Goal: Task Accomplishment & Management: Manage account settings

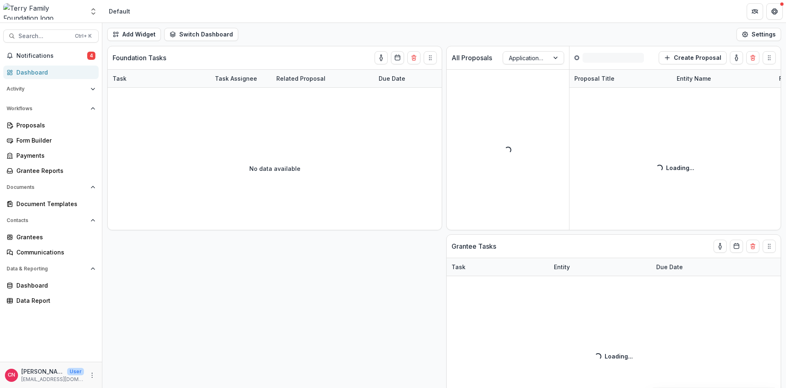
click at [28, 71] on div "Dashboard" at bounding box center [54, 72] width 76 height 9
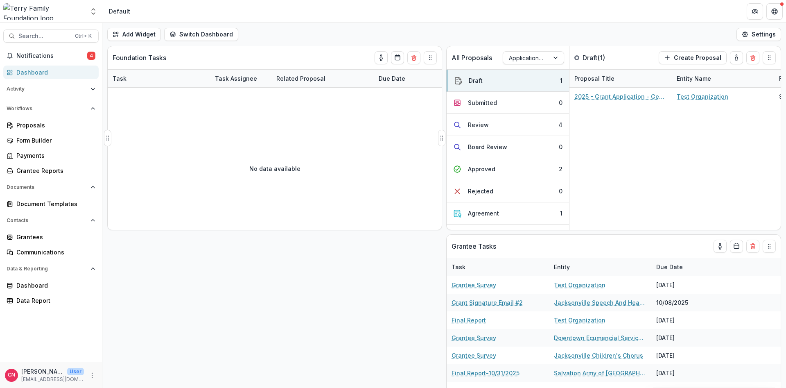
drag, startPoint x: 440, startPoint y: 132, endPoint x: 303, endPoint y: 130, distance: 136.7
click at [303, 130] on div "Foundation Tasks Task Task Assignee Related Proposal Due Date No data available" at bounding box center [274, 138] width 335 height 184
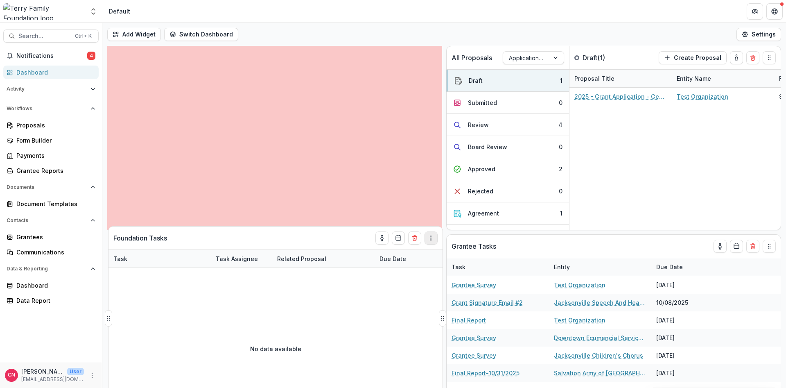
drag, startPoint x: 428, startPoint y: 56, endPoint x: 428, endPoint y: 247, distance: 190.7
click at [428, 241] on icon "Drag" at bounding box center [431, 237] width 7 height 7
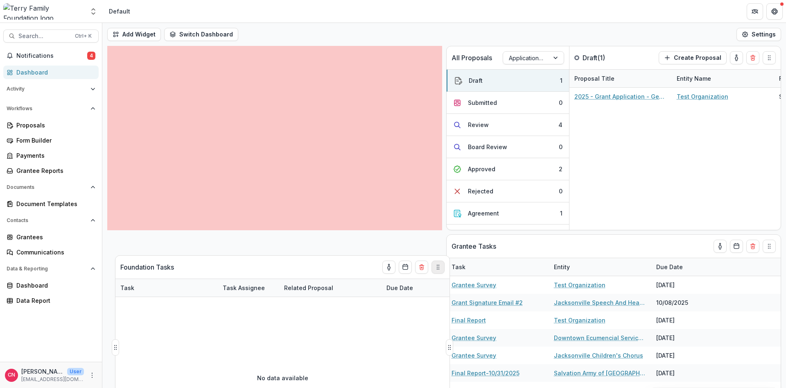
drag, startPoint x: 430, startPoint y: 58, endPoint x: 438, endPoint y: 267, distance: 209.2
click at [439, 267] on circle "Drag" at bounding box center [439, 267] width 0 height 0
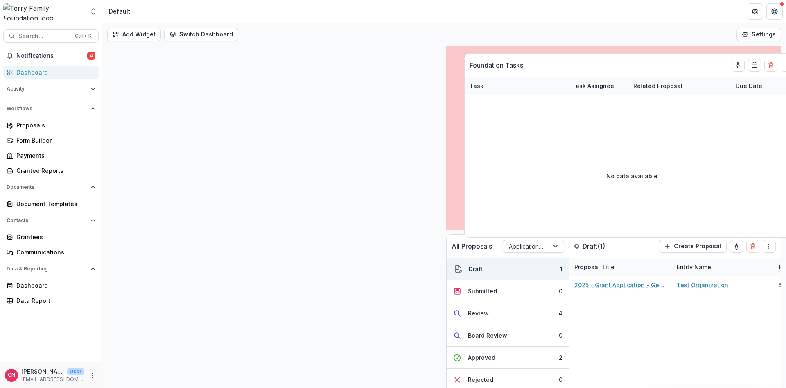
drag, startPoint x: 428, startPoint y: 55, endPoint x: 785, endPoint y: 62, distance: 356.9
click at [785, 62] on div "Add Widget Switch Dashboard Default New Dashboard Settings All Proposals Applic…" at bounding box center [443, 205] width 683 height 365
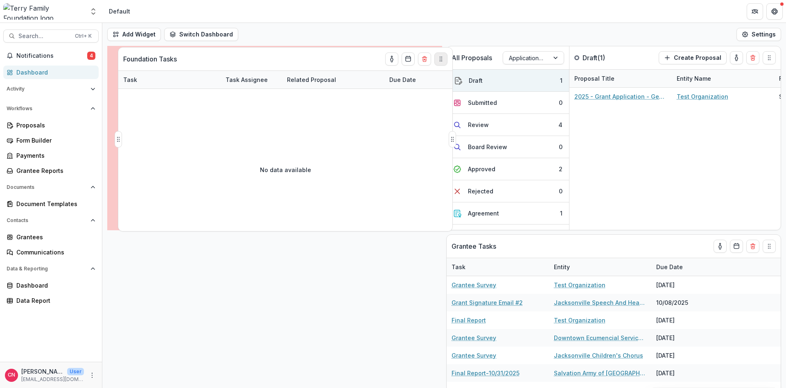
drag, startPoint x: 770, startPoint y: 58, endPoint x: 436, endPoint y: 59, distance: 334.3
click at [437, 59] on icon "Drag" at bounding box center [440, 59] width 7 height 7
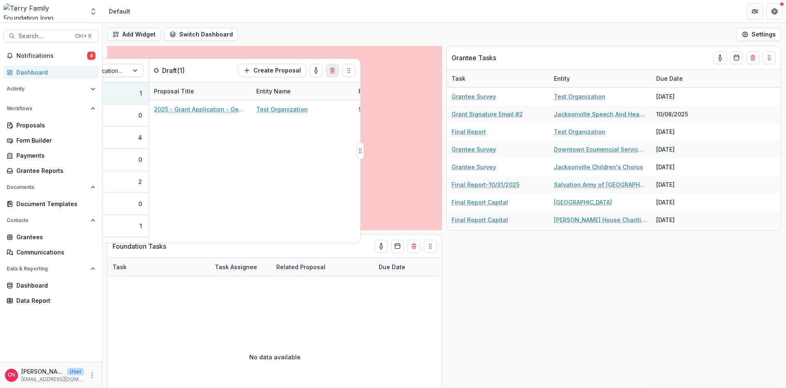
drag, startPoint x: 771, startPoint y: 59, endPoint x: 348, endPoint y: 72, distance: 422.9
click at [348, 72] on icon "Drag" at bounding box center [348, 70] width 7 height 7
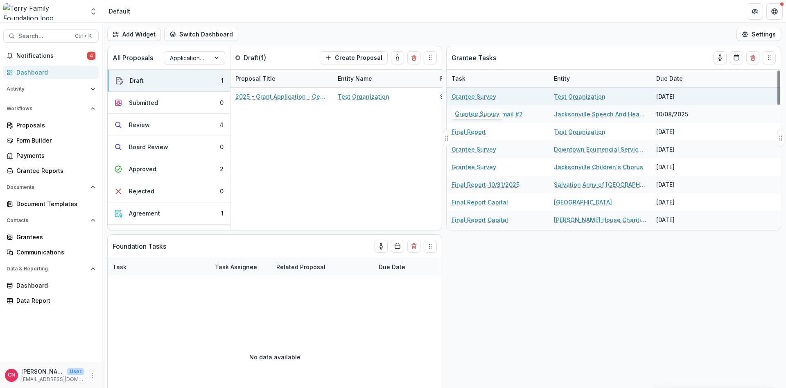
click at [490, 95] on link "Grantee Survey" at bounding box center [473, 96] width 45 height 9
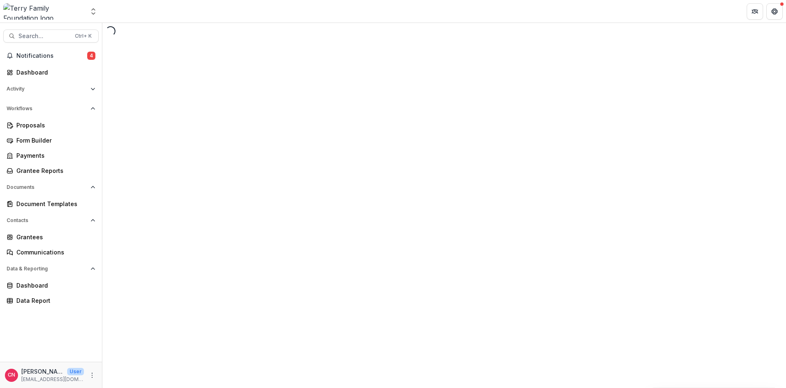
select select "********"
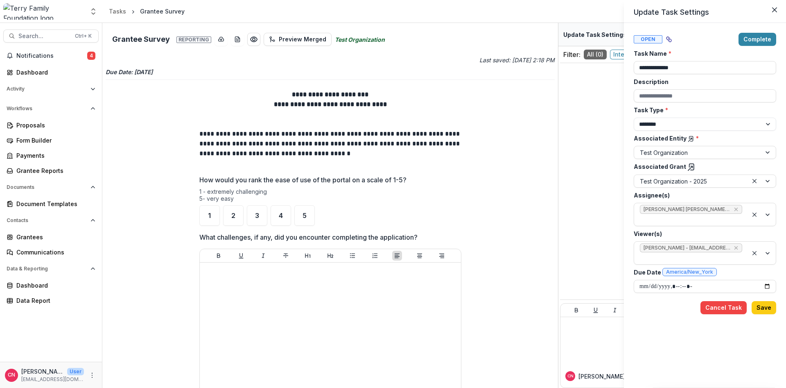
click at [752, 36] on button "Complete" at bounding box center [757, 39] width 38 height 13
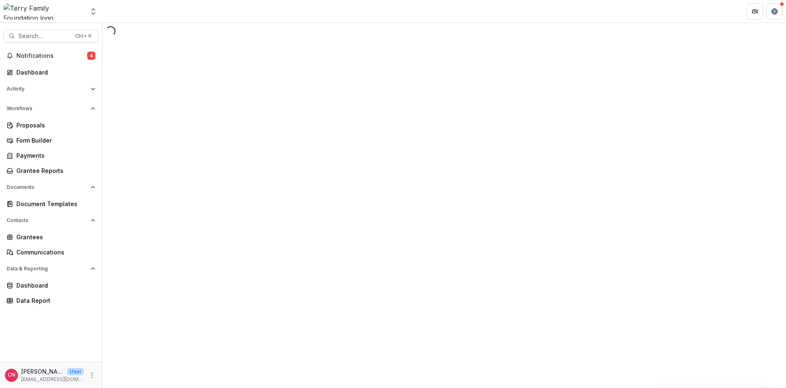
select select "********"
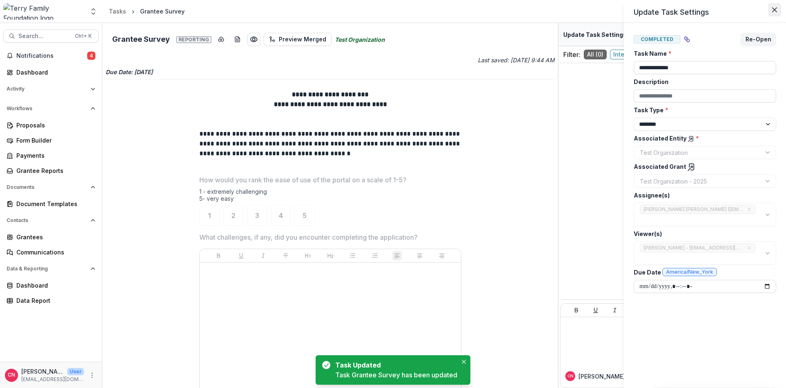
click at [774, 9] on icon "Close" at bounding box center [774, 9] width 5 height 5
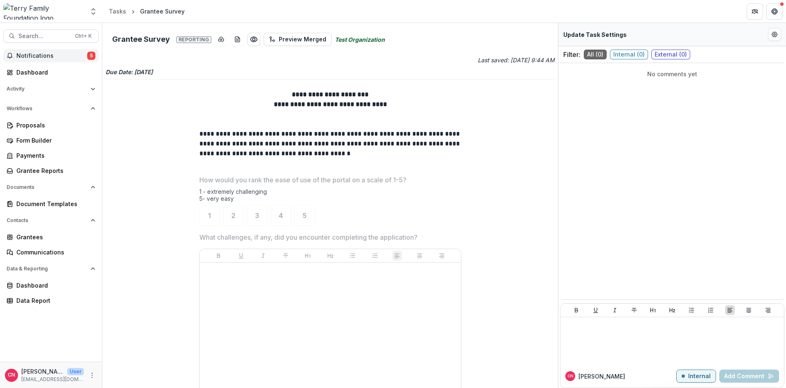
click at [23, 56] on span "Notifications" at bounding box center [51, 55] width 71 height 7
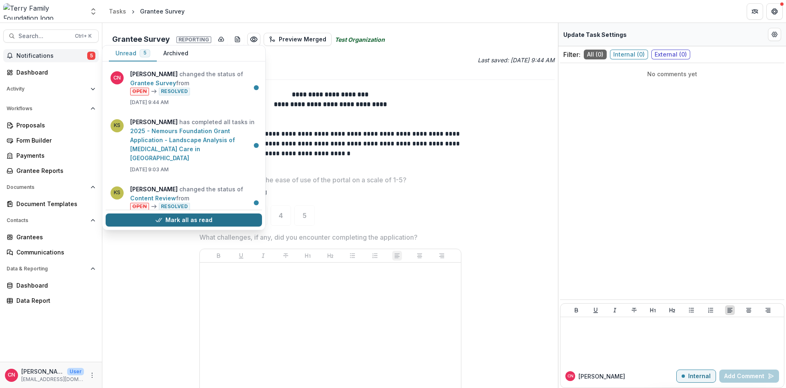
click at [191, 219] on button "Mark all as read" at bounding box center [184, 219] width 156 height 13
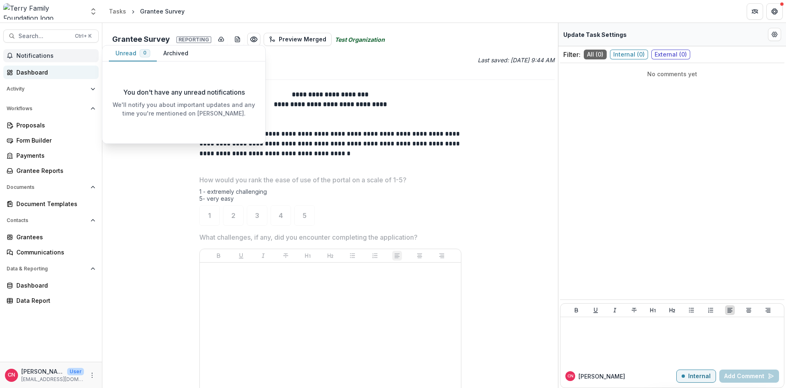
click at [24, 71] on div "Dashboard" at bounding box center [54, 72] width 76 height 9
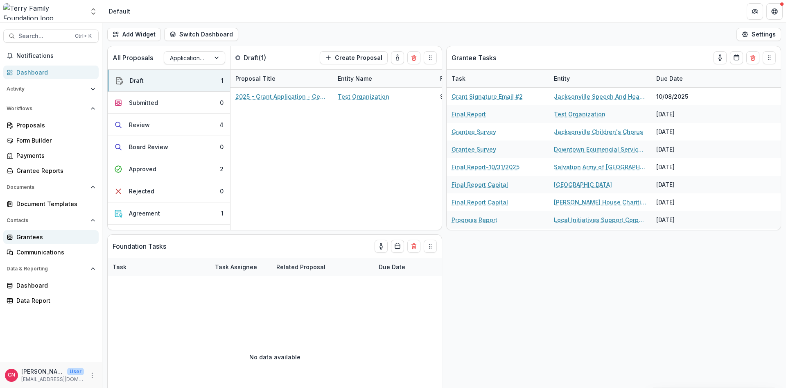
click at [27, 233] on div "Grantees" at bounding box center [54, 236] width 76 height 9
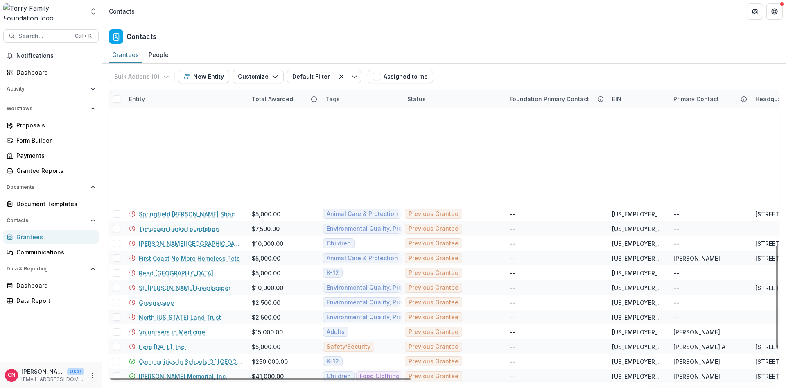
scroll to position [442, 0]
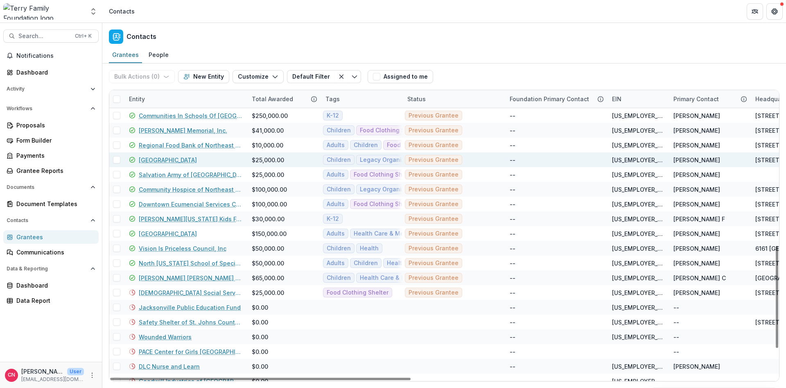
click at [172, 159] on link "Camp Boggy Creek" at bounding box center [168, 159] width 58 height 9
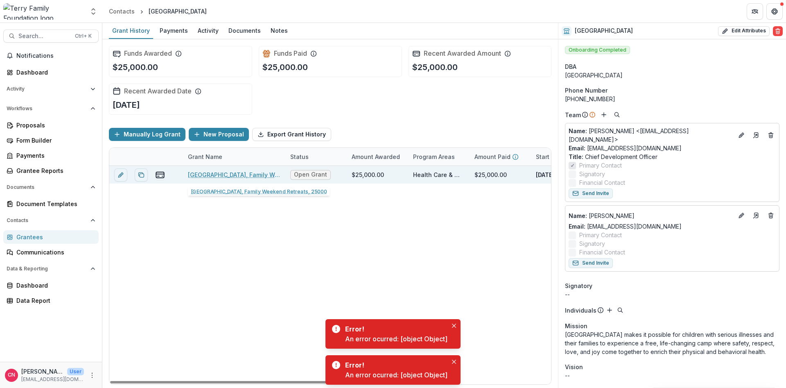
click at [225, 171] on link "Camp Boggy Creek, Family Weekend Retreats, 25000" at bounding box center [234, 174] width 92 height 9
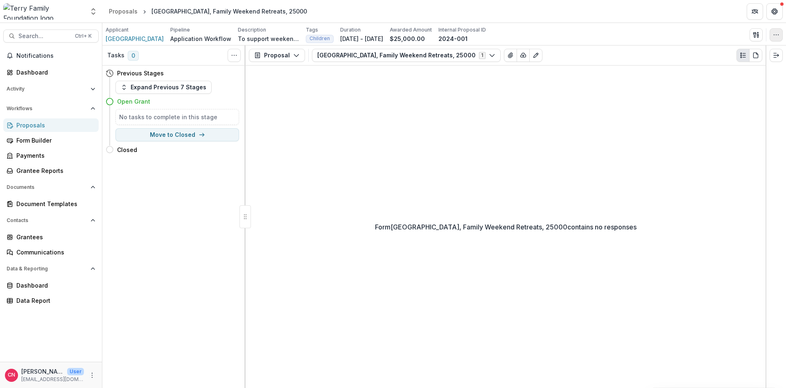
click at [775, 33] on icon "button" at bounding box center [776, 35] width 7 height 7
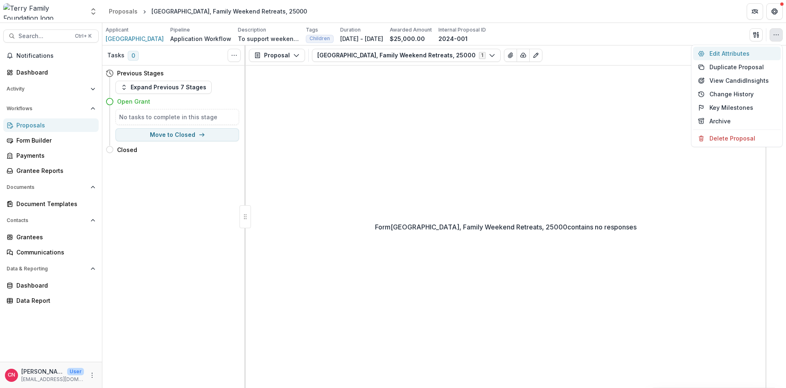
click at [718, 50] on button "Edit Attributes" at bounding box center [737, 54] width 88 height 14
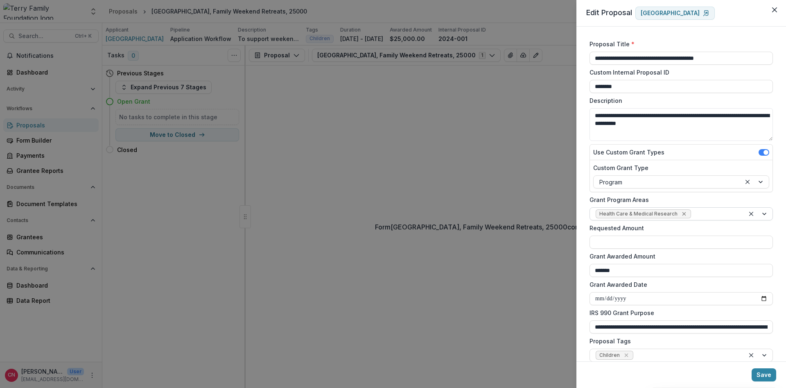
click at [681, 211] on icon "Remove Health Care & Medical Research" at bounding box center [683, 213] width 7 height 7
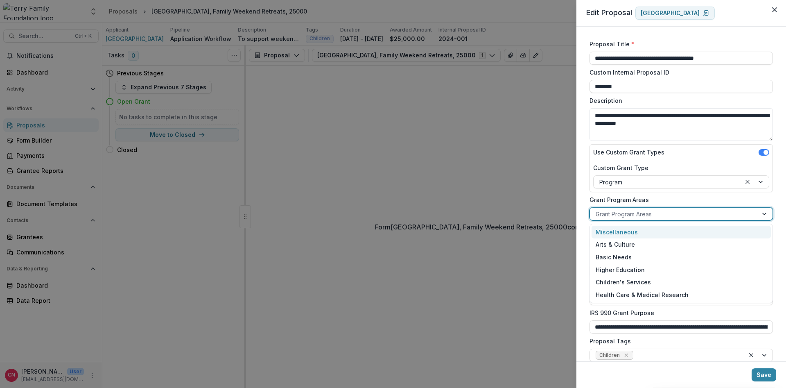
click at [766, 212] on div at bounding box center [764, 213] width 15 height 12
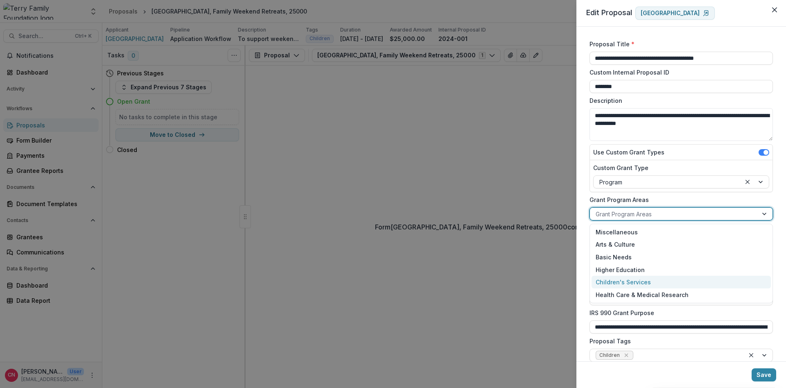
click at [632, 280] on div "Children's Services" at bounding box center [680, 281] width 179 height 13
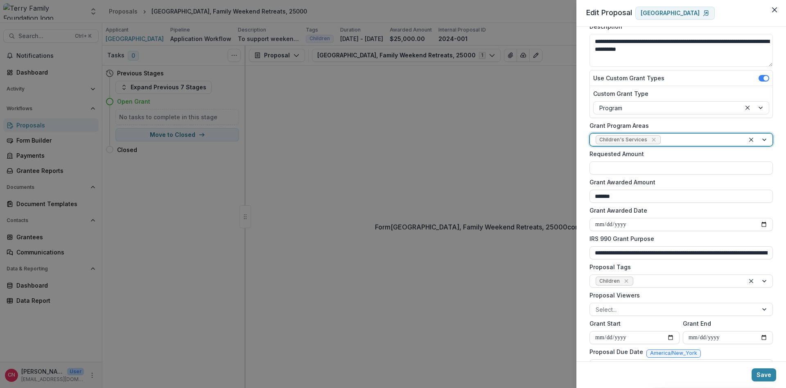
scroll to position [122, 0]
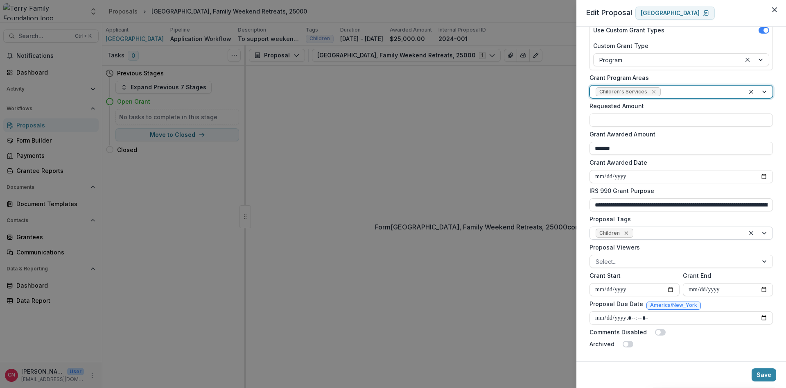
click at [626, 231] on icon "Remove Children" at bounding box center [626, 233] width 7 height 7
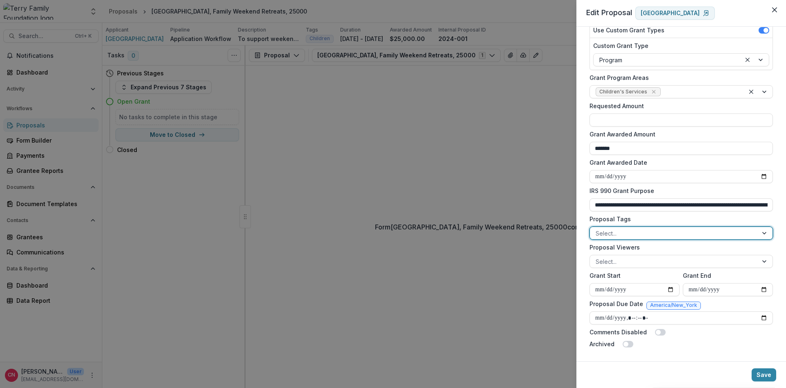
click at [766, 229] on div at bounding box center [764, 233] width 15 height 12
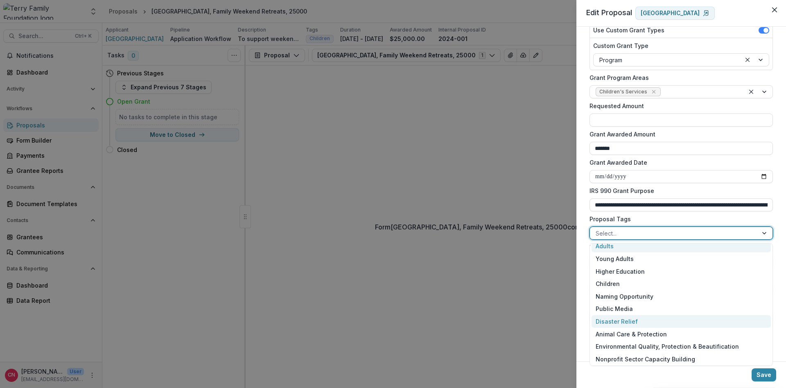
scroll to position [98, 0]
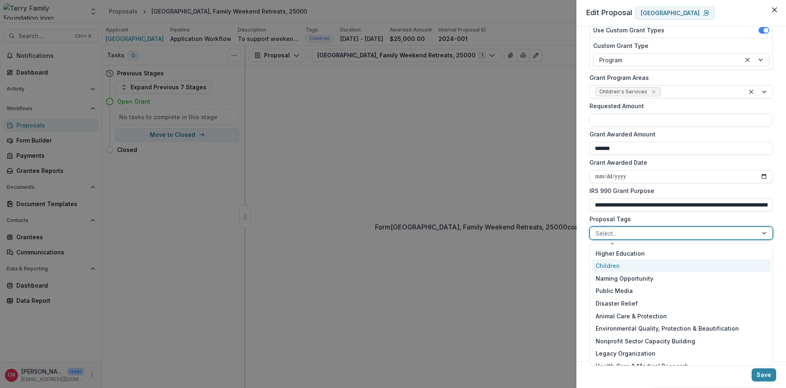
click at [607, 262] on div "Children" at bounding box center [680, 265] width 179 height 13
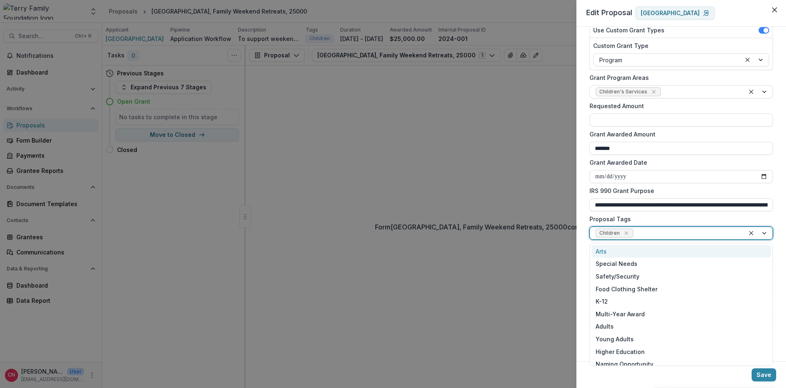
click at [767, 232] on div at bounding box center [758, 233] width 28 height 12
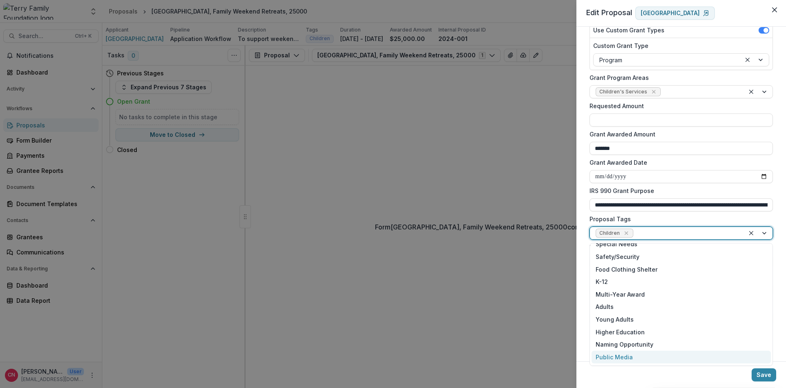
scroll to position [9, 0]
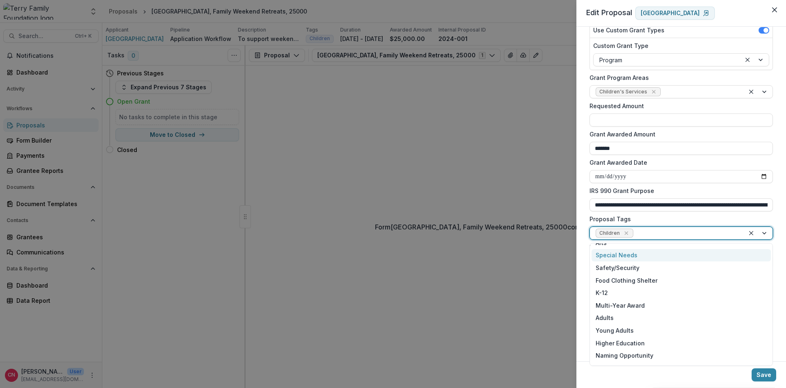
click at [608, 253] on div "Special Needs" at bounding box center [680, 255] width 179 height 13
click at [762, 231] on div at bounding box center [758, 233] width 28 height 12
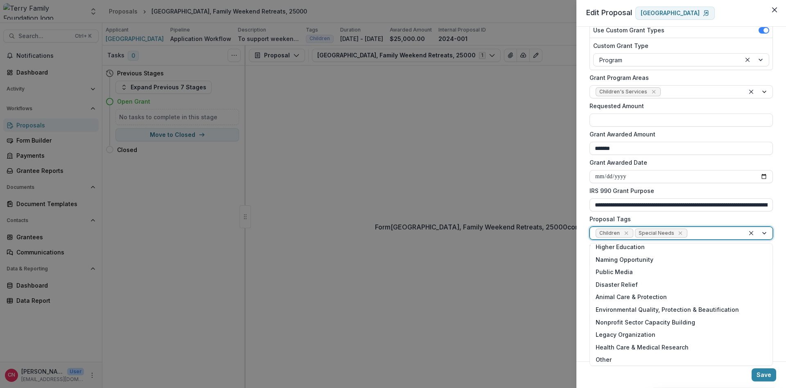
scroll to position [94, 0]
click at [624, 330] on div "Legacy Organization" at bounding box center [680, 332] width 179 height 13
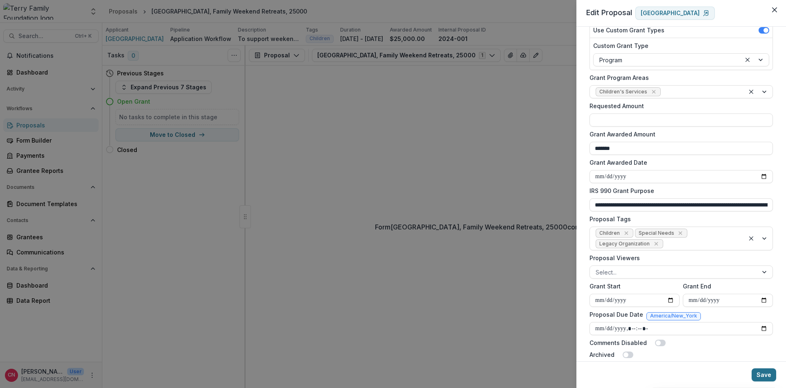
click at [757, 373] on button "Save" at bounding box center [763, 374] width 25 height 13
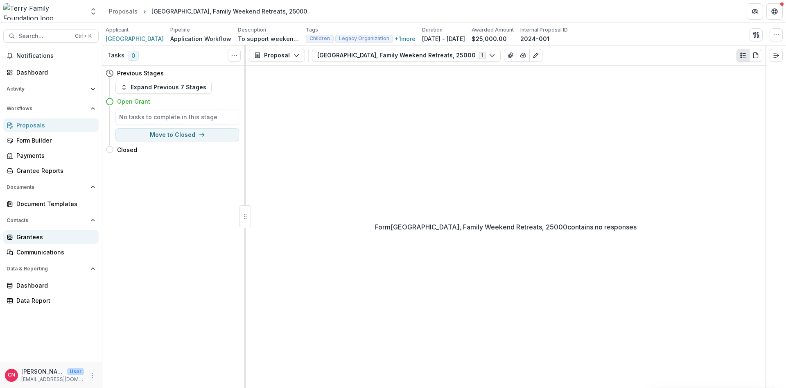
click at [27, 237] on div "Grantees" at bounding box center [54, 236] width 76 height 9
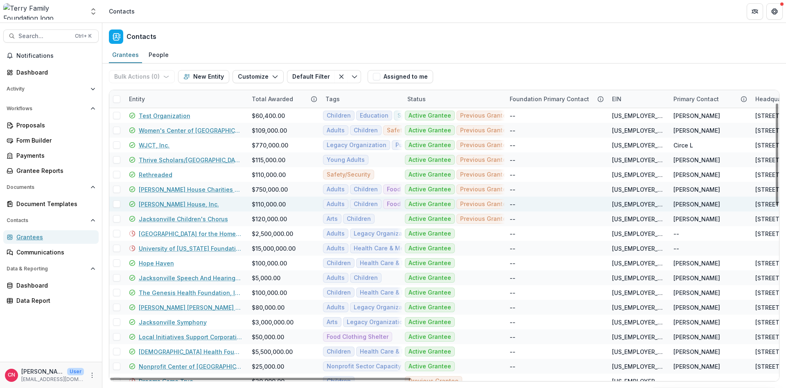
scroll to position [49, 0]
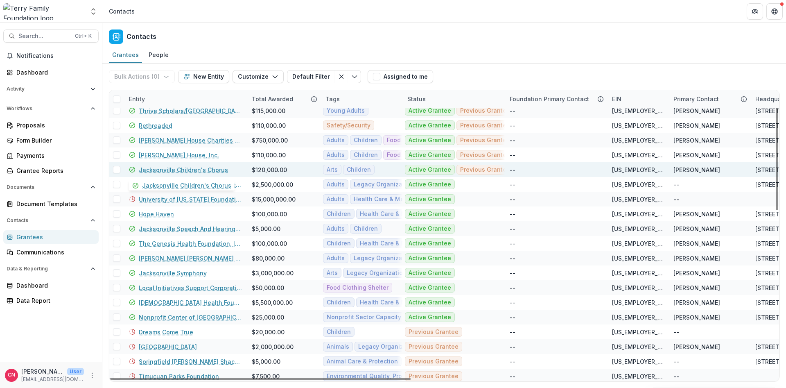
click at [173, 169] on link "Jacksonville Children's Chorus" at bounding box center [183, 169] width 89 height 9
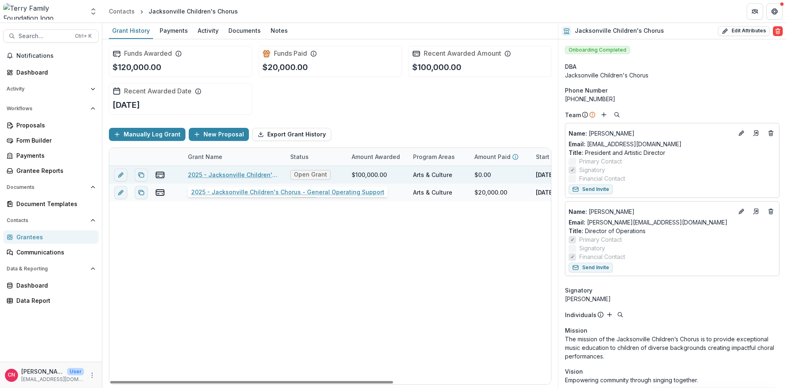
click at [219, 173] on link "2025 - Jacksonville Children's Chorus - General Operating Support" at bounding box center [234, 174] width 92 height 9
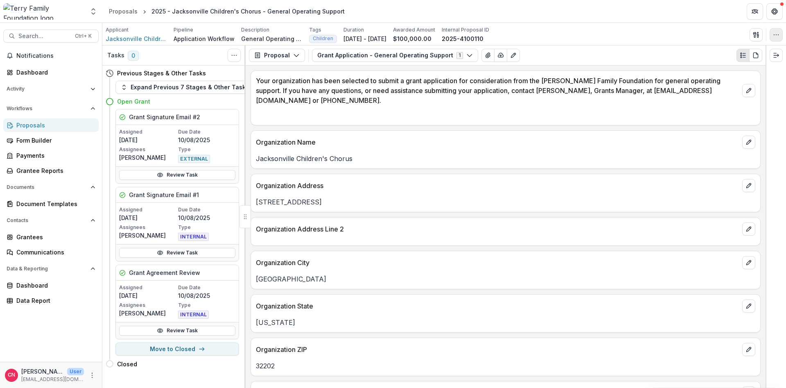
click at [774, 34] on icon "button" at bounding box center [776, 35] width 7 height 7
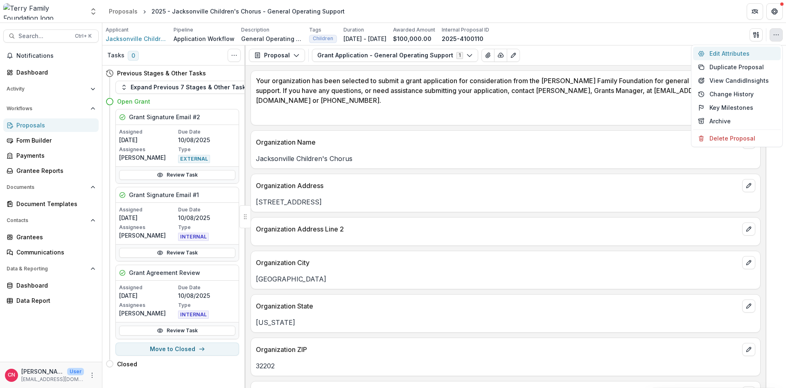
click at [711, 51] on button "Edit Attributes" at bounding box center [737, 54] width 88 height 14
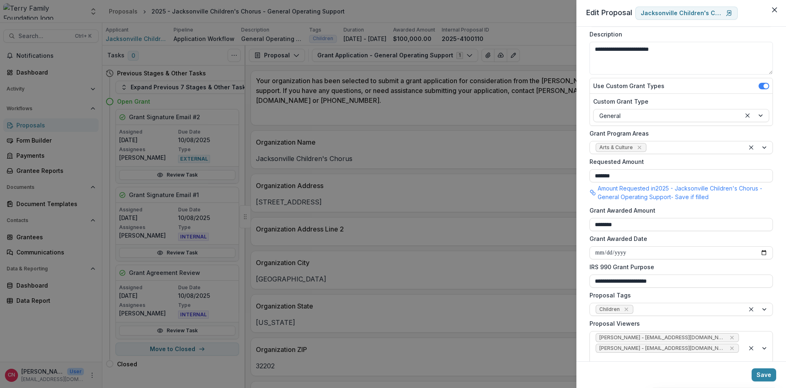
scroll to position [147, 0]
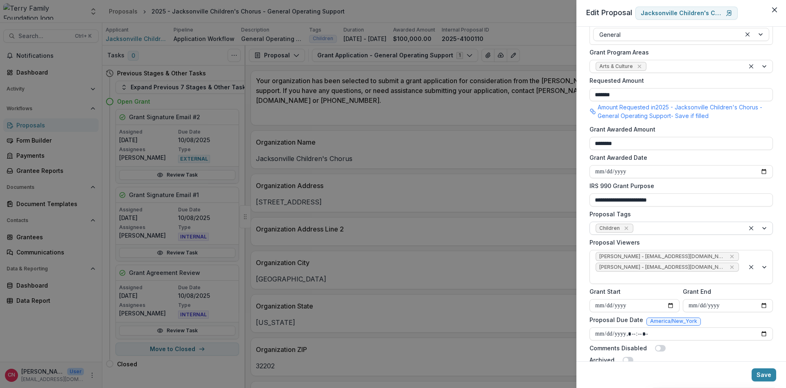
click at [763, 225] on div at bounding box center [758, 228] width 28 height 12
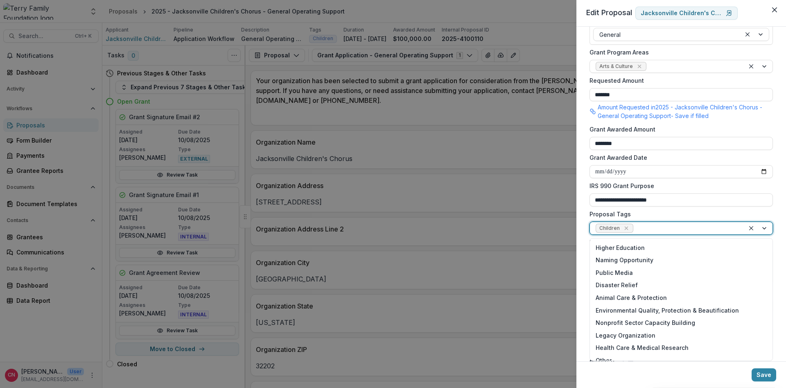
scroll to position [107, 0]
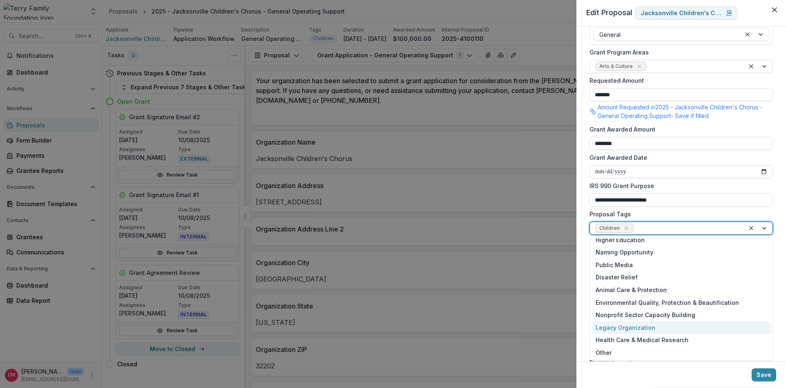
click at [635, 324] on div "Legacy Organization" at bounding box center [680, 327] width 179 height 13
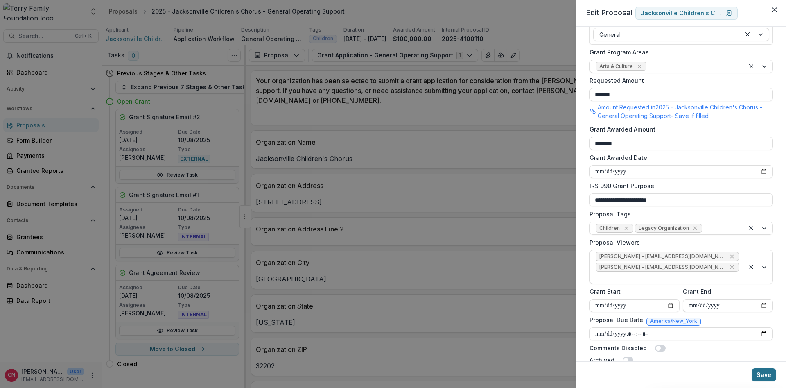
click at [764, 371] on button "Save" at bounding box center [763, 374] width 25 height 13
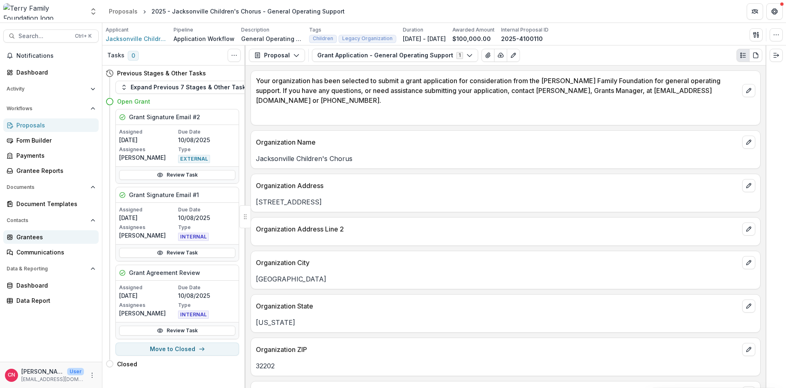
click at [32, 236] on div "Grantees" at bounding box center [54, 236] width 76 height 9
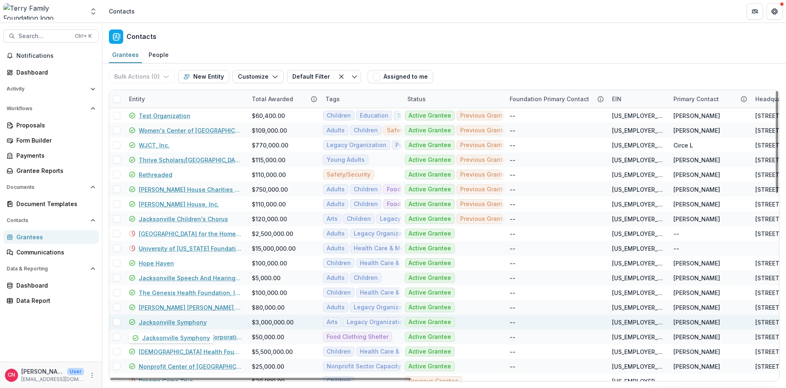
click at [171, 321] on link "Jacksonville Symphony" at bounding box center [173, 322] width 68 height 9
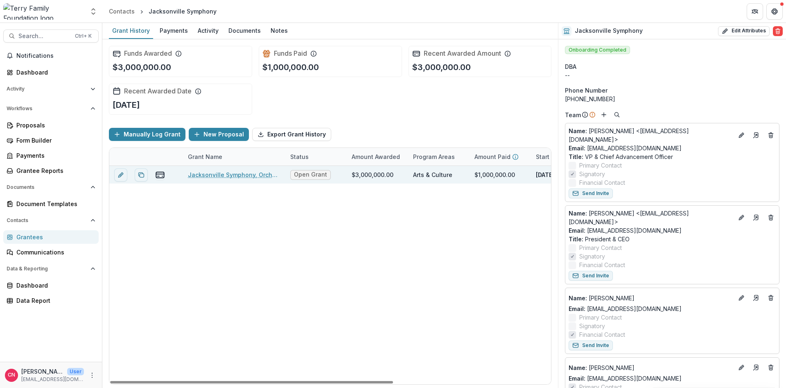
click at [228, 172] on link "Jacksonville Symphony, Orchestrating Excellence Campaign & Jacksonville Symphon…" at bounding box center [234, 174] width 92 height 9
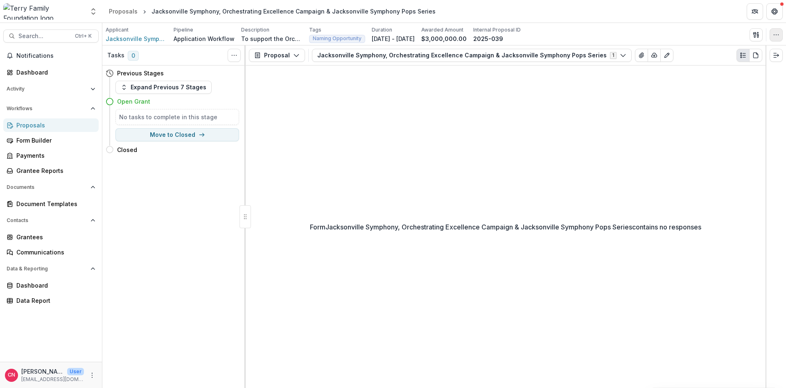
click at [778, 34] on icon "button" at bounding box center [776, 35] width 7 height 7
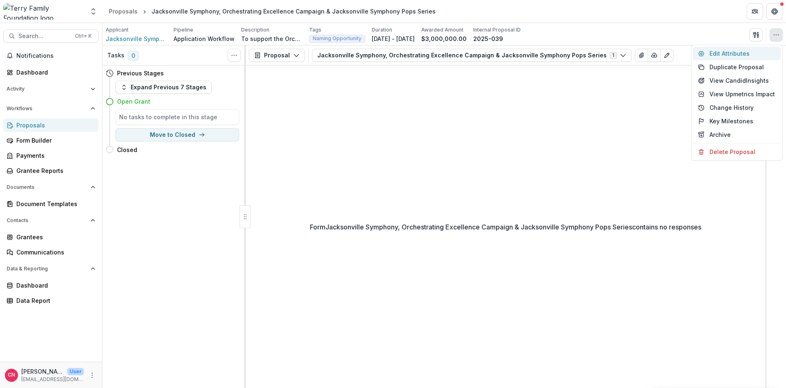
click at [718, 54] on button "Edit Attributes" at bounding box center [737, 54] width 88 height 14
type input "**********"
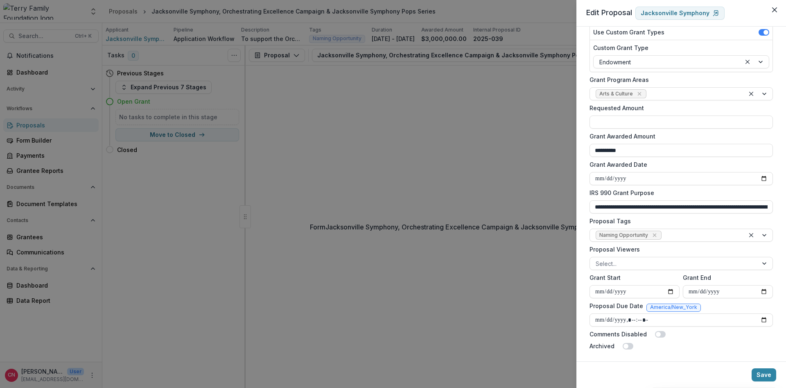
scroll to position [122, 0]
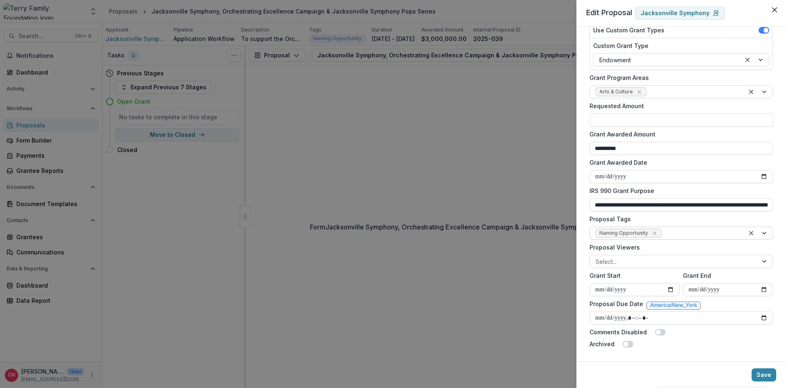
click at [763, 230] on div at bounding box center [758, 233] width 28 height 12
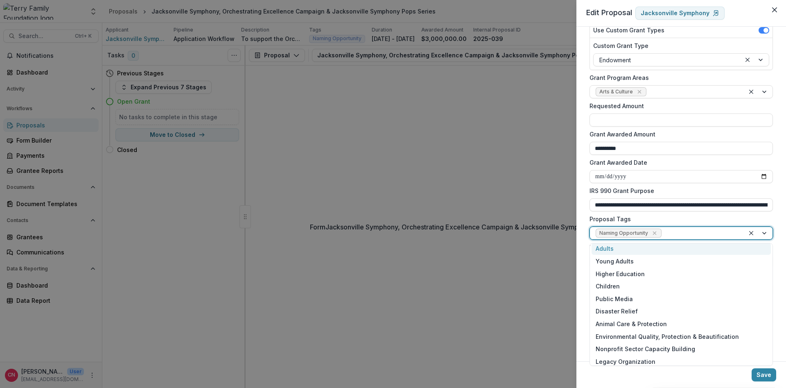
scroll to position [107, 0]
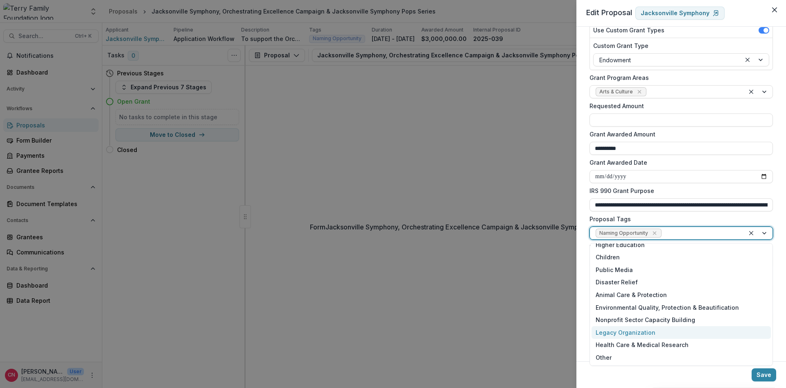
click at [627, 330] on div "Legacy Organization" at bounding box center [680, 332] width 179 height 13
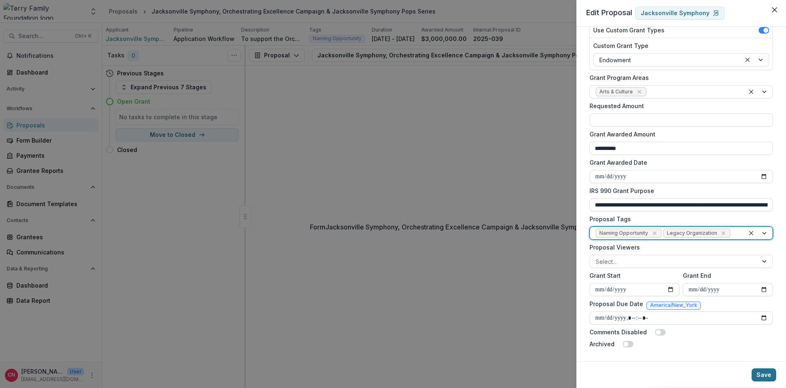
click at [761, 374] on button "Save" at bounding box center [763, 374] width 25 height 13
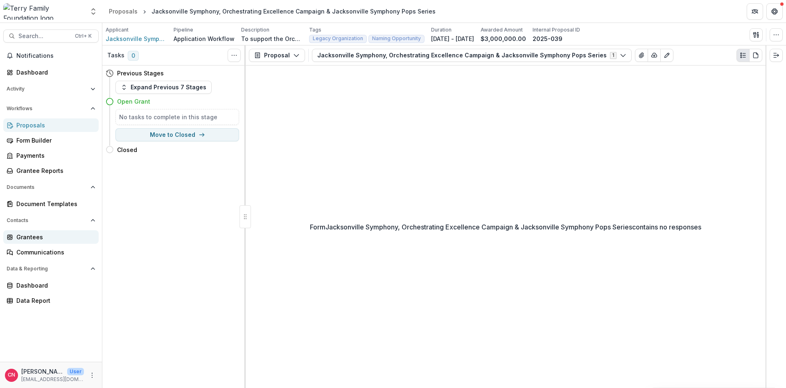
click at [14, 235] on link "Grantees" at bounding box center [50, 237] width 95 height 14
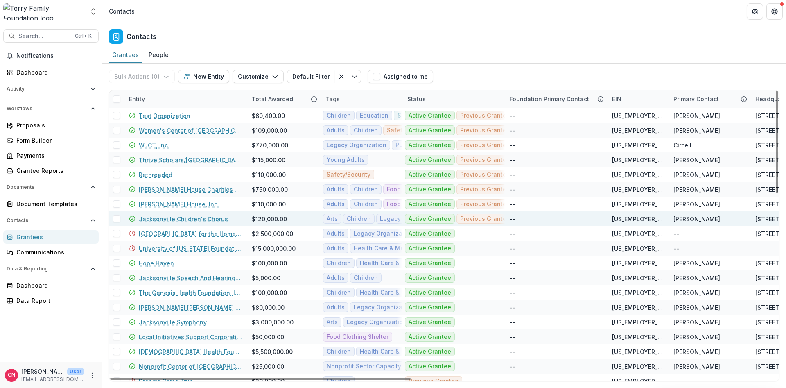
click at [184, 218] on link "Jacksonville Children's Chorus" at bounding box center [183, 218] width 89 height 9
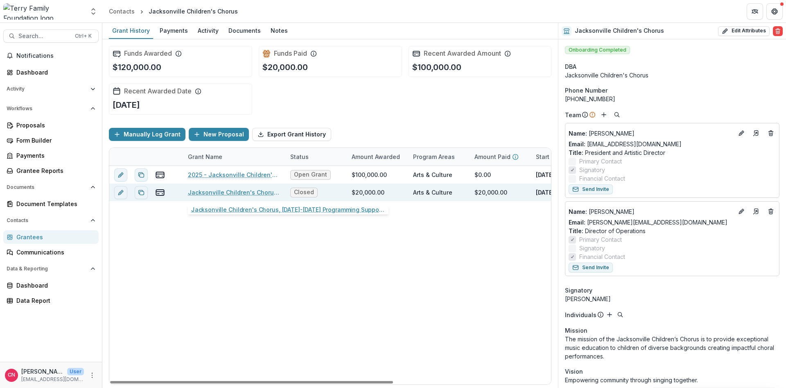
click at [225, 191] on link "Jacksonville Children's Chorus, 2024-2025 Programming Support , 20000, Arts, Ch…" at bounding box center [234, 192] width 92 height 9
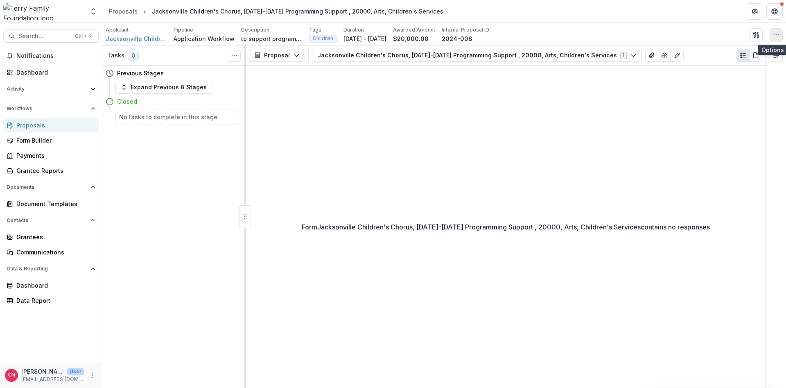
click at [773, 30] on button "button" at bounding box center [775, 34] width 13 height 13
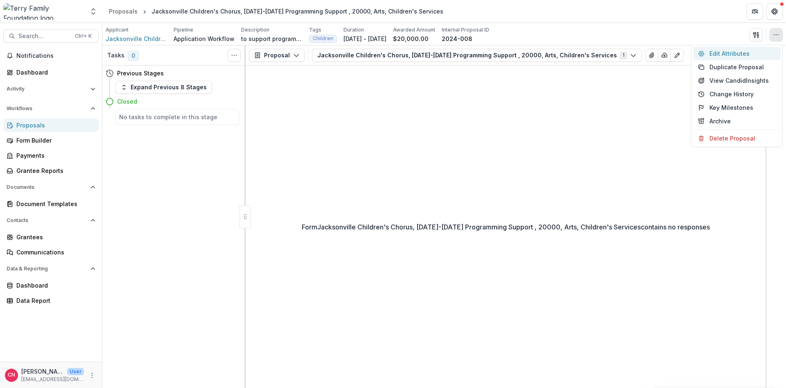
click at [724, 49] on button "Edit Attributes" at bounding box center [737, 54] width 88 height 14
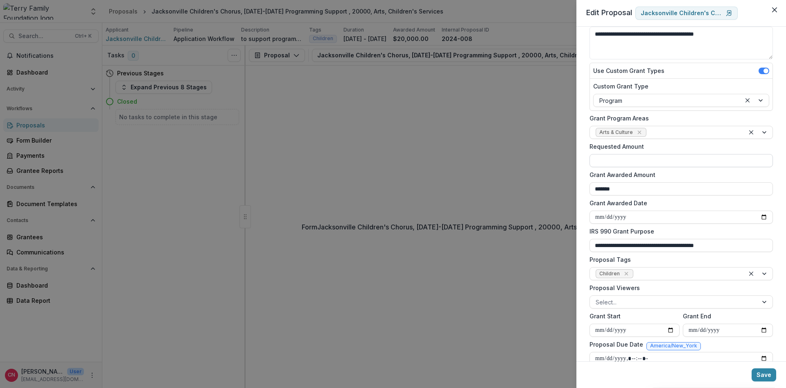
scroll to position [98, 0]
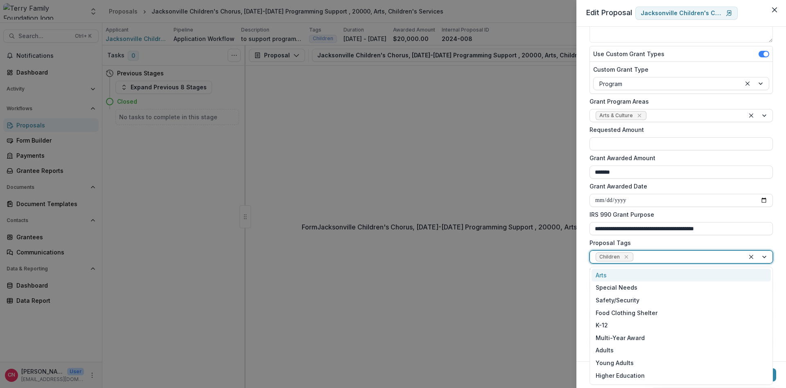
click at [765, 256] on div at bounding box center [758, 256] width 28 height 12
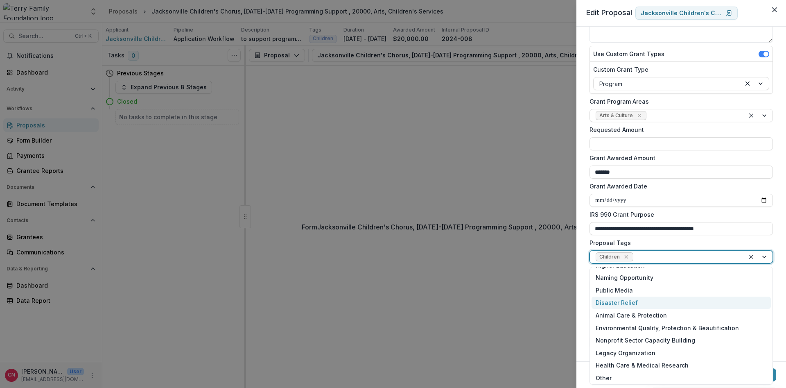
scroll to position [112, 0]
click at [627, 348] on div "Legacy Organization" at bounding box center [680, 351] width 179 height 13
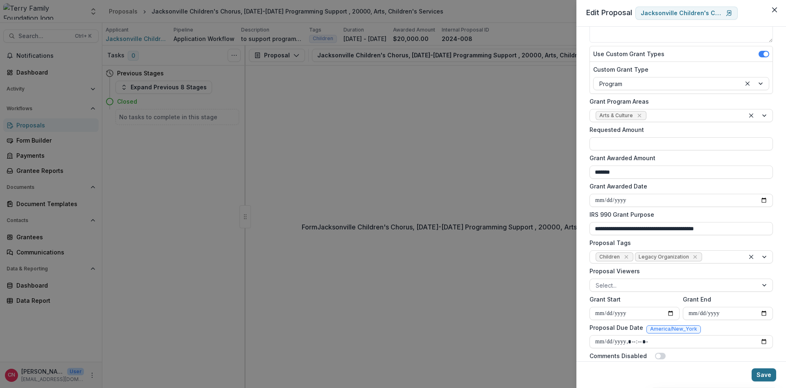
click at [762, 372] on button "Save" at bounding box center [763, 374] width 25 height 13
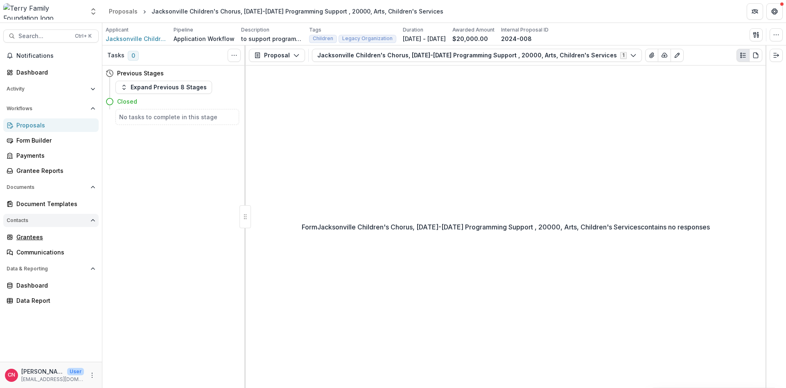
drag, startPoint x: 20, startPoint y: 234, endPoint x: 50, endPoint y: 218, distance: 34.3
click at [21, 234] on div "Grantees" at bounding box center [54, 236] width 76 height 9
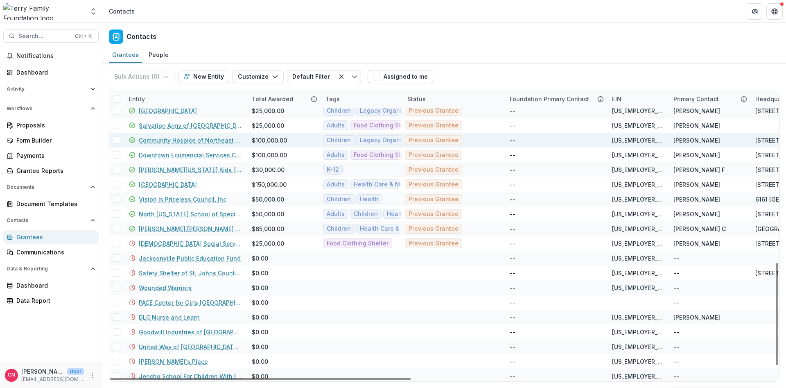
scroll to position [523, 0]
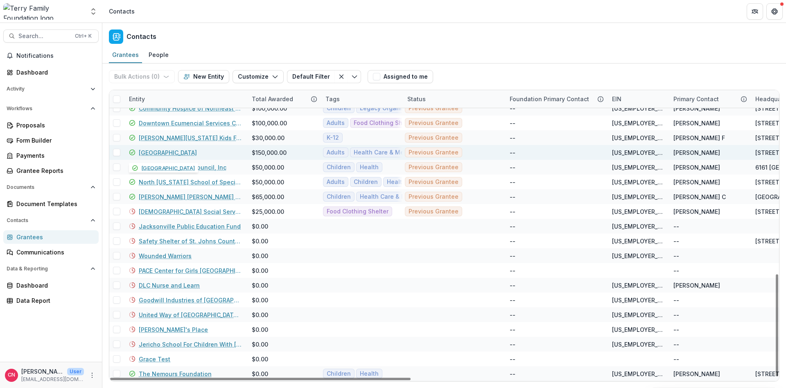
click at [171, 155] on link "[GEOGRAPHIC_DATA]" at bounding box center [168, 152] width 58 height 9
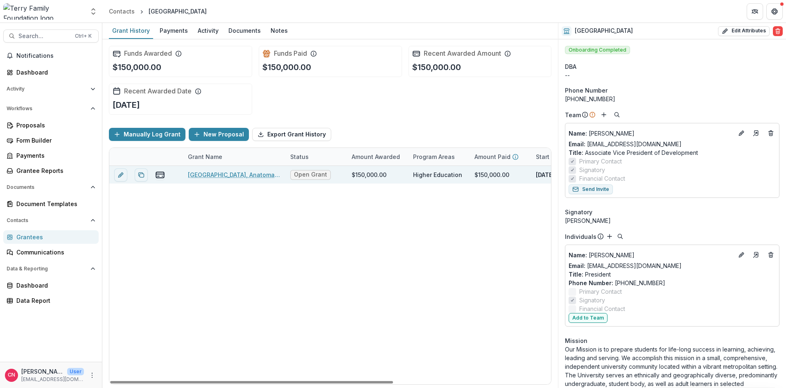
click at [244, 175] on link "Jacksonville University, Anatomage Table Expansion Project, 150000, Adults" at bounding box center [234, 174] width 92 height 9
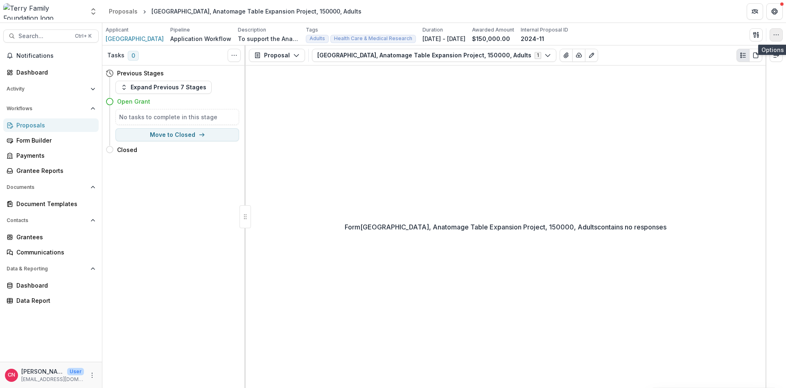
click at [774, 32] on icon "button" at bounding box center [776, 35] width 7 height 7
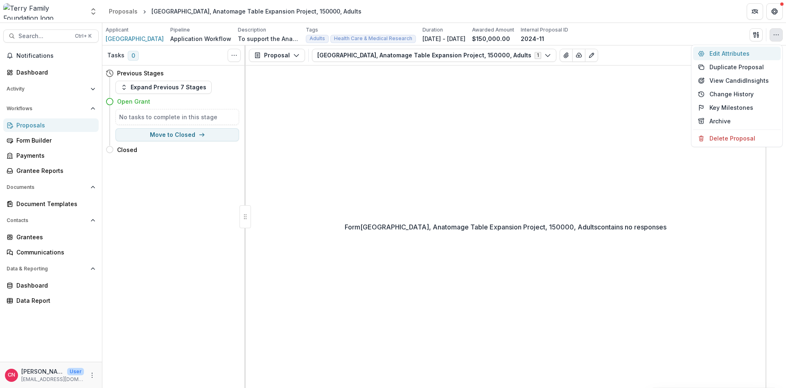
click at [715, 52] on button "Edit Attributes" at bounding box center [737, 54] width 88 height 14
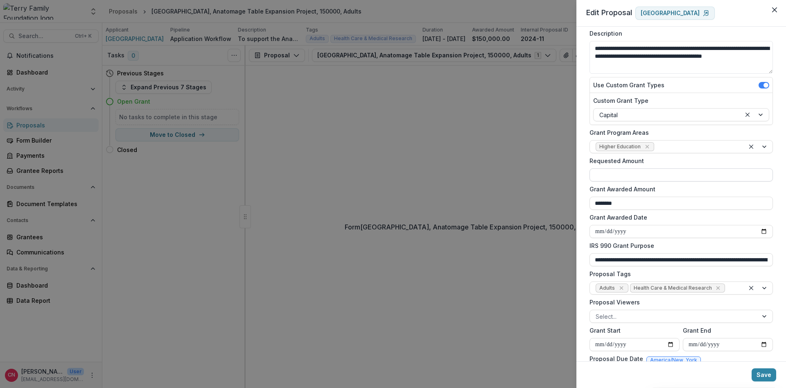
scroll to position [122, 0]
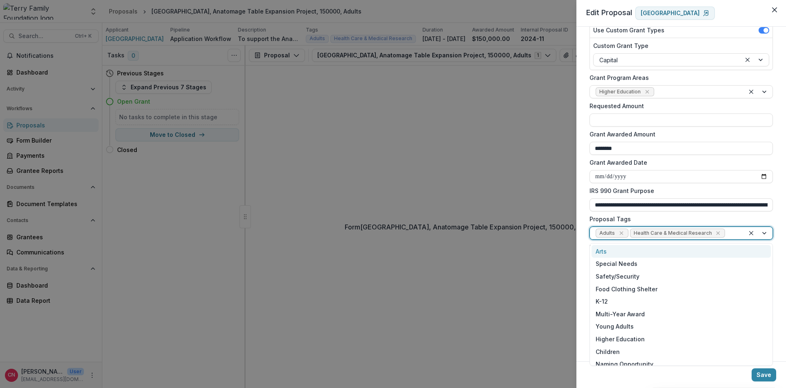
click at [762, 230] on div at bounding box center [758, 233] width 28 height 12
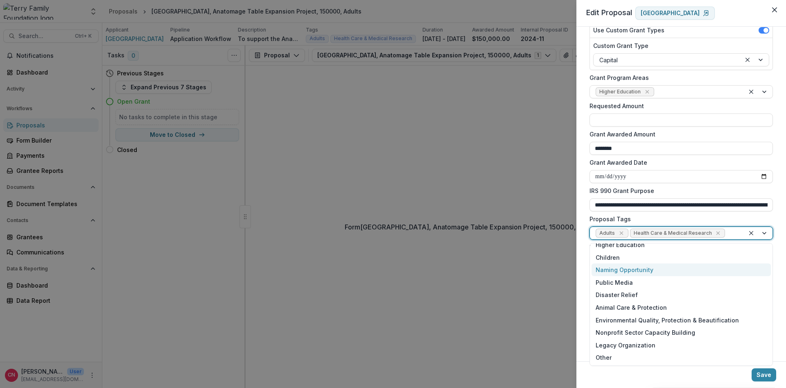
click at [642, 269] on div "Naming Opportunity" at bounding box center [680, 269] width 179 height 13
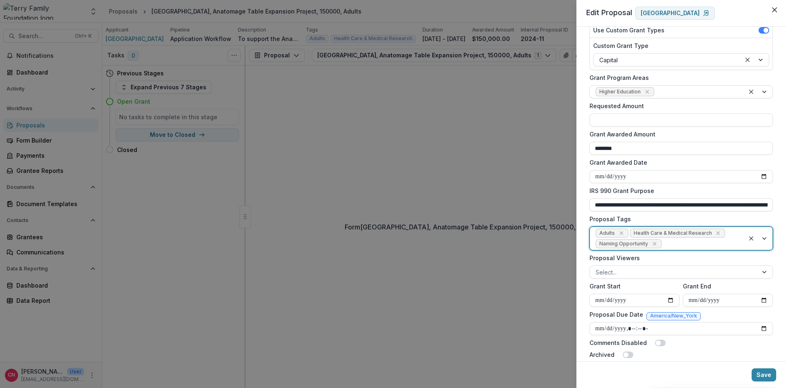
click at [765, 235] on div at bounding box center [758, 238] width 28 height 23
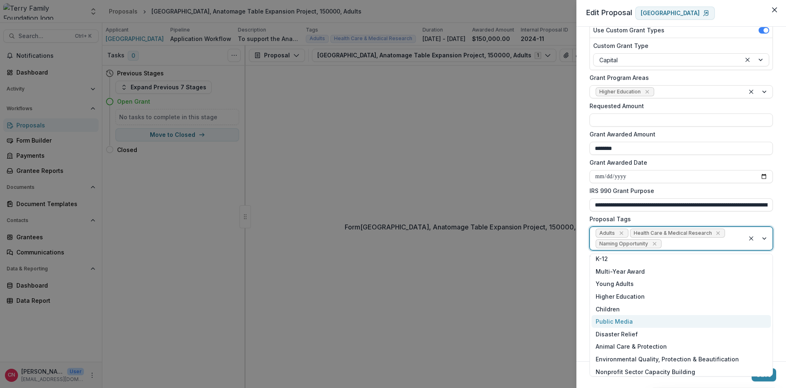
scroll to position [82, 0]
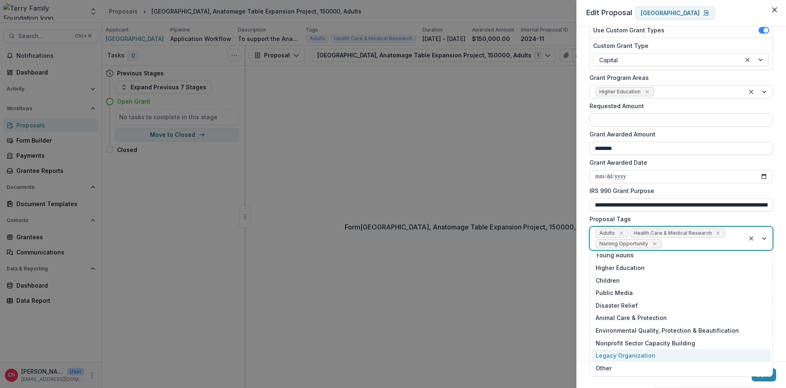
click at [622, 354] on div "Legacy Organization" at bounding box center [680, 355] width 179 height 13
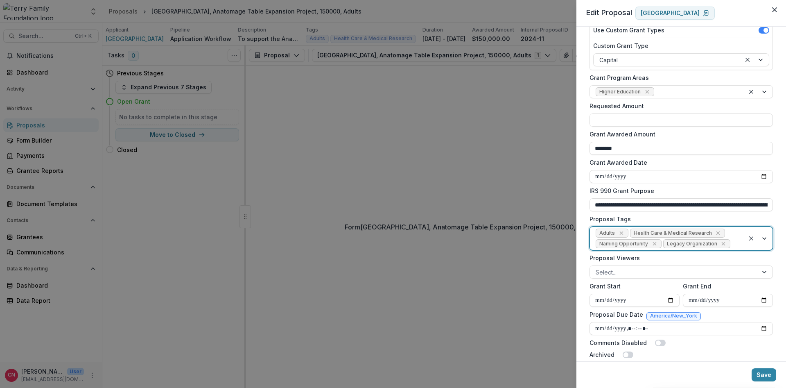
click at [763, 372] on button "Save" at bounding box center [763, 374] width 25 height 13
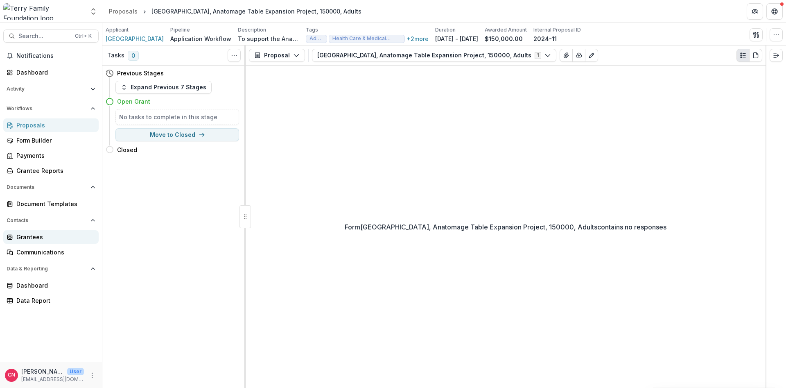
click at [34, 236] on div "Grantees" at bounding box center [54, 236] width 76 height 9
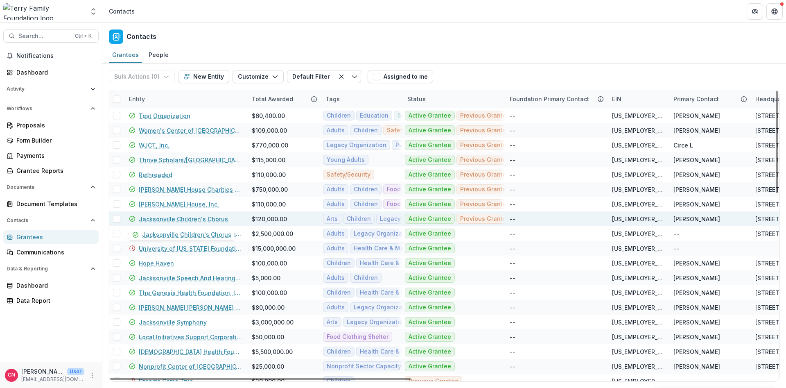
click at [167, 219] on link "Jacksonville Children's Chorus" at bounding box center [183, 218] width 89 height 9
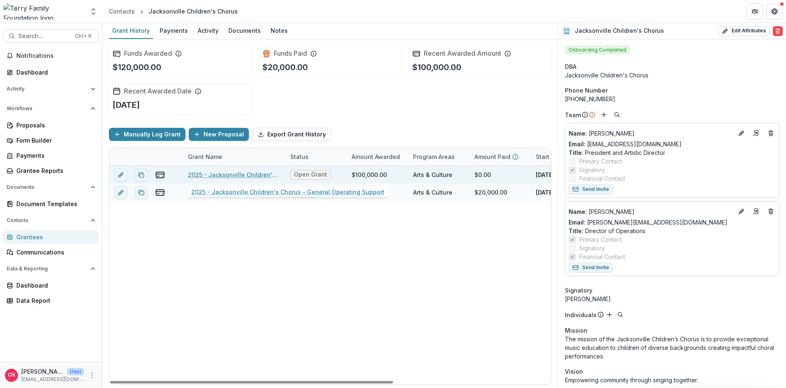
click at [231, 173] on link "2025 - Jacksonville Children's Chorus - General Operating Support" at bounding box center [234, 174] width 92 height 9
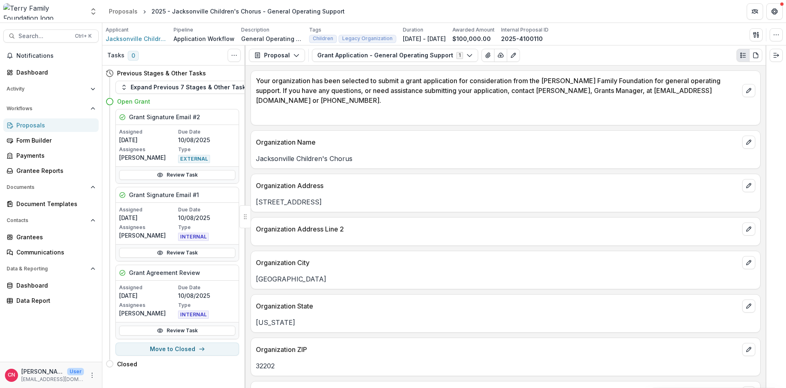
click at [775, 28] on div "Applicant Jacksonville Children's Chorus Pipeline Application Workflow Descript…" at bounding box center [444, 34] width 677 height 17
click at [776, 34] on icon "button" at bounding box center [776, 35] width 7 height 7
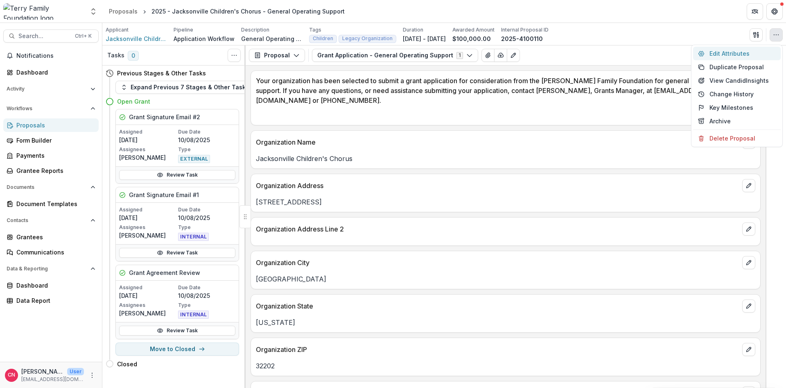
click at [724, 51] on button "Edit Attributes" at bounding box center [737, 54] width 88 height 14
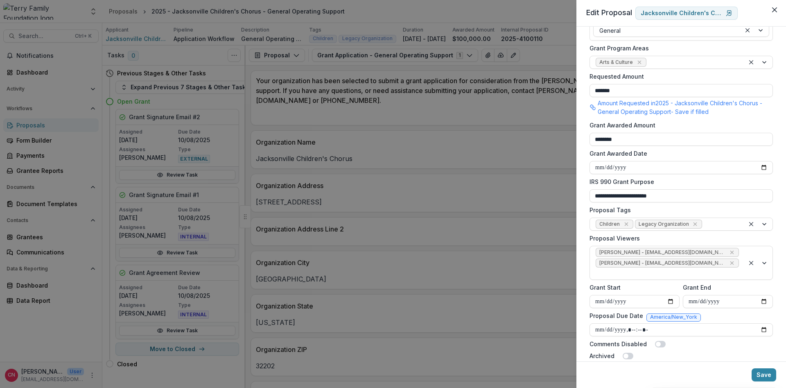
scroll to position [153, 0]
click at [773, 12] on button "Close" at bounding box center [774, 9] width 13 height 13
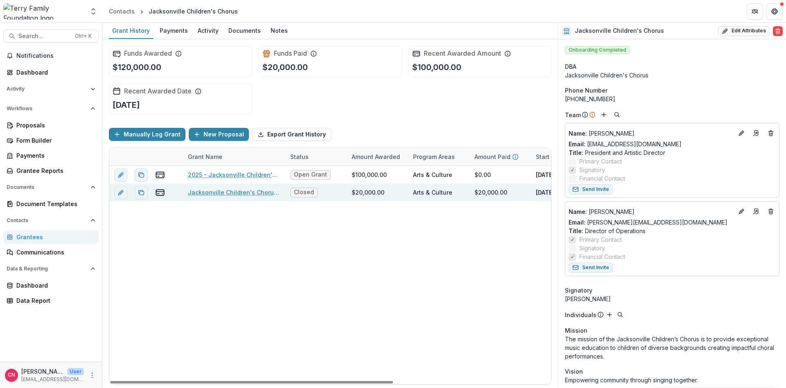
click at [209, 192] on link "Jacksonville Children's Chorus, 2024-2025 Programming Support , 20000, Arts, Ch…" at bounding box center [234, 192] width 92 height 9
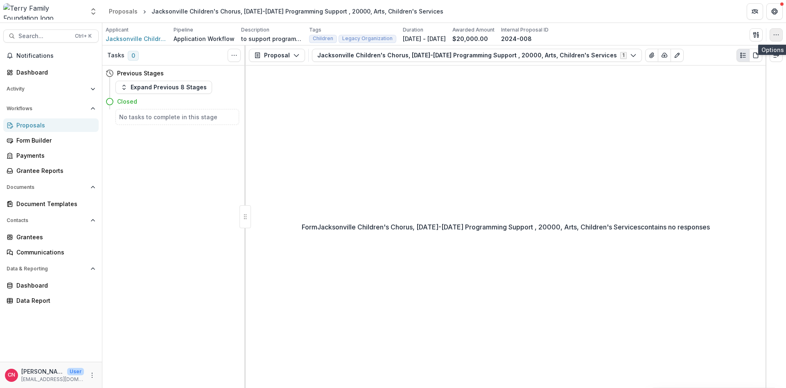
click at [777, 33] on icon "button" at bounding box center [776, 35] width 7 height 7
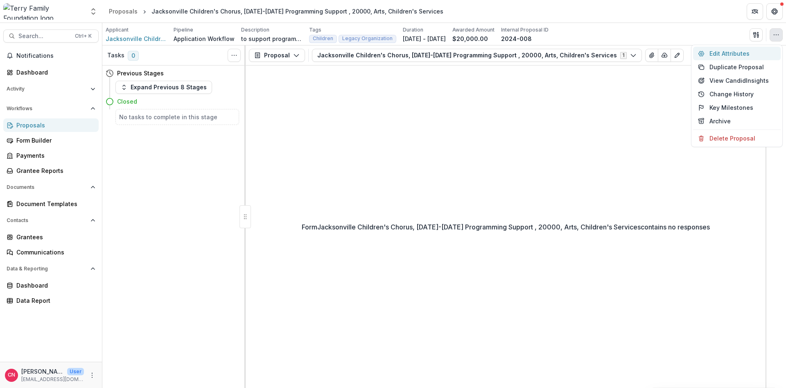
click at [722, 51] on button "Edit Attributes" at bounding box center [737, 54] width 88 height 14
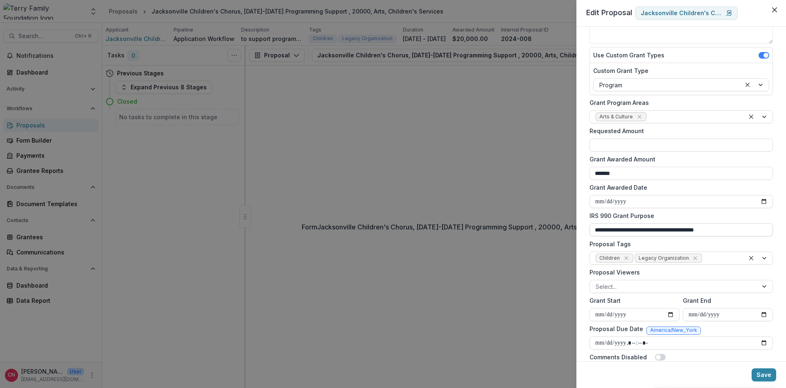
scroll to position [122, 0]
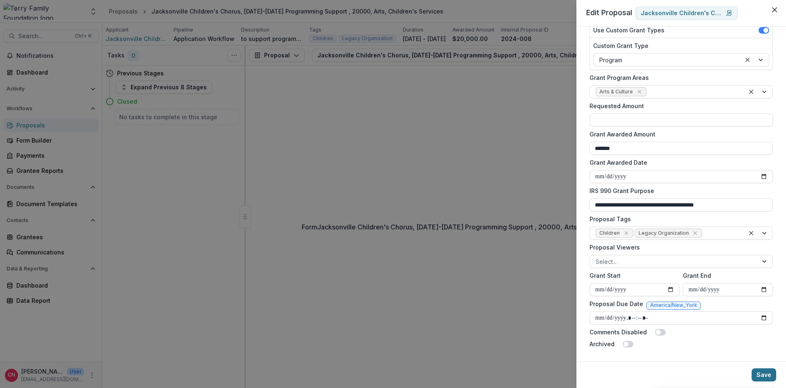
click at [761, 371] on button "Save" at bounding box center [763, 374] width 25 height 13
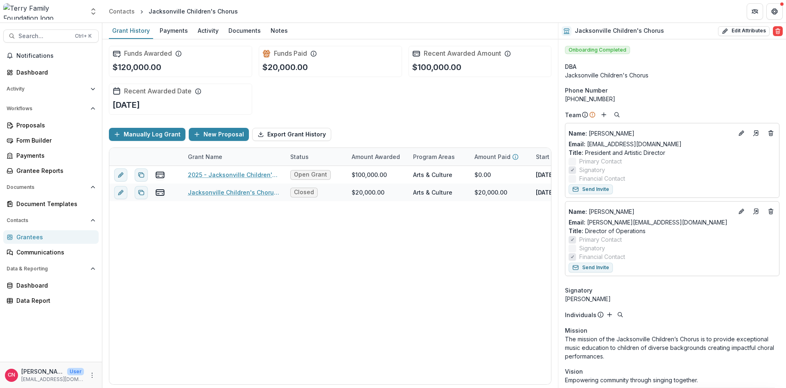
click at [25, 236] on div "Grantees" at bounding box center [54, 236] width 76 height 9
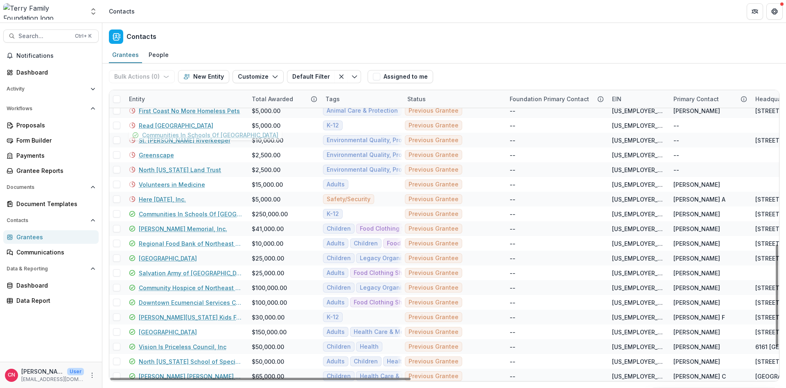
scroll to position [523, 0]
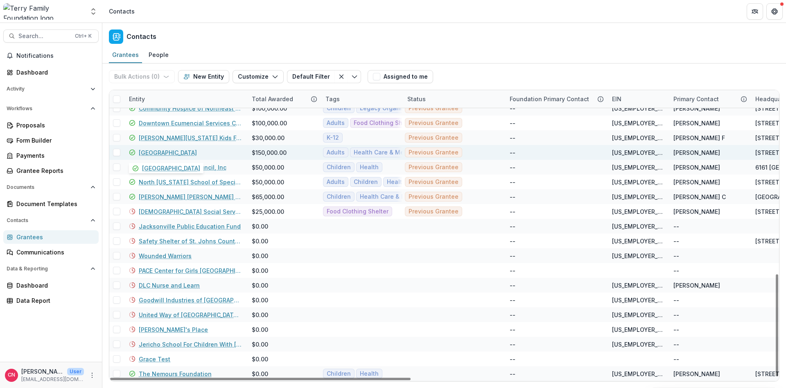
click at [180, 149] on link "[GEOGRAPHIC_DATA]" at bounding box center [168, 152] width 58 height 9
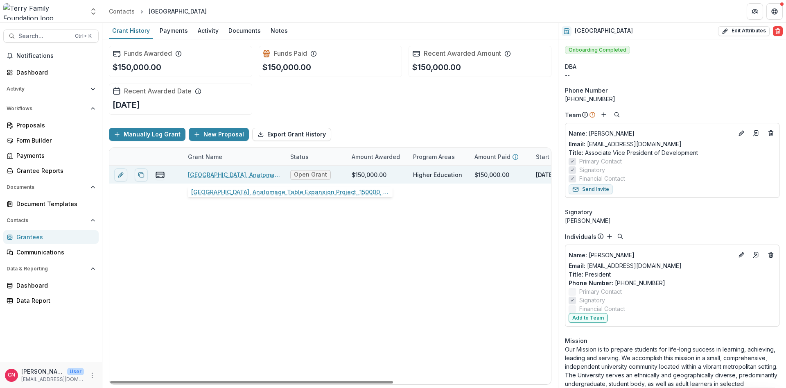
click at [232, 173] on link "Jacksonville University, Anatomage Table Expansion Project, 150000, Adults" at bounding box center [234, 174] width 92 height 9
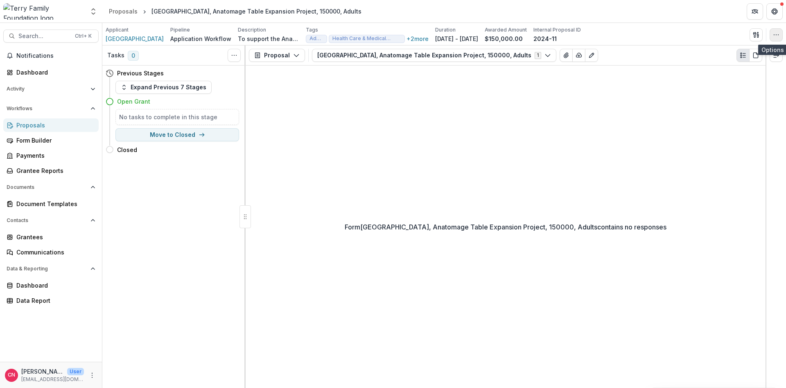
click at [777, 33] on icon "button" at bounding box center [776, 35] width 7 height 7
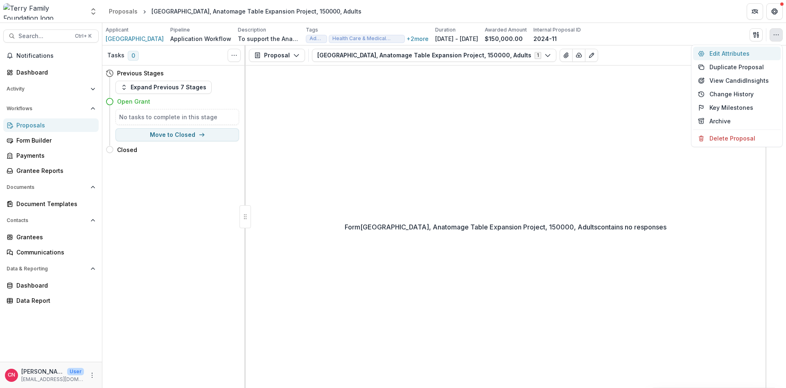
click at [718, 52] on button "Edit Attributes" at bounding box center [737, 54] width 88 height 14
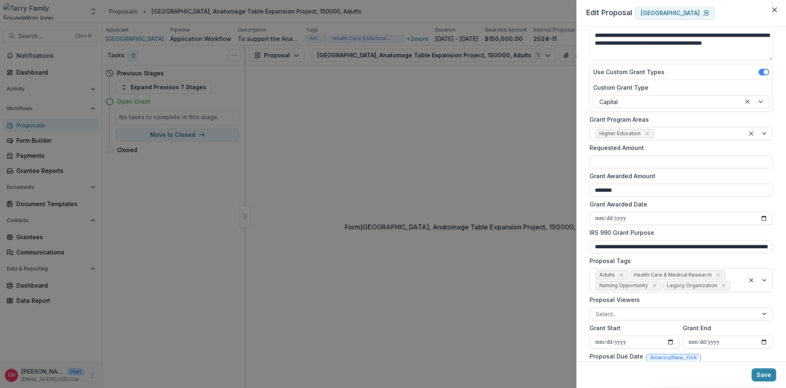
scroll to position [133, 0]
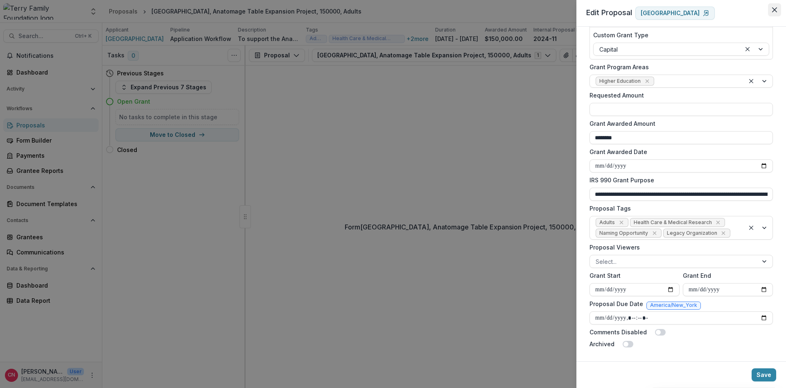
click at [775, 6] on button "Close" at bounding box center [774, 9] width 13 height 13
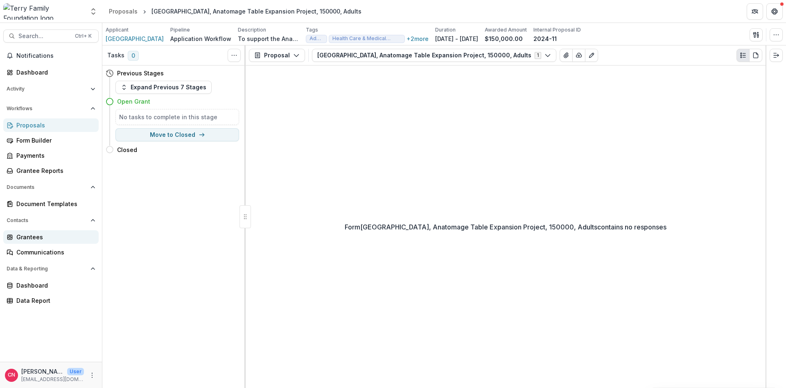
click at [20, 239] on div "Grantees" at bounding box center [54, 236] width 76 height 9
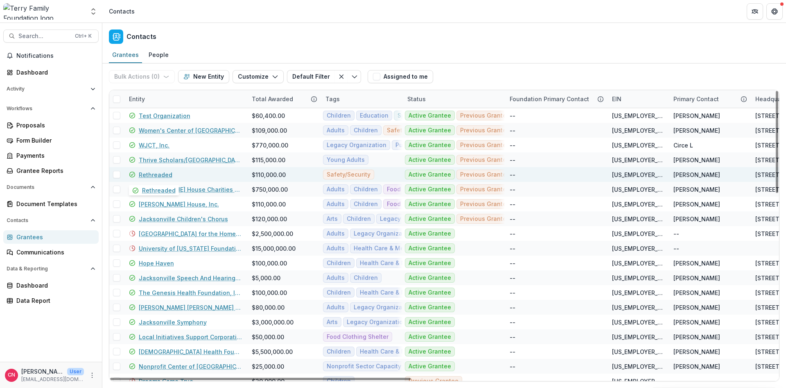
click at [160, 174] on link "Rethreaded" at bounding box center [156, 174] width 34 height 9
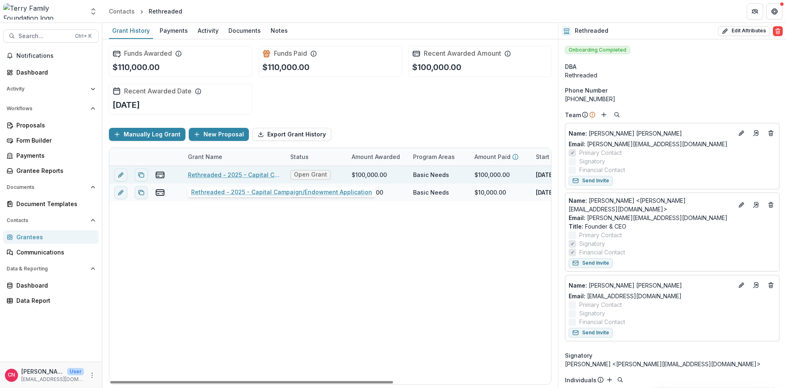
click at [218, 173] on link "Rethreaded - 2025 - Capital Campaign/Endowment Application" at bounding box center [234, 174] width 92 height 9
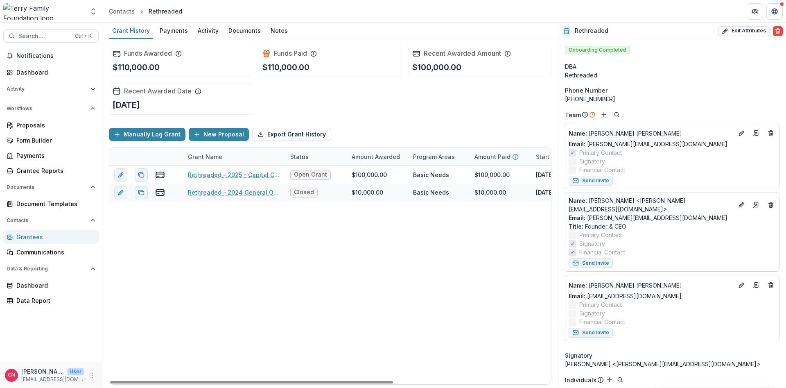
click at [25, 234] on div "Grantees" at bounding box center [54, 236] width 76 height 9
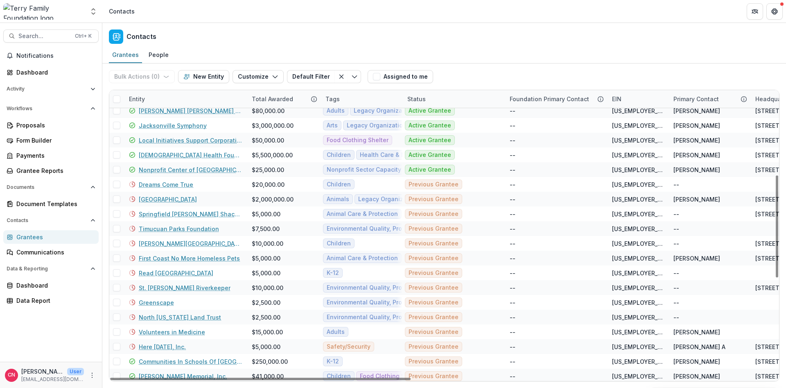
scroll to position [295, 0]
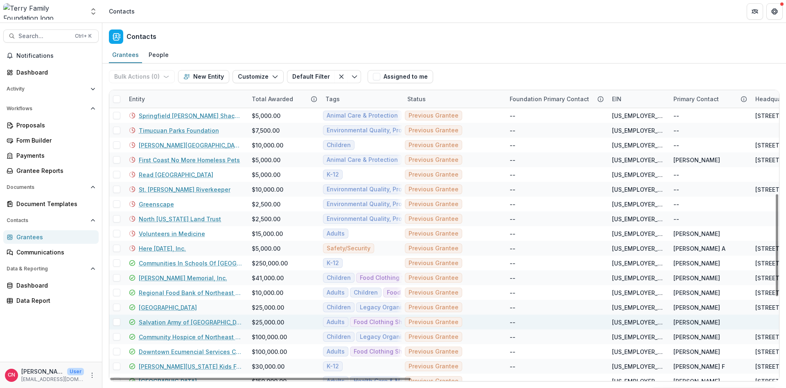
click at [157, 320] on link "Salvation Army of [GEOGRAPHIC_DATA][US_STATE]" at bounding box center [190, 322] width 103 height 9
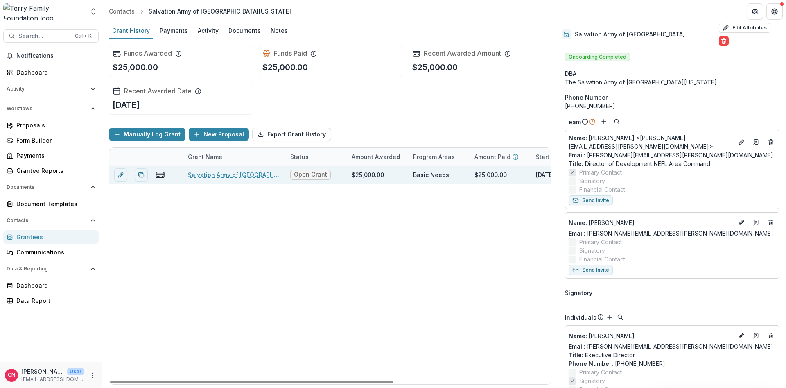
click at [221, 173] on link "Salvation Army of Northeast Florida, 2024-2025 General Program Support, 25000, …" at bounding box center [234, 174] width 92 height 9
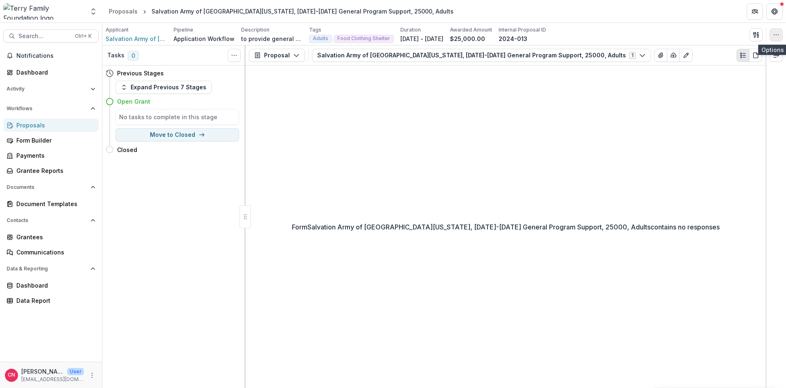
click at [773, 32] on icon "button" at bounding box center [776, 35] width 7 height 7
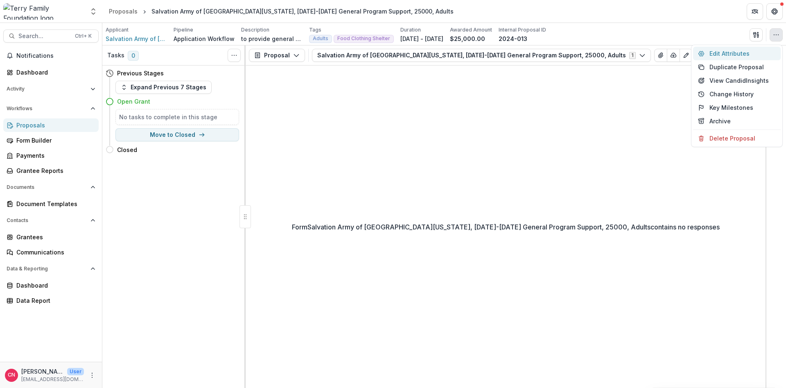
click at [717, 50] on button "Edit Attributes" at bounding box center [737, 54] width 88 height 14
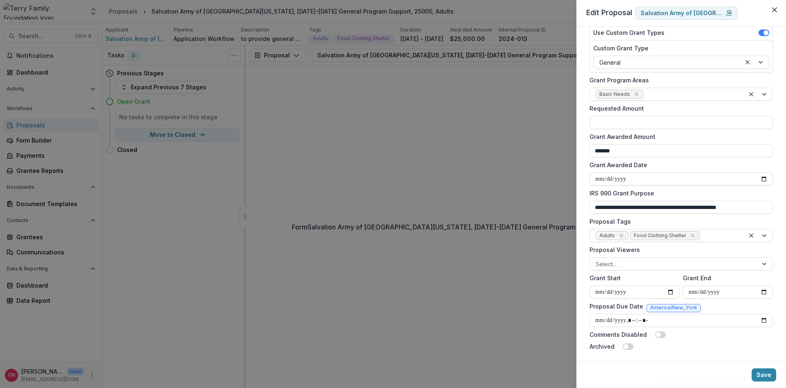
scroll to position [122, 0]
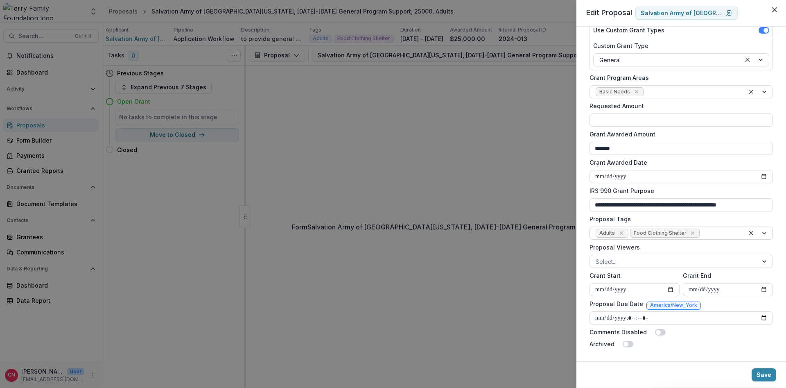
click at [763, 234] on div at bounding box center [758, 233] width 28 height 12
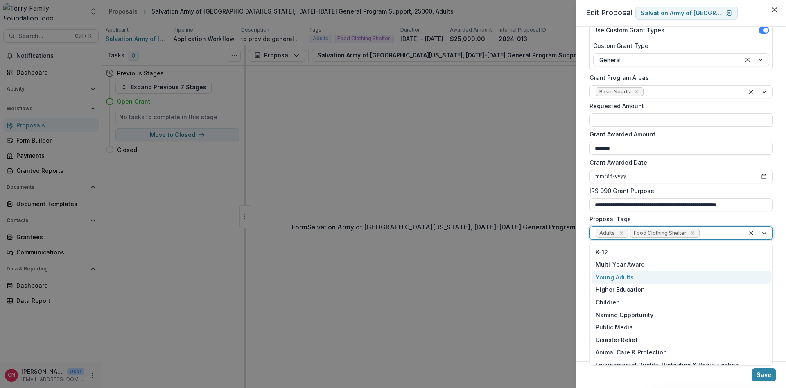
scroll to position [94, 0]
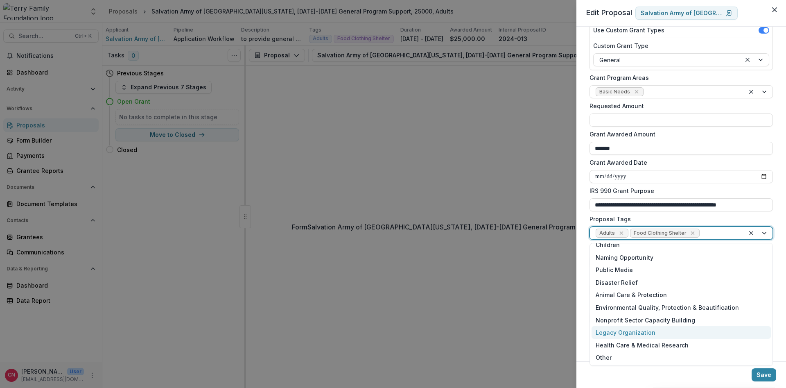
click at [641, 329] on div "Legacy Organization" at bounding box center [680, 332] width 179 height 13
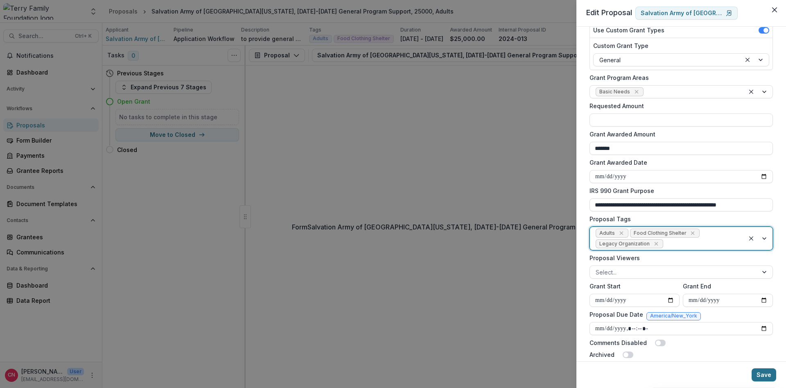
click at [761, 371] on button "Save" at bounding box center [763, 374] width 25 height 13
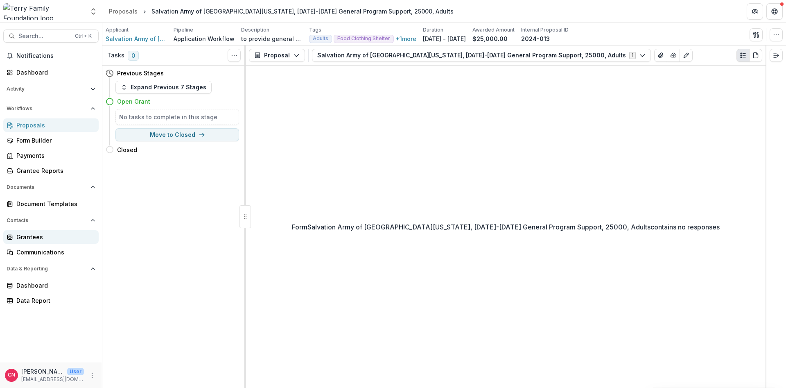
click at [29, 235] on div "Grantees" at bounding box center [54, 236] width 76 height 9
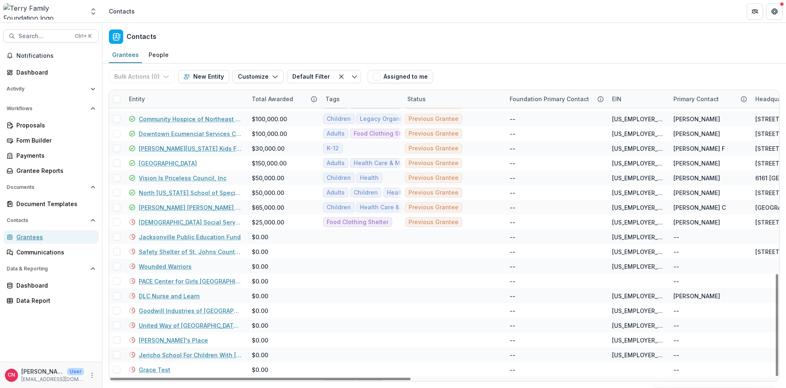
scroll to position [523, 0]
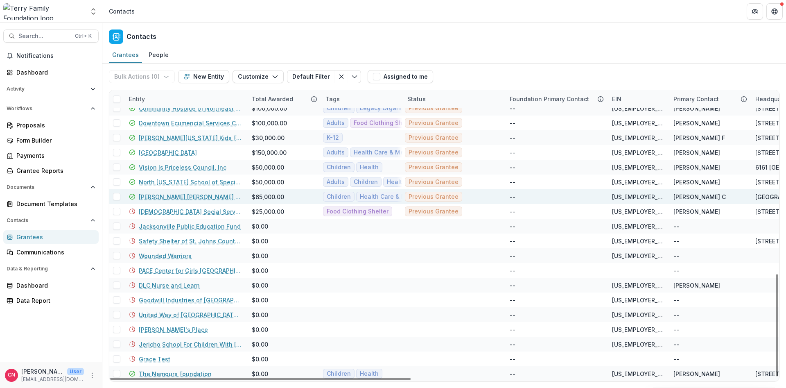
click at [172, 198] on link "Tom Coughlin Jay Fund Foundation" at bounding box center [190, 196] width 103 height 9
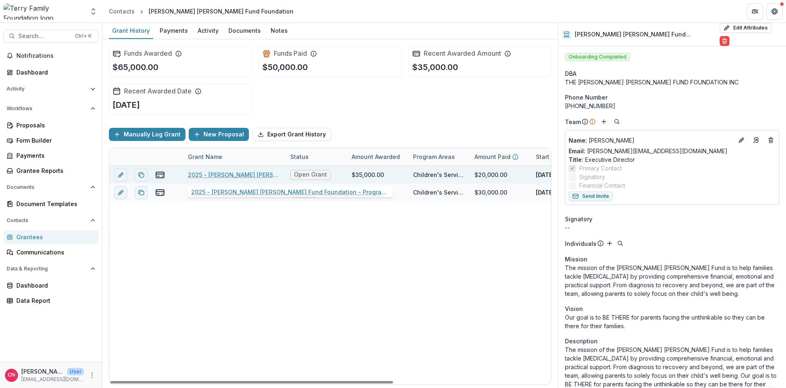
click at [239, 171] on link "2025 - Tom Coughlin Jay Fund Foundation - Program or Project" at bounding box center [234, 174] width 92 height 9
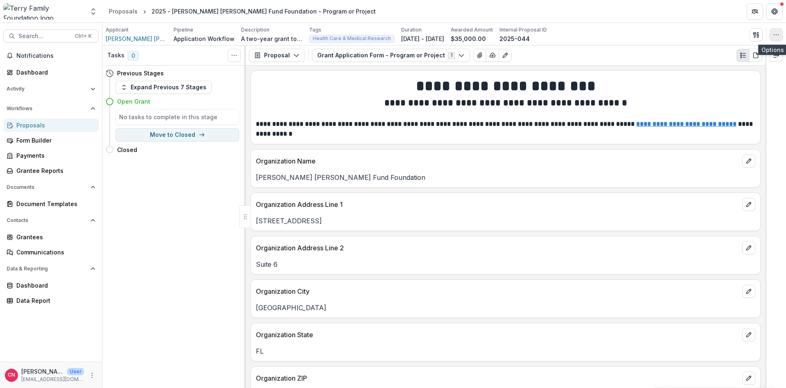
click at [775, 34] on icon "button" at bounding box center [776, 35] width 7 height 7
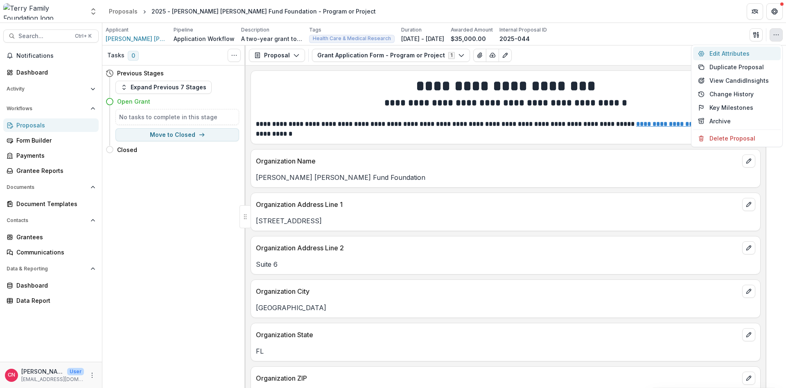
click at [719, 51] on button "Edit Attributes" at bounding box center [737, 54] width 88 height 14
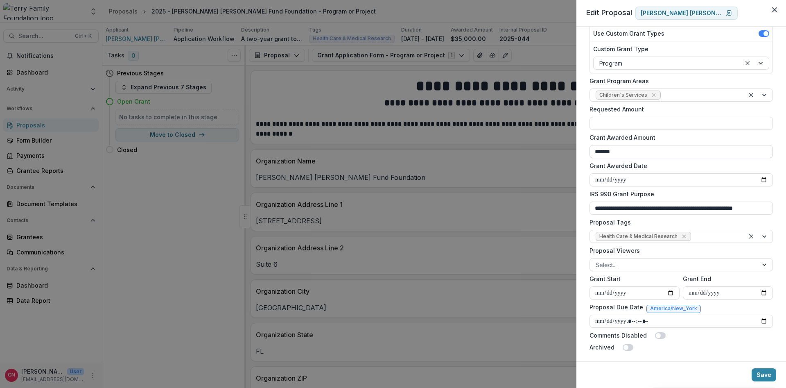
scroll to position [122, 0]
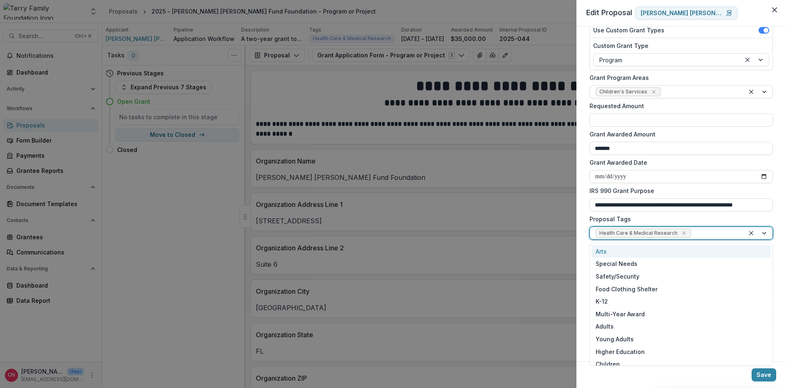
click at [763, 232] on div at bounding box center [758, 233] width 28 height 12
click at [633, 261] on div "Special Needs" at bounding box center [680, 263] width 179 height 13
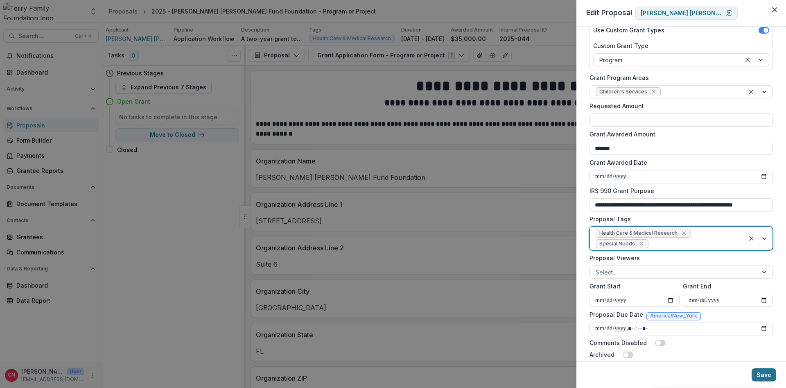
click at [762, 374] on button "Save" at bounding box center [763, 374] width 25 height 13
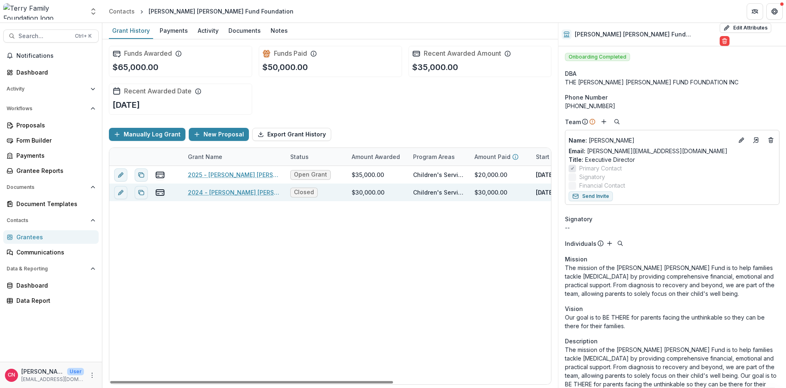
click at [217, 192] on link "2024 - Tom Coughlin Jay Fund Foundation, Summer Camp Program at Camp Boggy Cree…" at bounding box center [234, 192] width 92 height 9
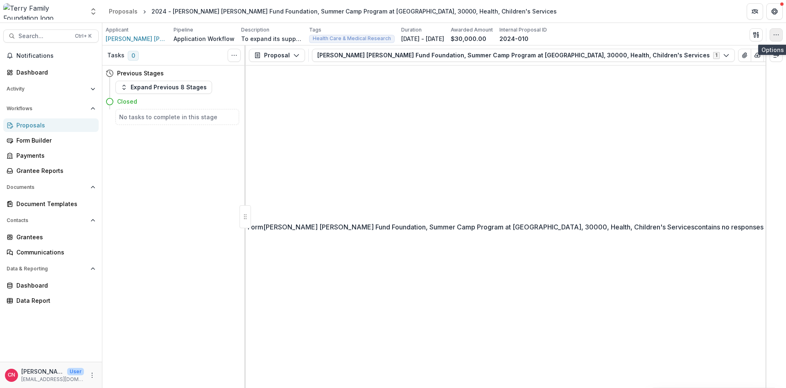
click at [773, 34] on icon "button" at bounding box center [776, 35] width 7 height 7
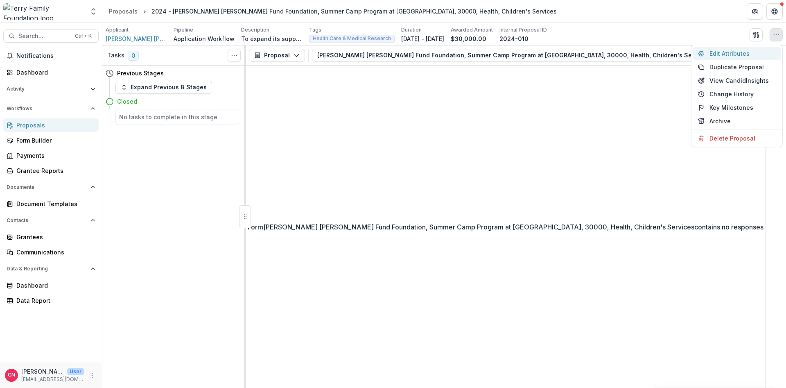
click at [725, 50] on button "Edit Attributes" at bounding box center [737, 54] width 88 height 14
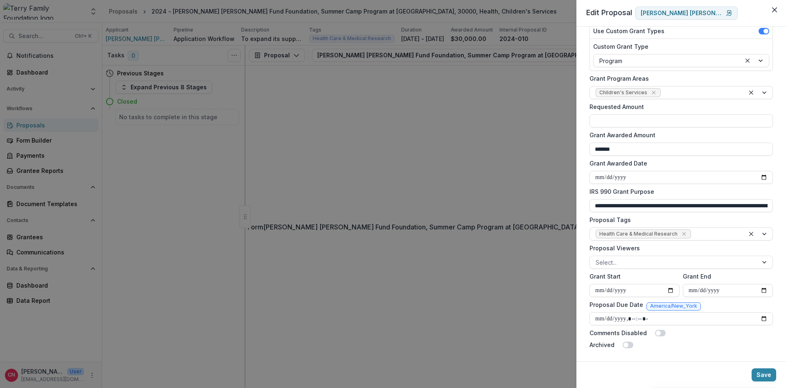
scroll to position [122, 0]
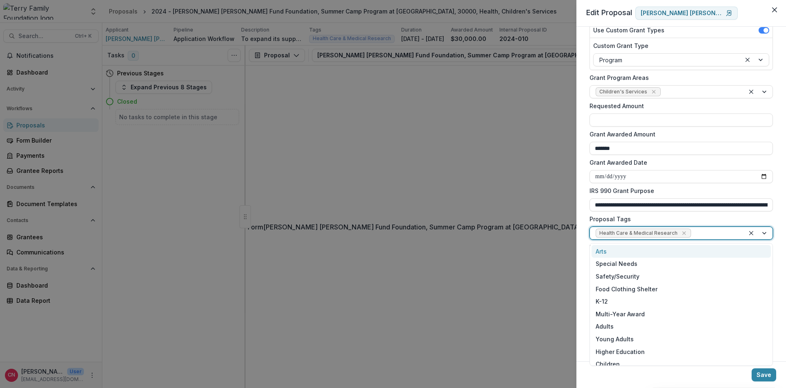
click at [766, 233] on div at bounding box center [758, 233] width 28 height 12
click at [609, 262] on div "Special Needs" at bounding box center [680, 263] width 179 height 13
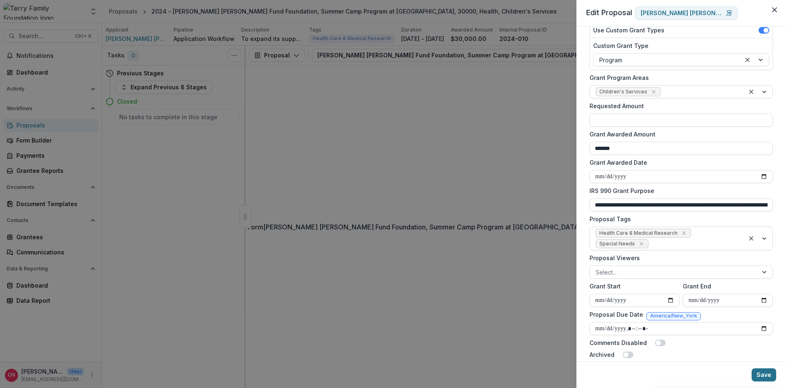
click at [768, 373] on button "Save" at bounding box center [763, 374] width 25 height 13
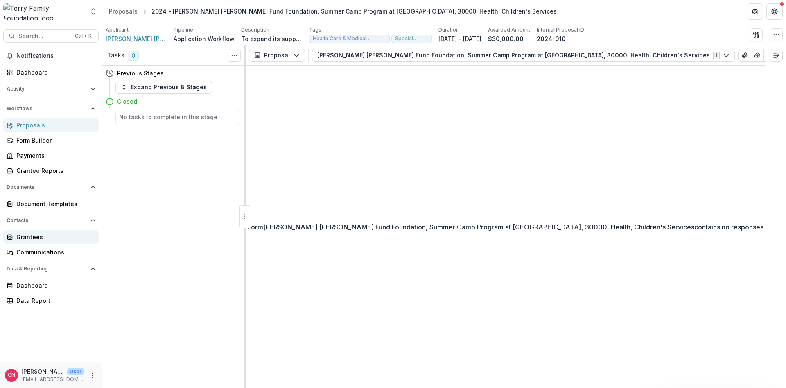
click at [25, 238] on div "Grantees" at bounding box center [54, 236] width 76 height 9
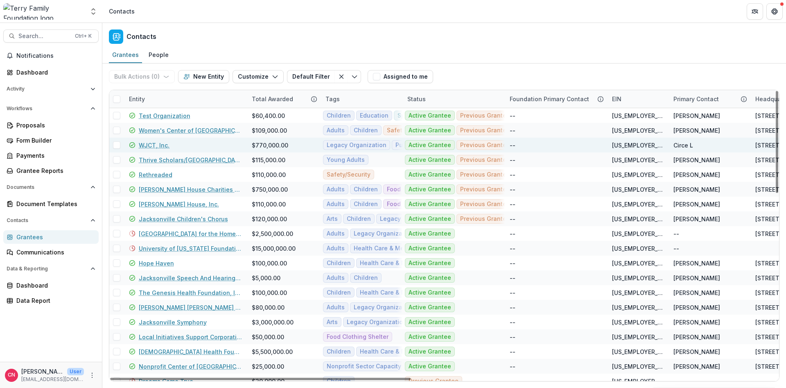
click at [154, 143] on link "WJCT, Inc." at bounding box center [154, 145] width 31 height 9
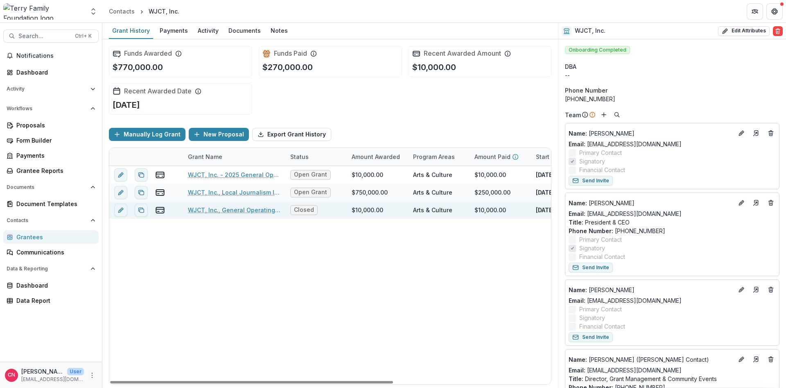
click at [231, 208] on link "WJCT, Inc., General Operating Support , 10000" at bounding box center [234, 209] width 92 height 9
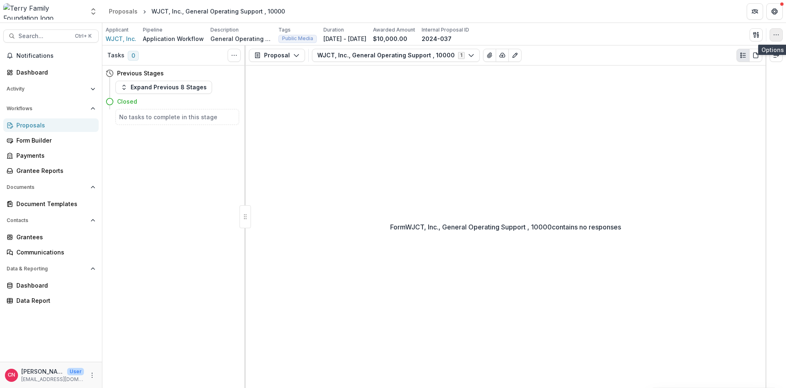
click at [775, 34] on icon "button" at bounding box center [776, 35] width 7 height 7
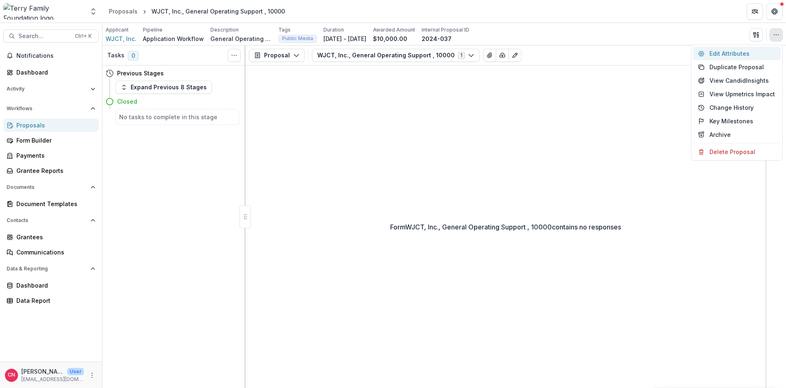
click at [731, 52] on button "Edit Attributes" at bounding box center [737, 54] width 88 height 14
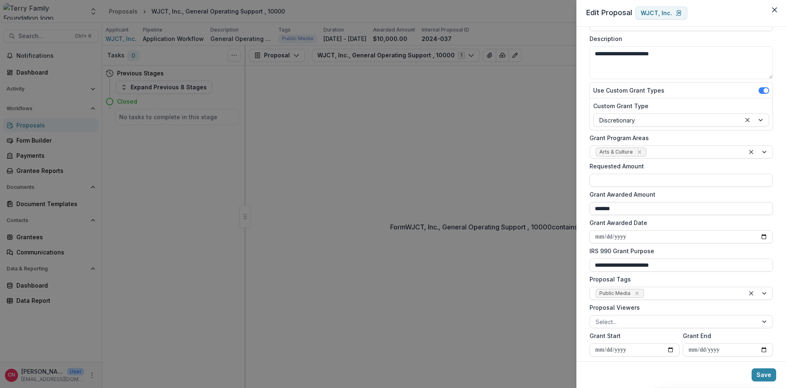
scroll to position [122, 0]
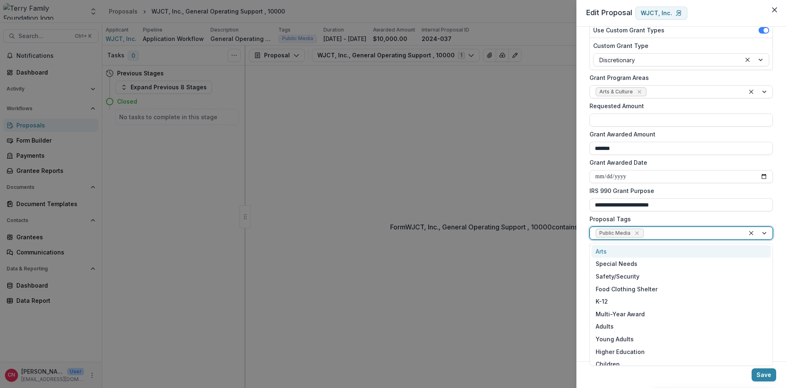
click at [764, 230] on div at bounding box center [758, 233] width 28 height 12
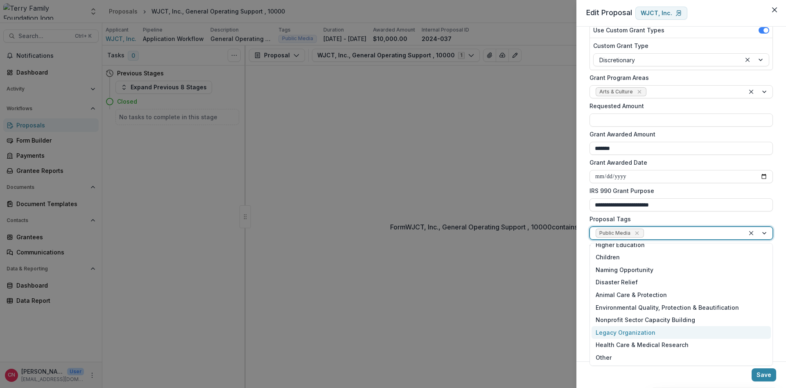
click at [633, 329] on div "Legacy Organization" at bounding box center [680, 332] width 179 height 13
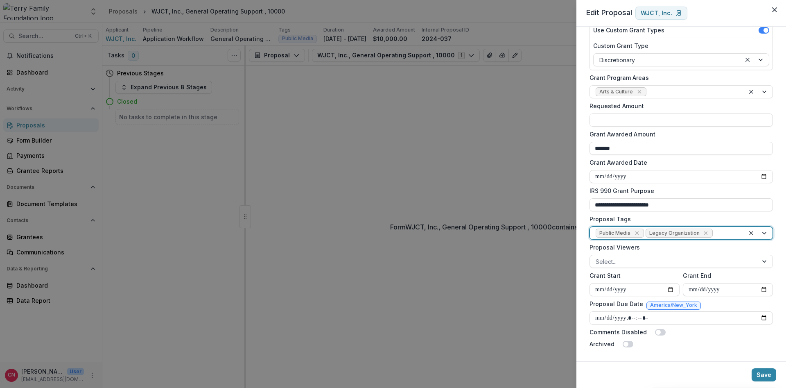
drag, startPoint x: 760, startPoint y: 372, endPoint x: 737, endPoint y: 352, distance: 30.1
click at [759, 369] on button "Save" at bounding box center [763, 374] width 25 height 13
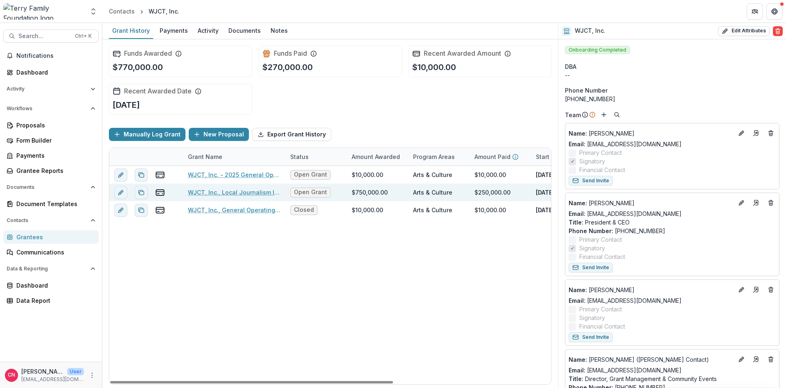
click at [228, 192] on link "WJCT, Inc., Local Journalism Initiative Fund" at bounding box center [234, 192] width 92 height 9
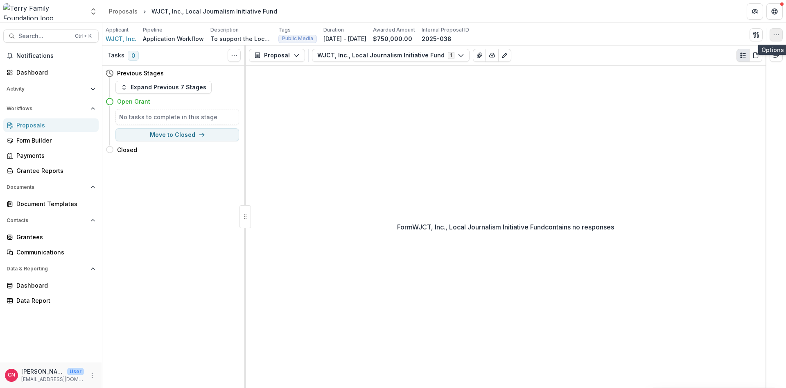
click at [775, 33] on icon "button" at bounding box center [776, 35] width 7 height 7
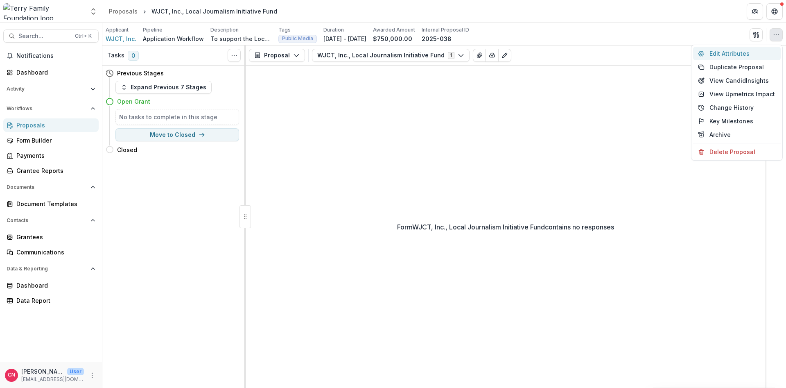
click at [723, 52] on button "Edit Attributes" at bounding box center [737, 54] width 88 height 14
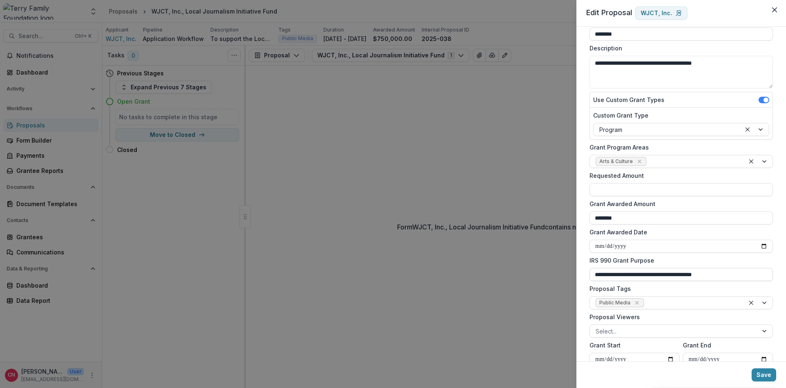
scroll to position [122, 0]
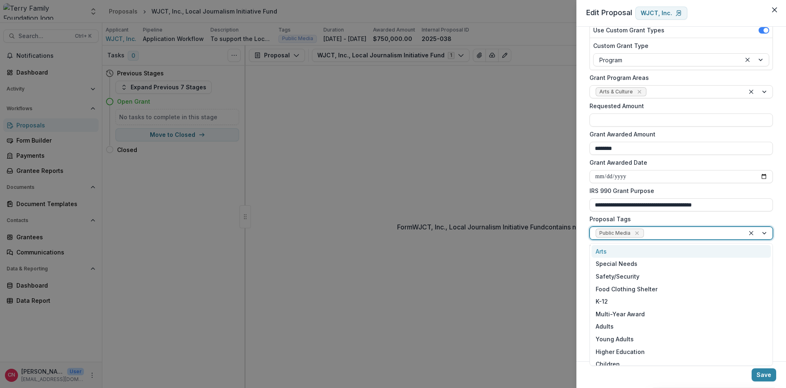
click at [764, 233] on div at bounding box center [758, 233] width 28 height 12
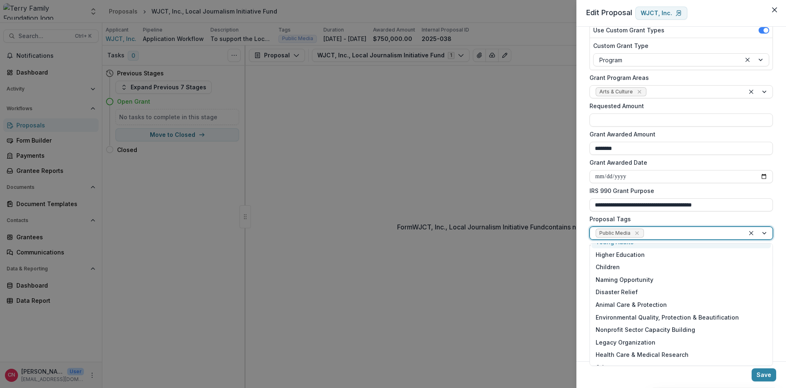
scroll to position [107, 0]
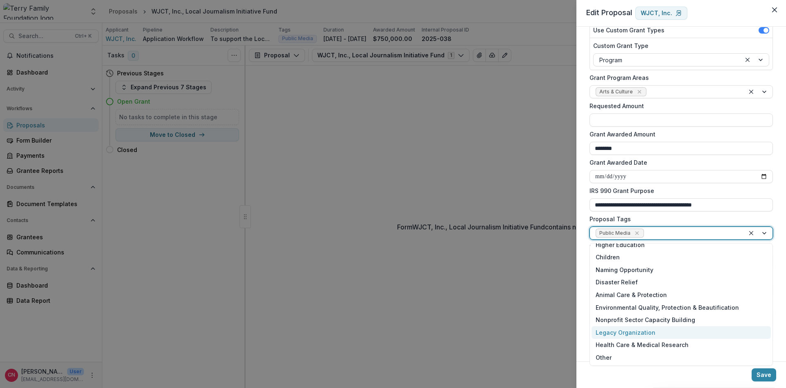
click at [629, 329] on div "Legacy Organization" at bounding box center [680, 332] width 179 height 13
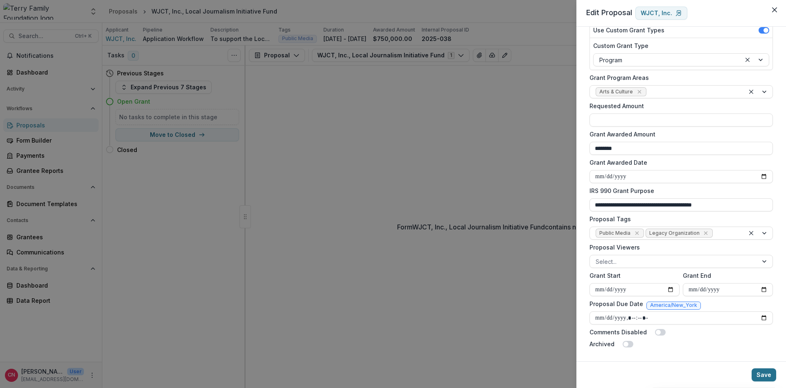
click at [763, 373] on button "Save" at bounding box center [763, 374] width 25 height 13
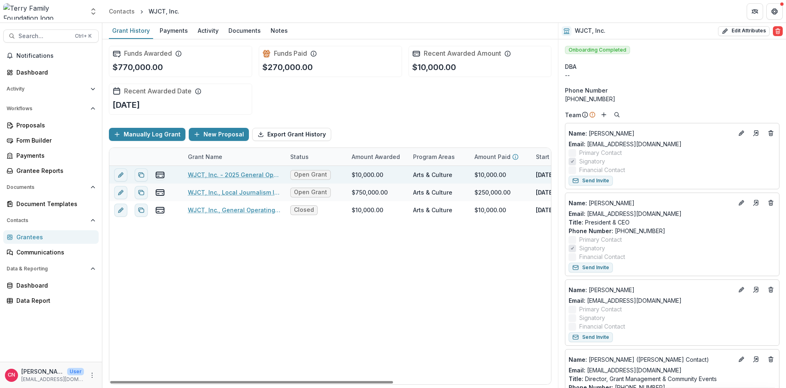
click at [230, 171] on link "WJCT, Inc. - 2025 General Operating Support" at bounding box center [234, 174] width 92 height 9
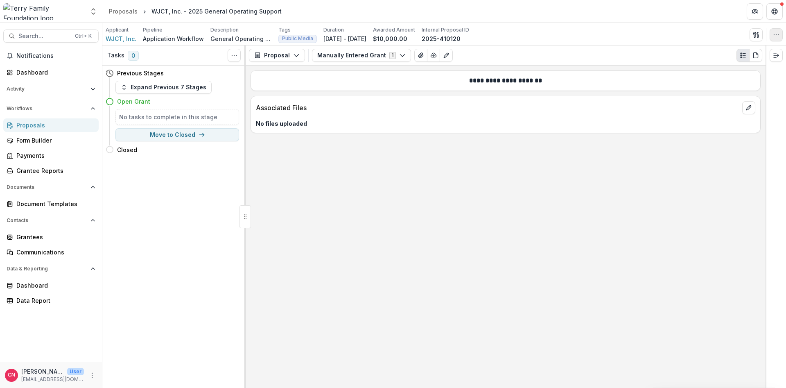
click at [776, 34] on icon "button" at bounding box center [776, 35] width 7 height 7
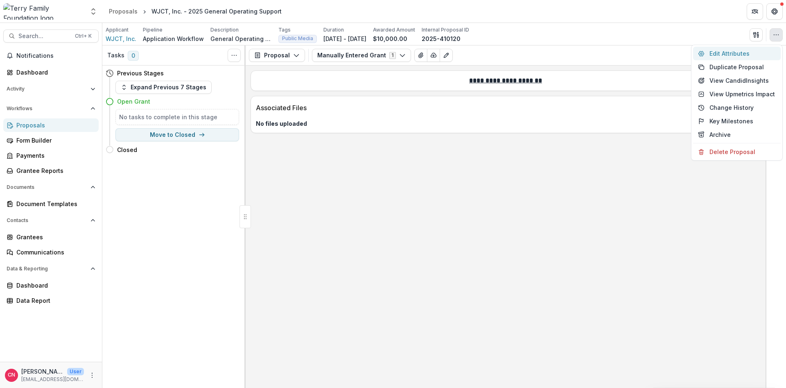
click at [712, 52] on button "Edit Attributes" at bounding box center [737, 54] width 88 height 14
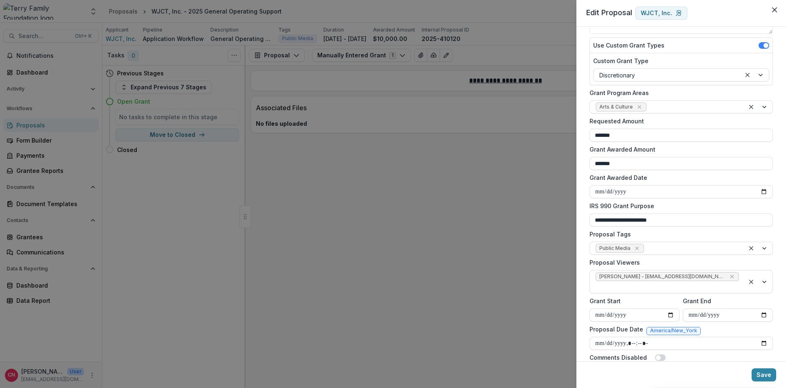
scroll to position [122, 0]
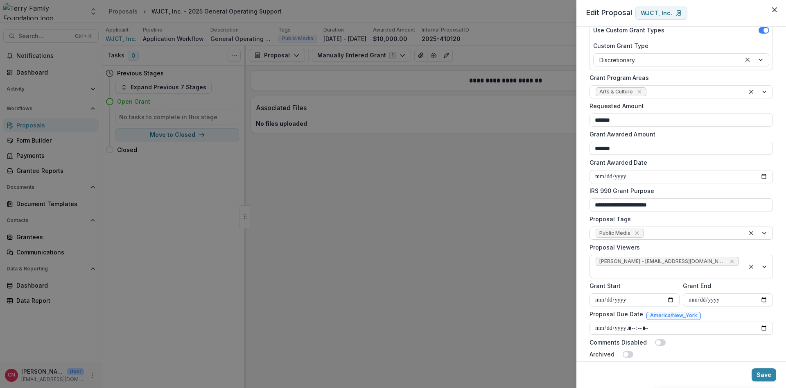
click at [765, 231] on div at bounding box center [758, 233] width 28 height 12
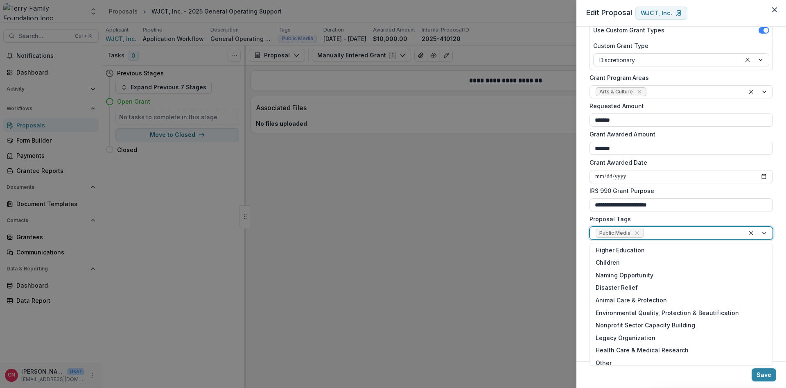
scroll to position [107, 0]
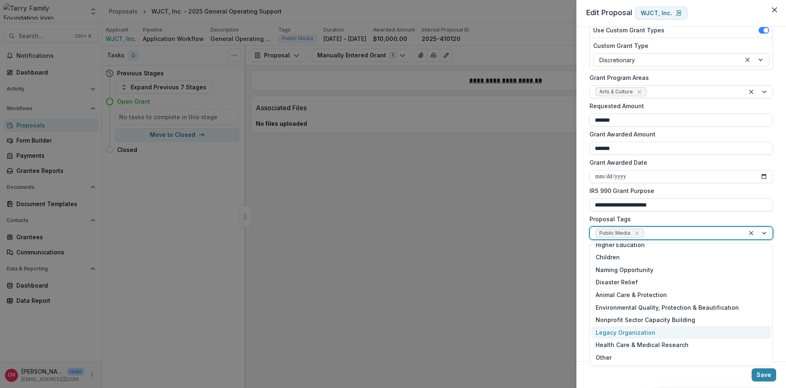
click at [640, 329] on div "Legacy Organization" at bounding box center [680, 332] width 179 height 13
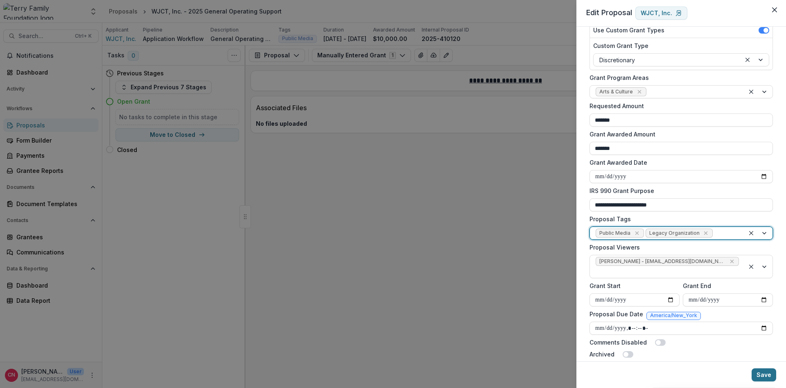
click at [762, 370] on button "Save" at bounding box center [763, 374] width 25 height 13
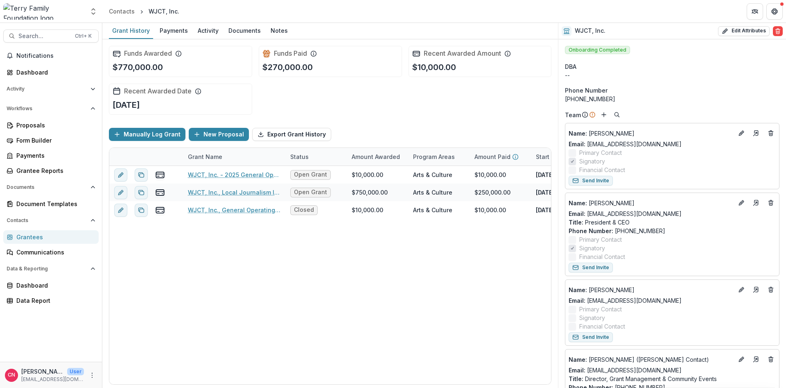
click at [25, 234] on div "Grantees" at bounding box center [54, 236] width 76 height 9
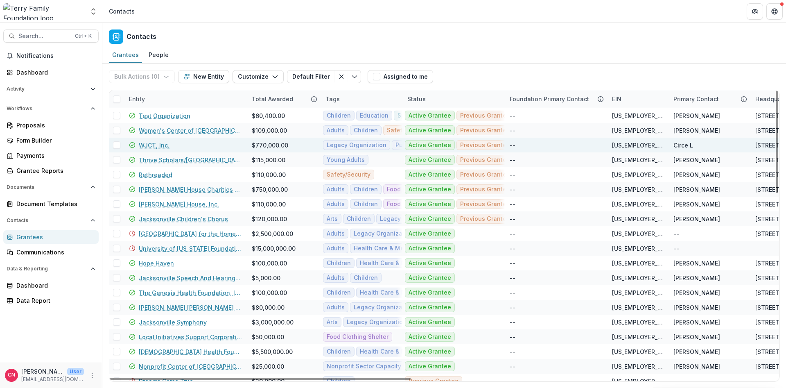
click at [152, 143] on link "WJCT, Inc." at bounding box center [154, 145] width 31 height 9
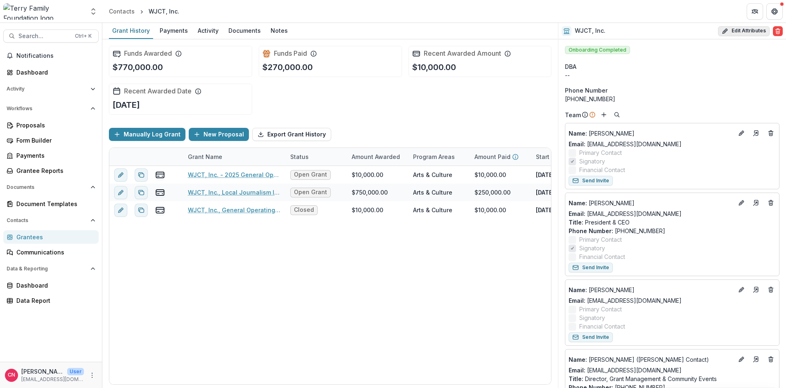
click at [739, 28] on button "Edit Attributes" at bounding box center [744, 31] width 52 height 10
select select "**"
select select
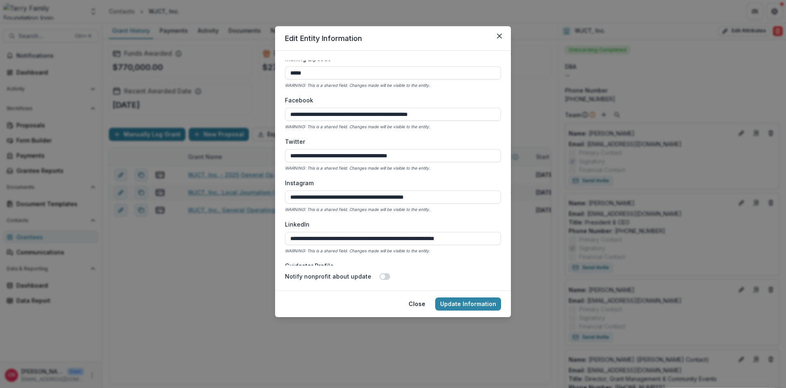
scroll to position [1202, 0]
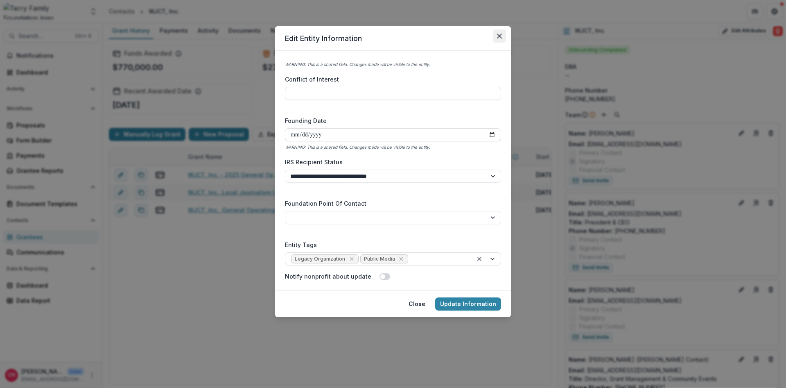
click at [499, 35] on icon "Close" at bounding box center [499, 36] width 5 height 5
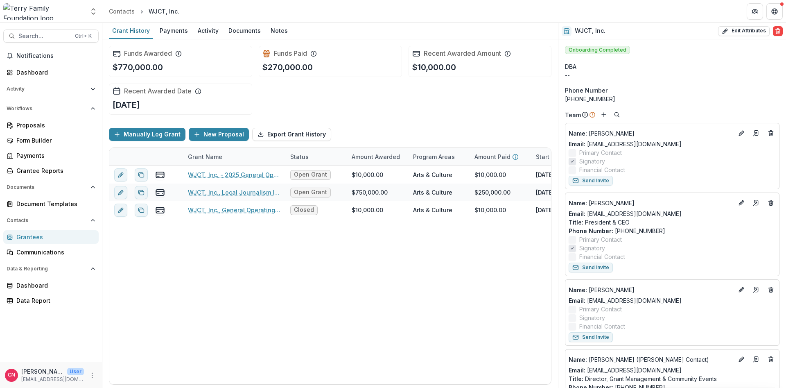
click at [30, 233] on div "Grantees" at bounding box center [54, 236] width 76 height 9
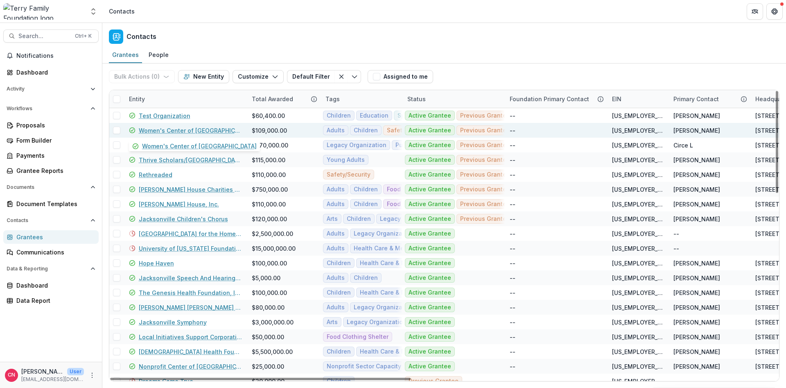
click at [196, 127] on link "Women's Center of [GEOGRAPHIC_DATA]" at bounding box center [190, 130] width 103 height 9
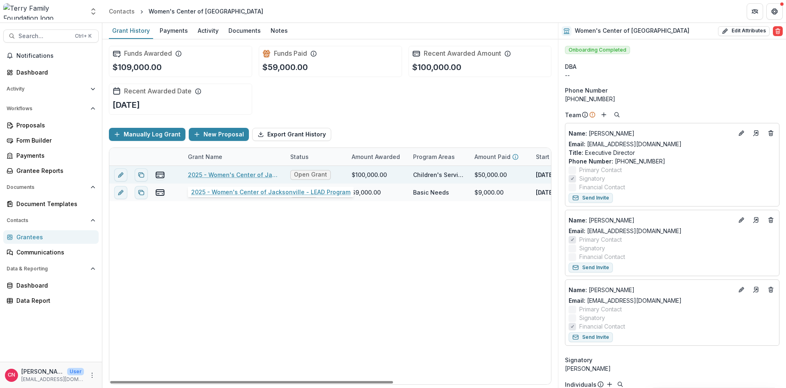
click at [236, 171] on link "2025 - Women's Center of Jacksonville - LEAD Program" at bounding box center [234, 174] width 92 height 9
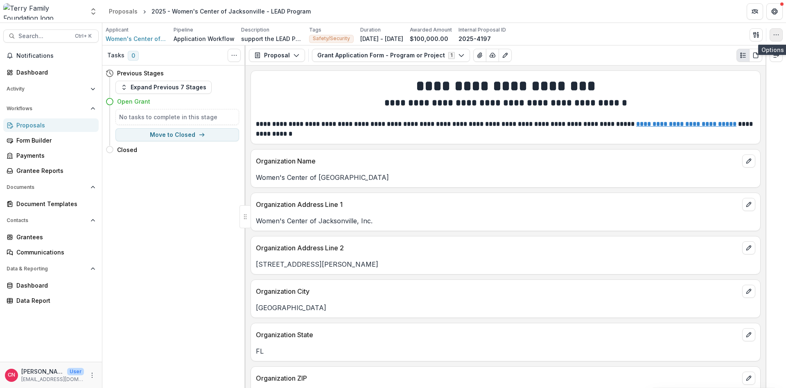
click at [776, 32] on icon "button" at bounding box center [776, 35] width 7 height 7
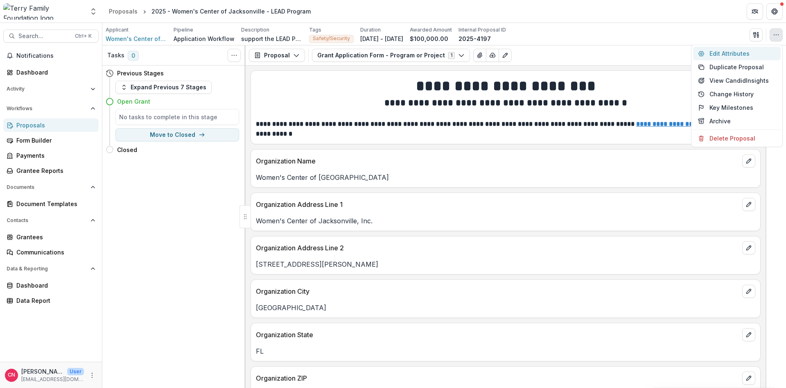
click at [717, 53] on button "Edit Attributes" at bounding box center [737, 54] width 88 height 14
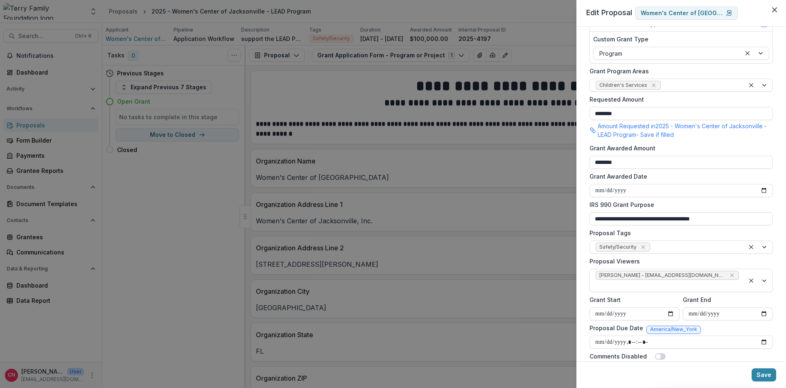
scroll to position [142, 0]
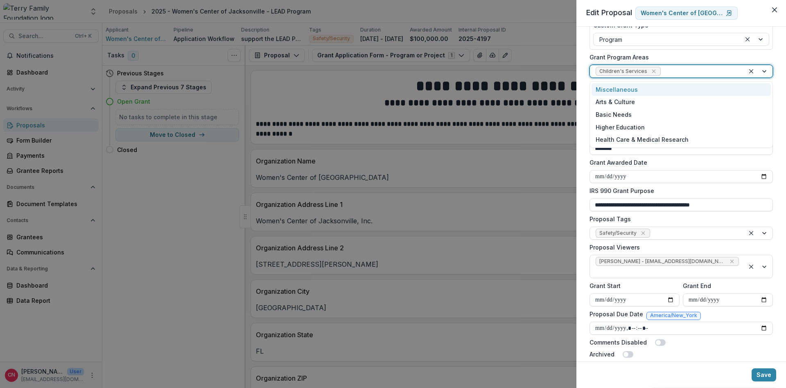
click at [766, 70] on div at bounding box center [758, 71] width 28 height 12
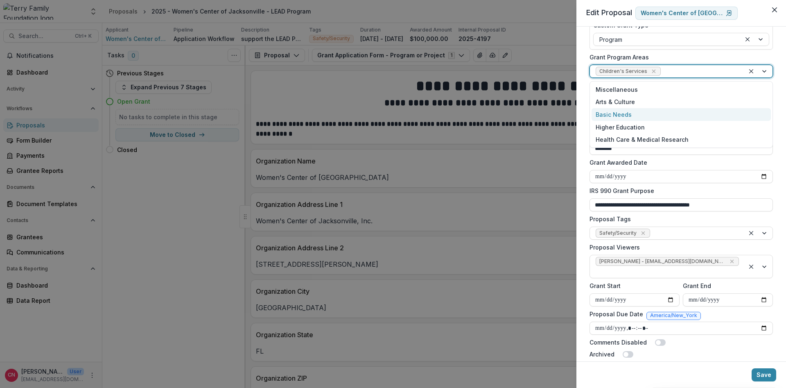
click at [622, 112] on div "Basic Needs" at bounding box center [680, 114] width 179 height 13
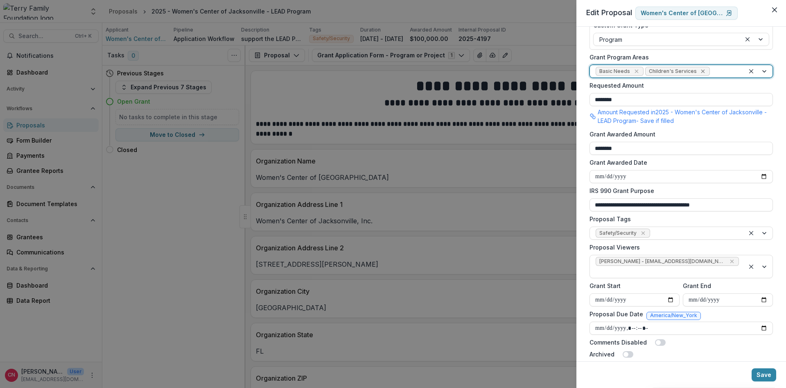
click at [699, 69] on icon "Remove Children's Services" at bounding box center [702, 71] width 7 height 7
click at [763, 230] on div at bounding box center [758, 233] width 28 height 12
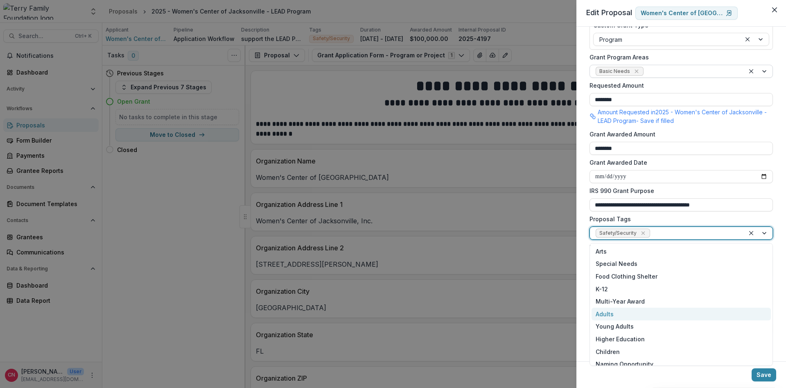
drag, startPoint x: 608, startPoint y: 313, endPoint x: 619, endPoint y: 304, distance: 14.5
click at [608, 313] on div "Adults" at bounding box center [680, 313] width 179 height 13
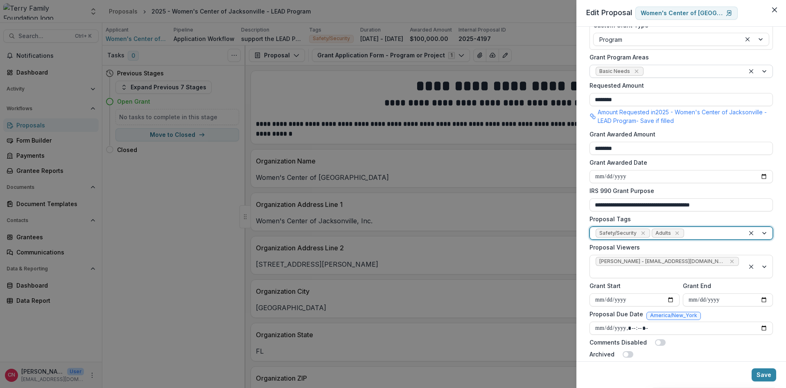
click at [764, 231] on div at bounding box center [758, 233] width 28 height 12
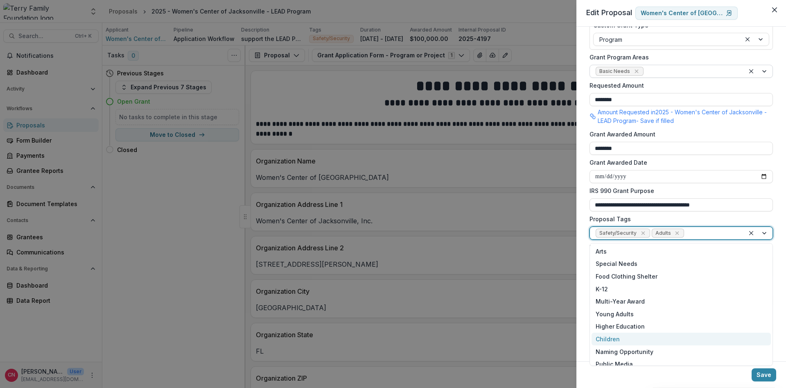
click at [610, 335] on div "Children" at bounding box center [680, 338] width 179 height 13
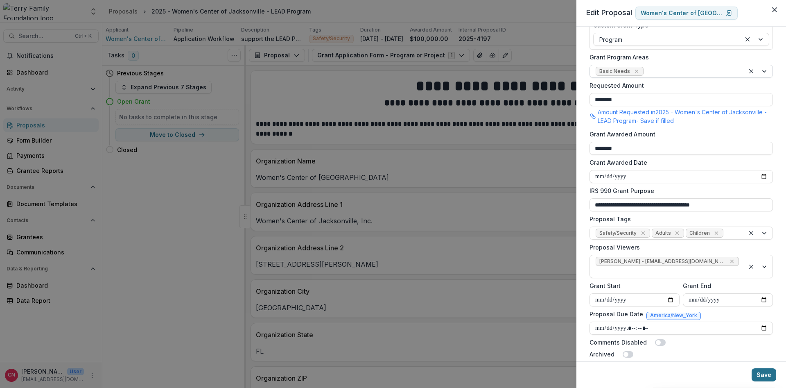
click at [762, 372] on button "Save" at bounding box center [763, 374] width 25 height 13
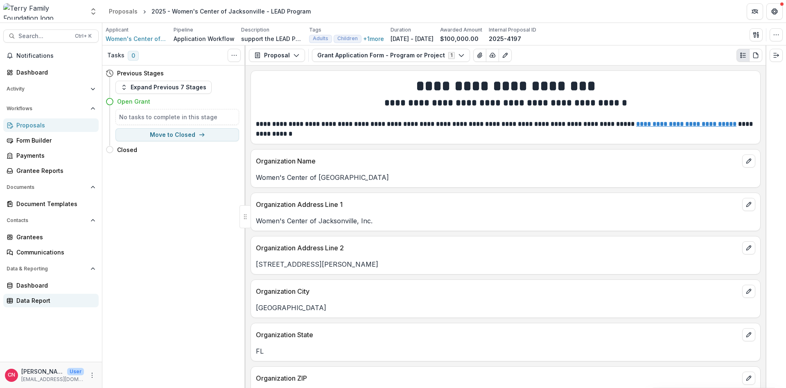
click at [25, 300] on div "Data Report" at bounding box center [54, 300] width 76 height 9
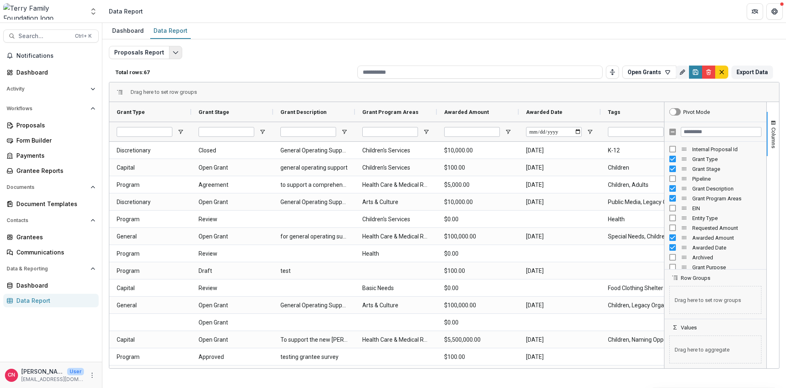
click at [175, 52] on polyline "Edit selected report" at bounding box center [175, 53] width 5 height 2
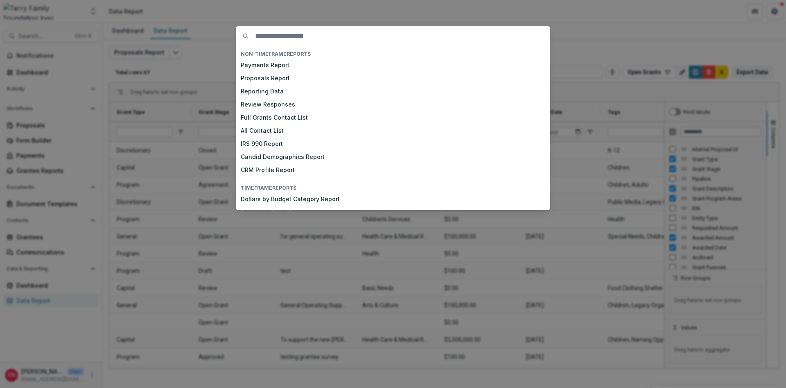
click at [174, 49] on div "NON-TIMEFRAME Reports Payments Report Proposals Report Reporting Data Review Re…" at bounding box center [393, 194] width 786 height 388
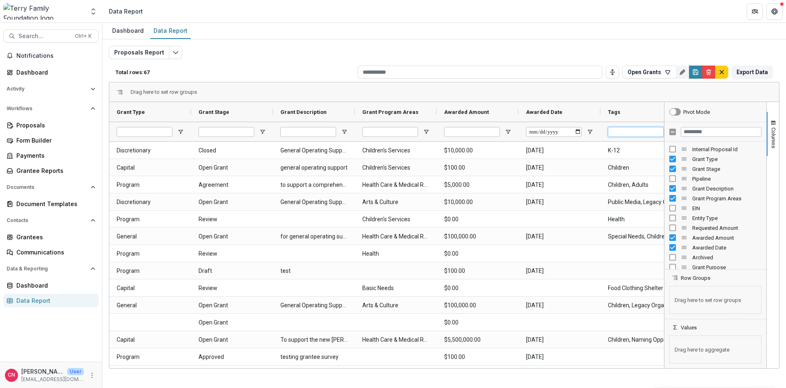
click at [628, 132] on input "Tags Filter Input" at bounding box center [636, 132] width 56 height 10
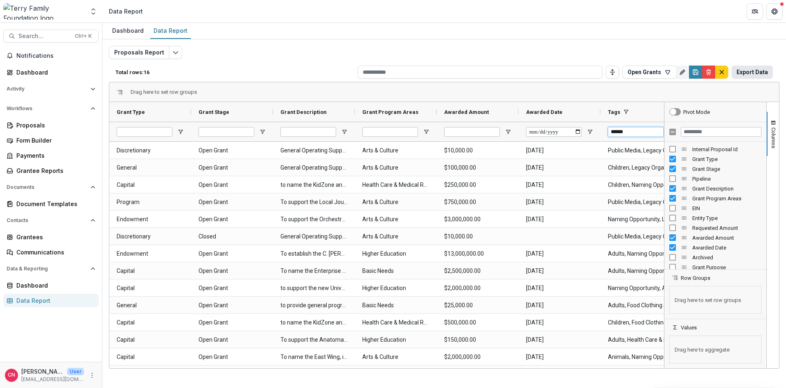
type input "******"
click at [748, 69] on button "Export Data" at bounding box center [751, 71] width 41 height 13
click at [698, 128] on input "Filter Columns Input" at bounding box center [720, 132] width 81 height 10
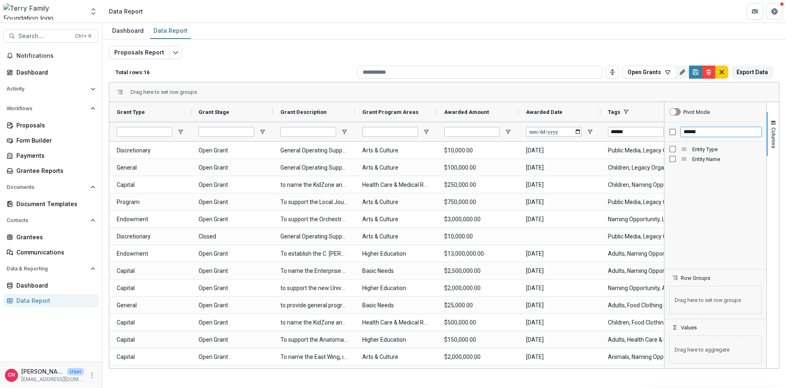
type input "******"
click at [694, 71] on icon "Save" at bounding box center [695, 72] width 5 height 5
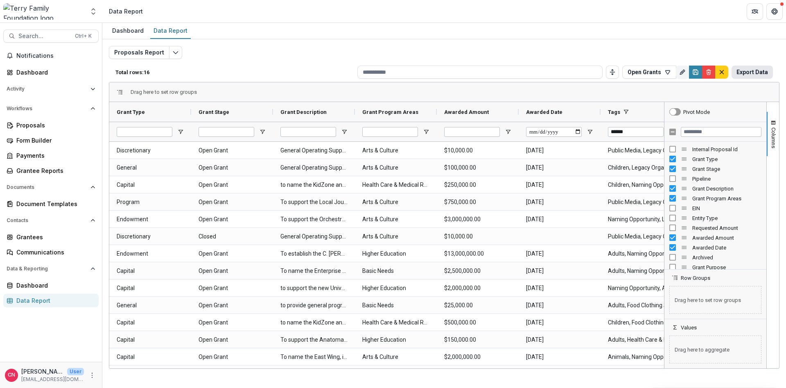
click at [754, 70] on button "Export Data" at bounding box center [751, 71] width 41 height 13
click at [545, 10] on header "Data Report" at bounding box center [443, 11] width 683 height 23
drag, startPoint x: 15, startPoint y: 233, endPoint x: 67, endPoint y: 222, distance: 52.6
click at [18, 232] on link "Grantees" at bounding box center [50, 237] width 95 height 14
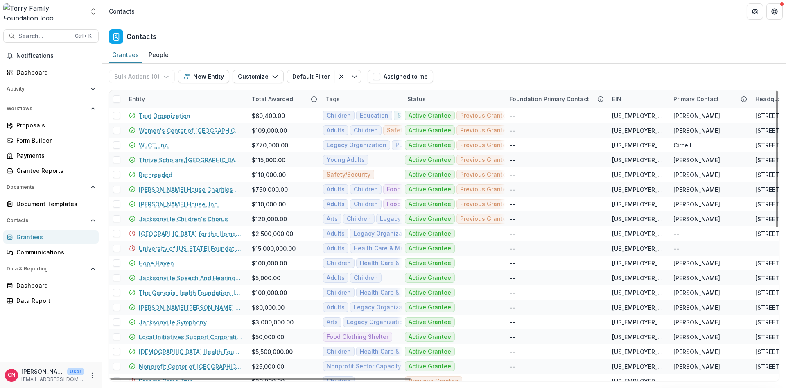
click at [180, 94] on div "Entity" at bounding box center [185, 99] width 123 height 18
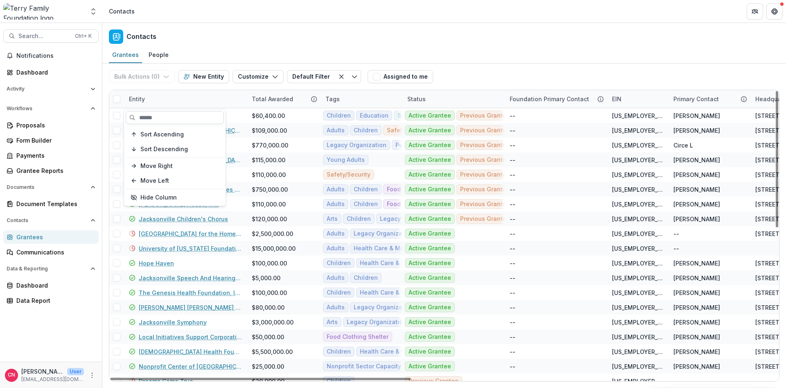
click at [181, 121] on input at bounding box center [175, 117] width 98 height 13
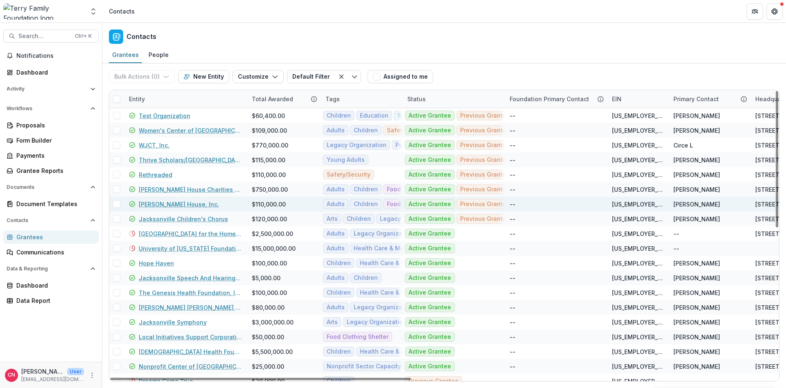
click at [767, 210] on div "PO Box 4909 Jacksonville Florida US 32201" at bounding box center [801, 203] width 92 height 15
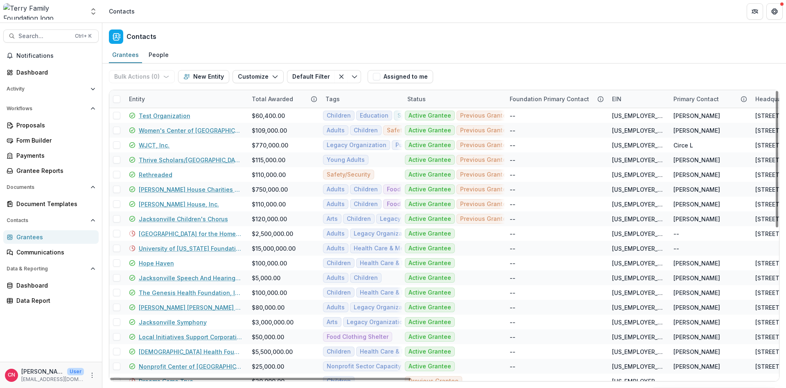
click at [155, 100] on div "Entity" at bounding box center [185, 99] width 123 height 18
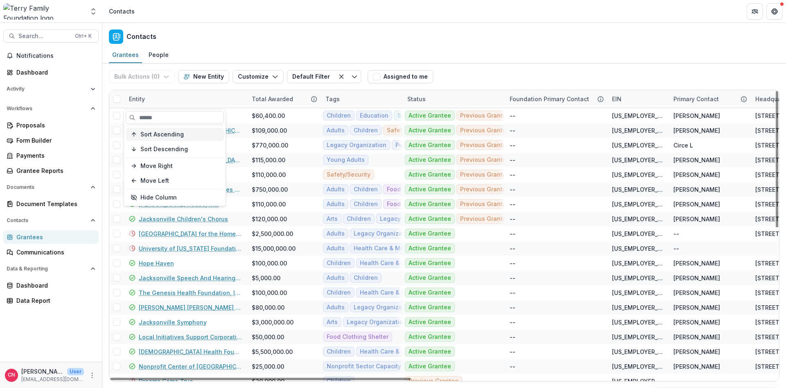
click at [171, 135] on span "Sort Ascending" at bounding box center [161, 134] width 43 height 7
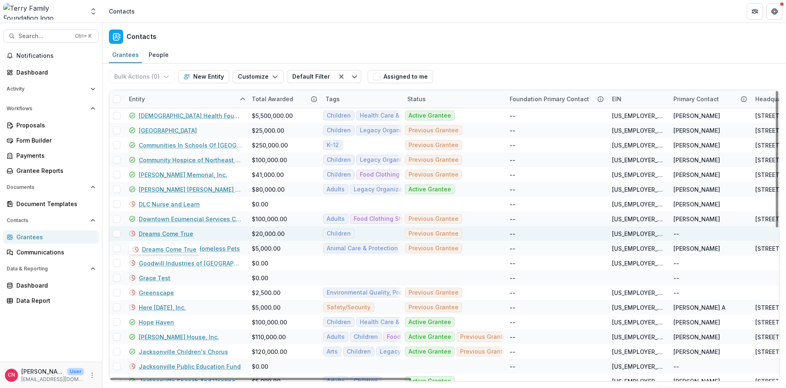
click at [161, 232] on link "Dreams Come True" at bounding box center [166, 233] width 54 height 9
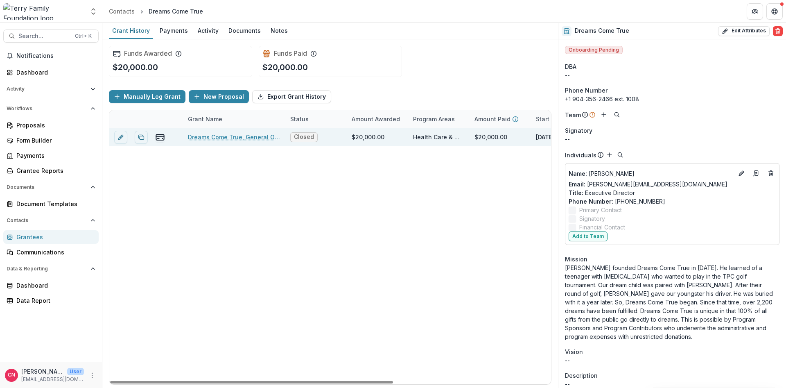
click at [241, 133] on link "Dreams Come True, General Operating Support, 20000, Children's Services" at bounding box center [234, 137] width 92 height 9
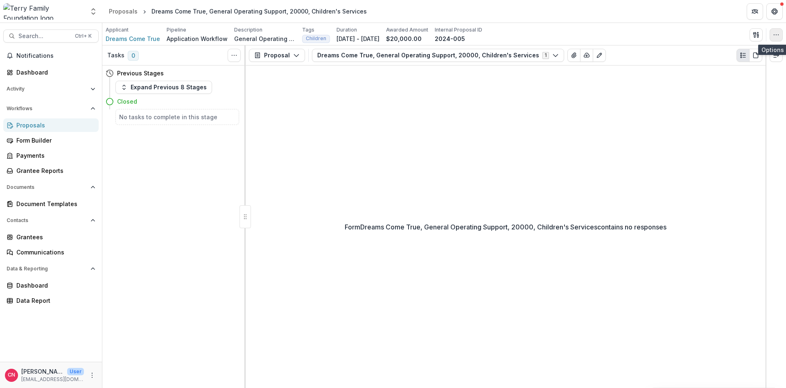
click at [778, 32] on icon "button" at bounding box center [776, 35] width 7 height 7
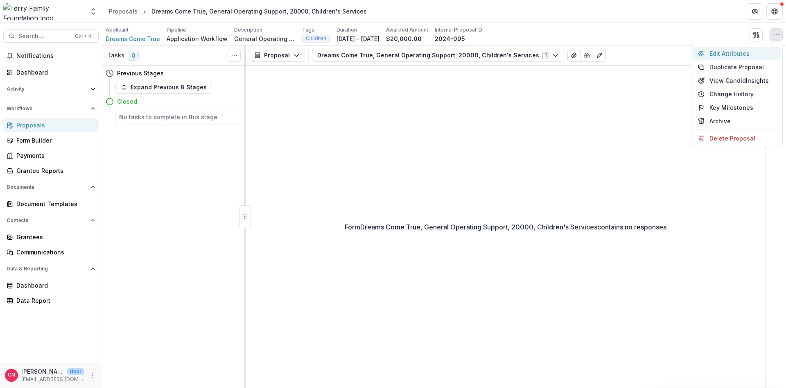
click at [713, 51] on button "Edit Attributes" at bounding box center [737, 54] width 88 height 14
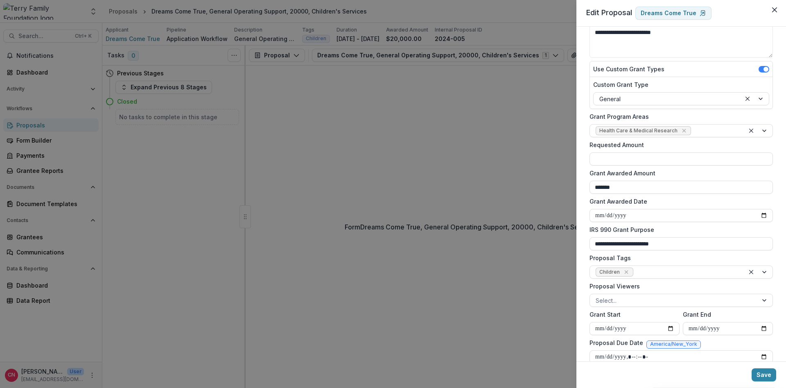
scroll to position [98, 0]
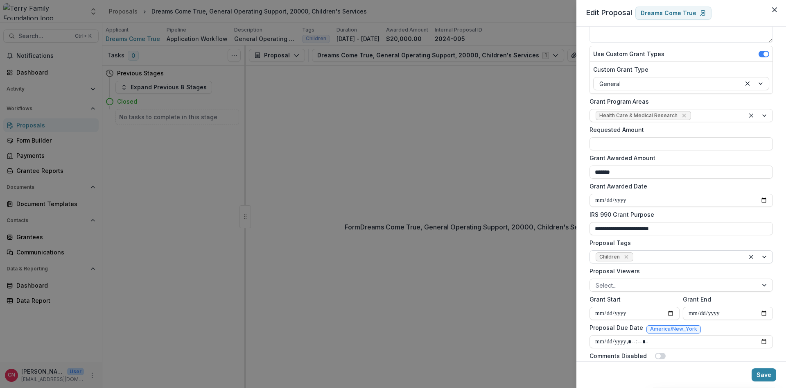
click at [766, 255] on div at bounding box center [758, 256] width 28 height 12
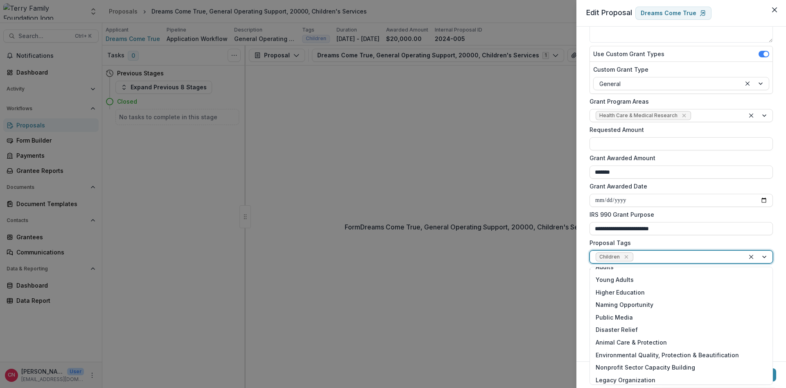
scroll to position [112, 0]
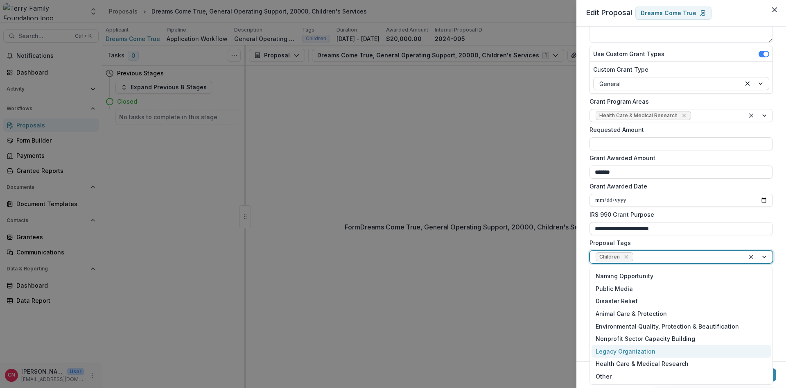
click at [636, 349] on div "Legacy Organization" at bounding box center [680, 351] width 179 height 13
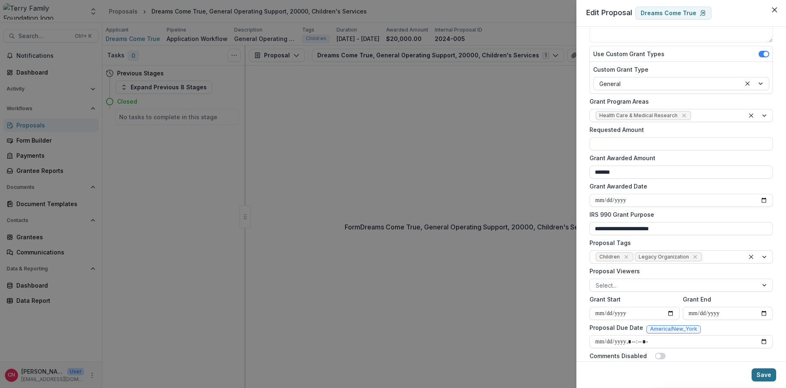
click at [760, 374] on button "Save" at bounding box center [763, 374] width 25 height 13
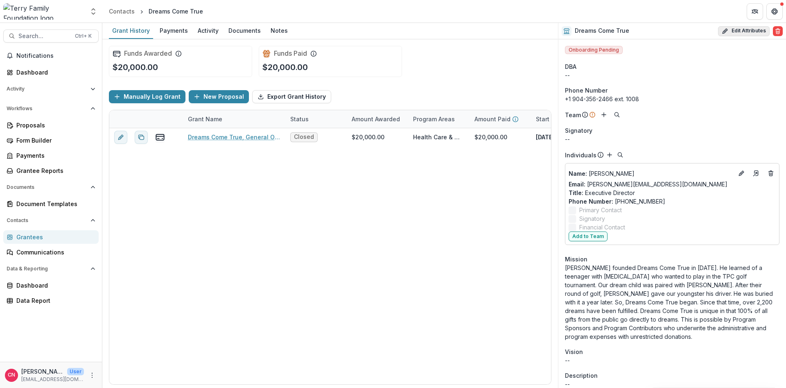
click at [751, 28] on button "Edit Attributes" at bounding box center [744, 31] width 52 height 10
select select
type input "**********"
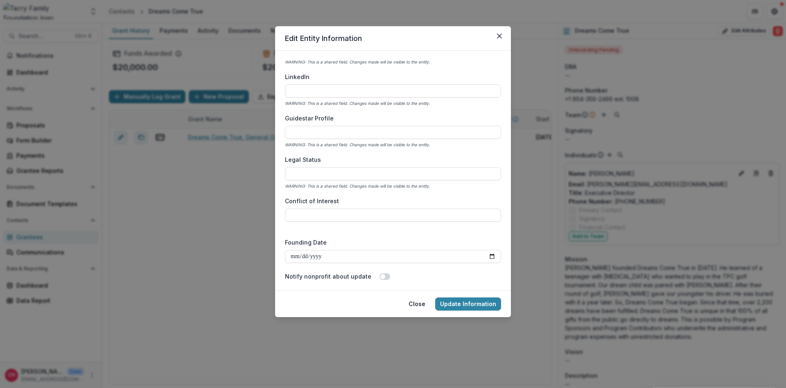
scroll to position [1202, 0]
click at [490, 257] on div at bounding box center [493, 258] width 15 height 12
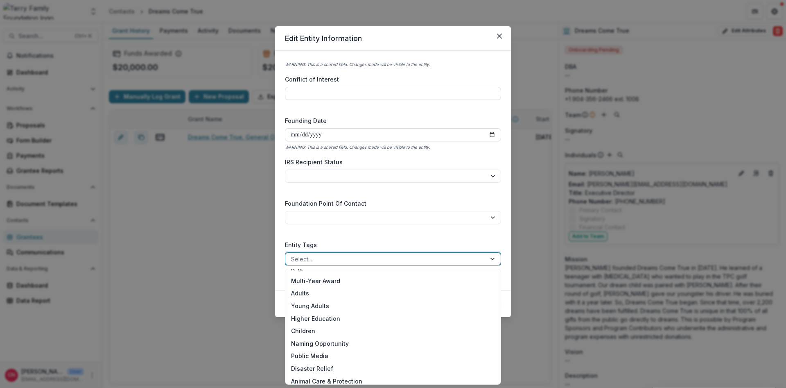
scroll to position [126, 0]
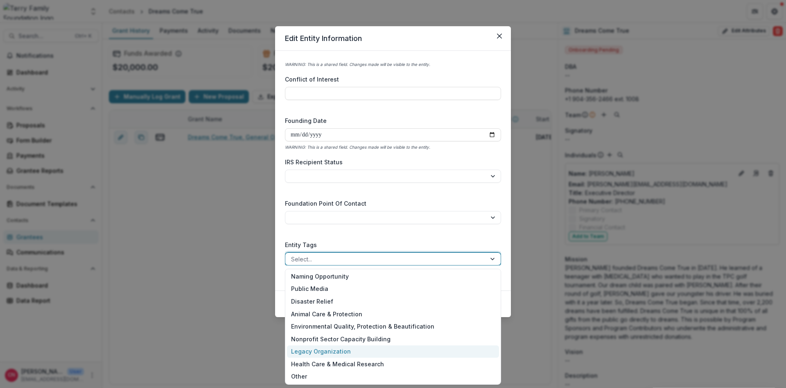
click at [320, 349] on div "Legacy Organization" at bounding box center [393, 351] width 212 height 13
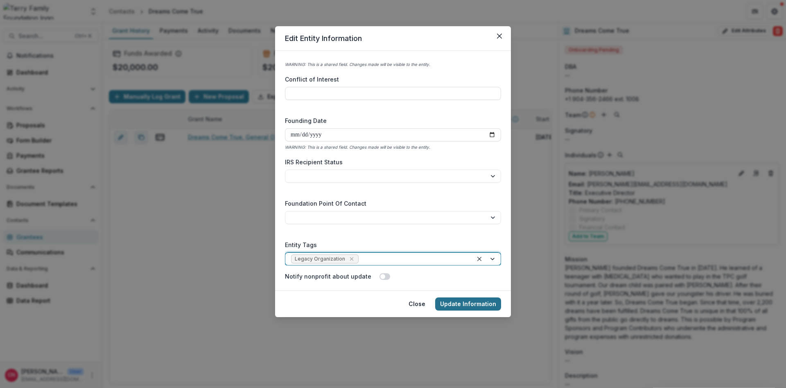
click at [451, 302] on button "Update Information" at bounding box center [468, 303] width 66 height 13
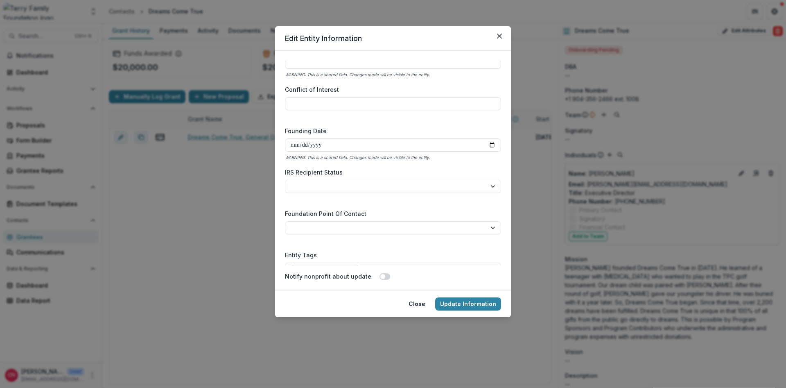
scroll to position [1212, 0]
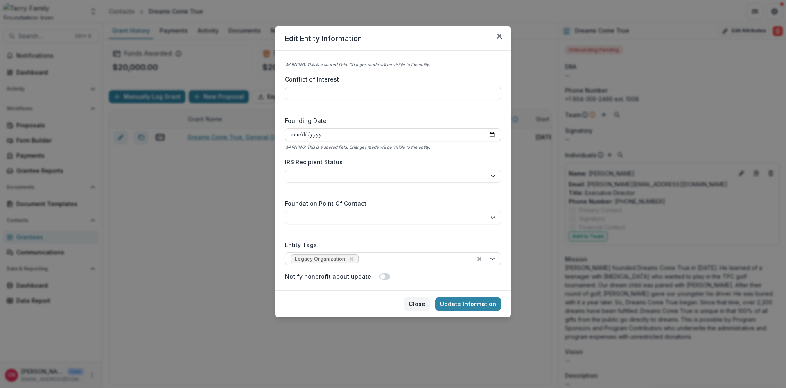
click at [419, 306] on button "Close" at bounding box center [416, 303] width 27 height 13
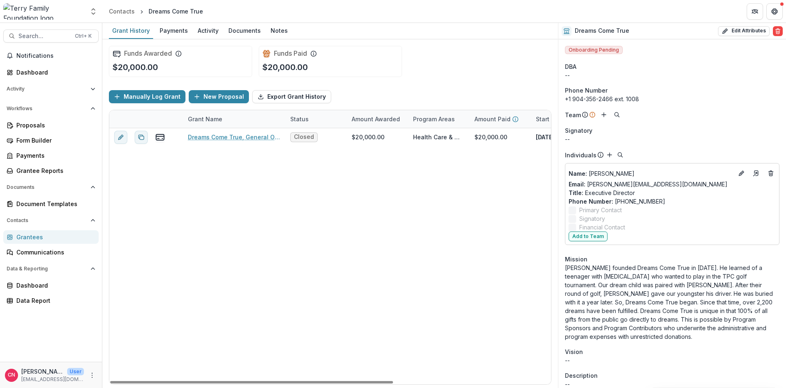
click at [34, 237] on div "Grantees" at bounding box center [54, 236] width 76 height 9
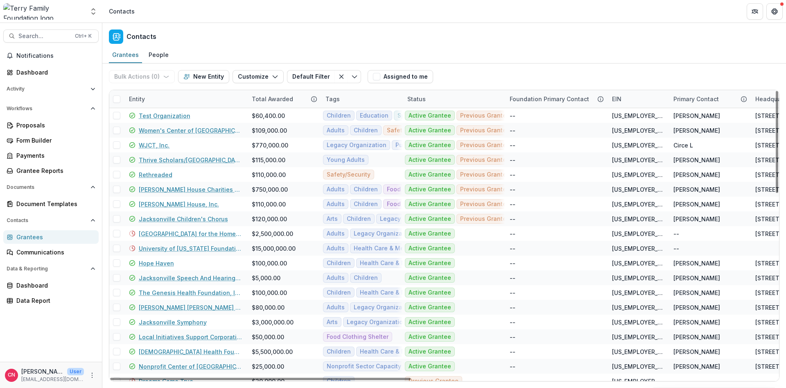
click at [180, 96] on div "Entity" at bounding box center [185, 99] width 123 height 18
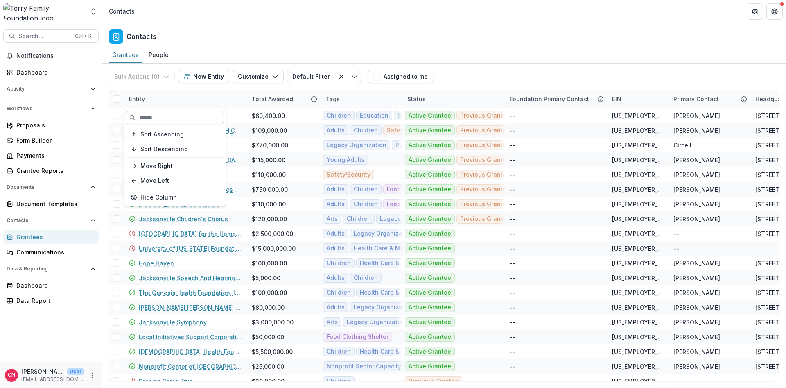
click at [174, 117] on input at bounding box center [175, 117] width 98 height 13
type input "********"
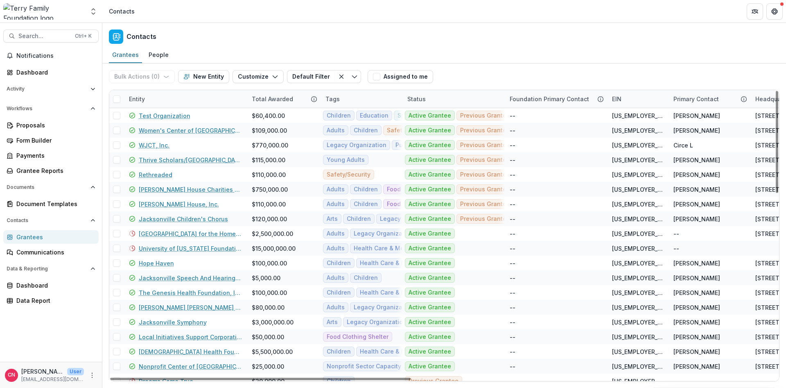
click at [172, 95] on div "Entity" at bounding box center [185, 99] width 123 height 18
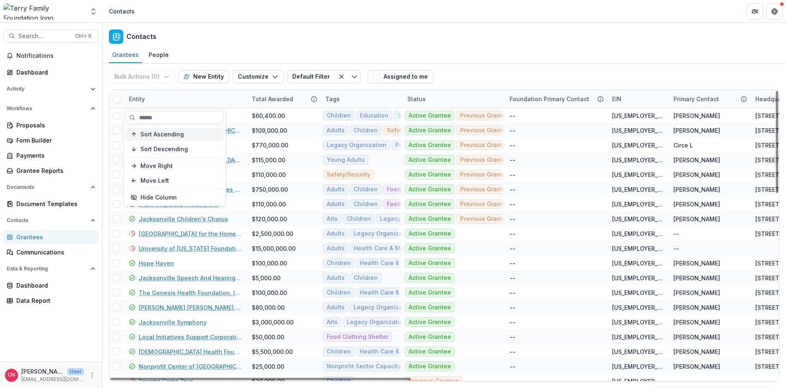
click at [173, 133] on span "Sort Ascending" at bounding box center [161, 134] width 43 height 7
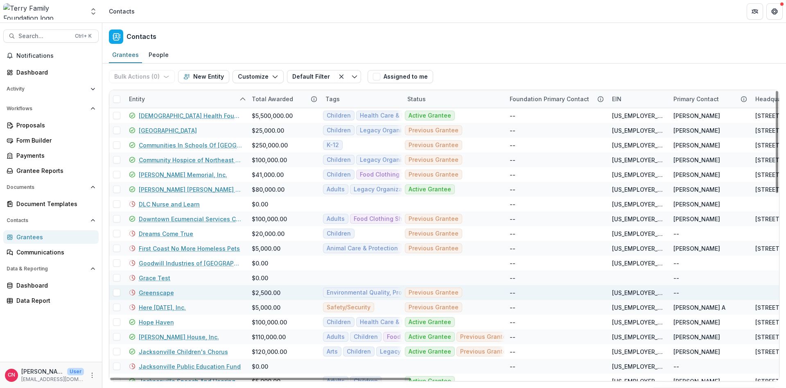
click at [200, 294] on div "Greenscape" at bounding box center [185, 292] width 113 height 15
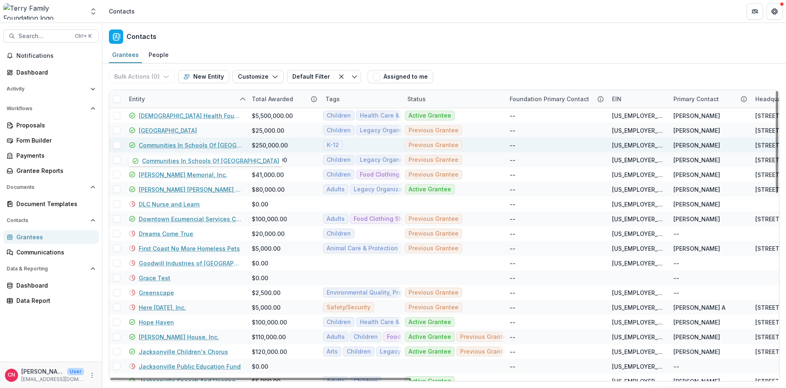
click at [191, 144] on link "Communities In Schools Of Jacksonville" at bounding box center [190, 145] width 103 height 9
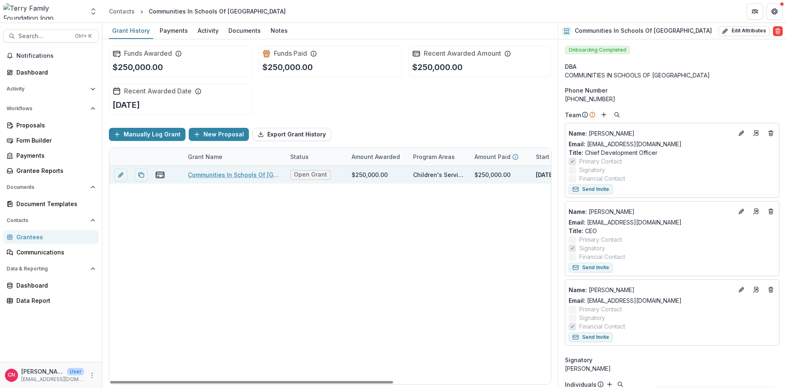
click at [247, 173] on link "Communities In Schools Of Jacksonville - 2025 - Capital Campaign/Endowment Appl…" at bounding box center [234, 174] width 92 height 9
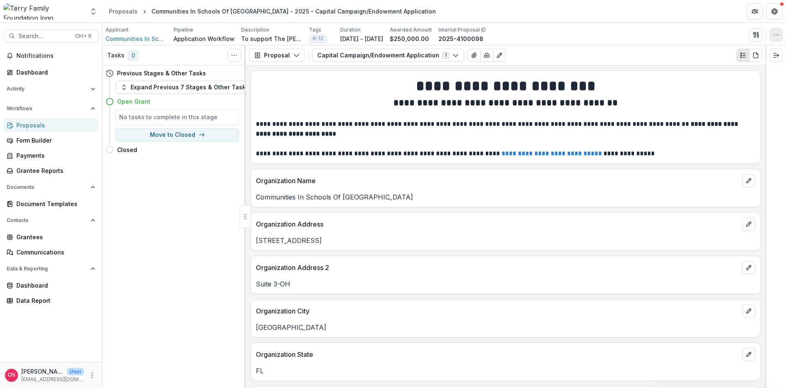
click at [777, 35] on icon "button" at bounding box center [776, 35] width 7 height 7
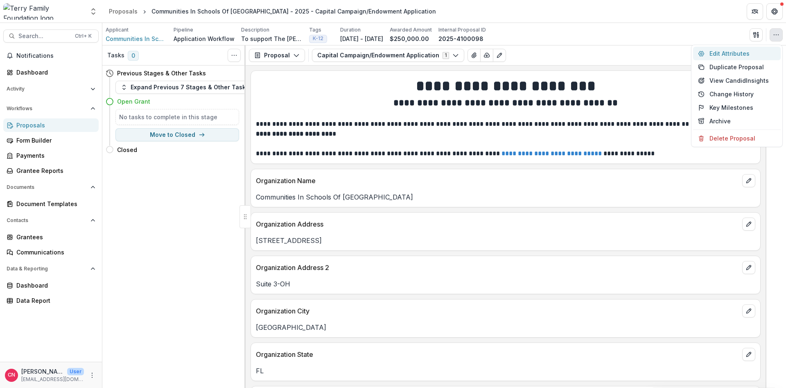
click at [715, 52] on button "Edit Attributes" at bounding box center [737, 54] width 88 height 14
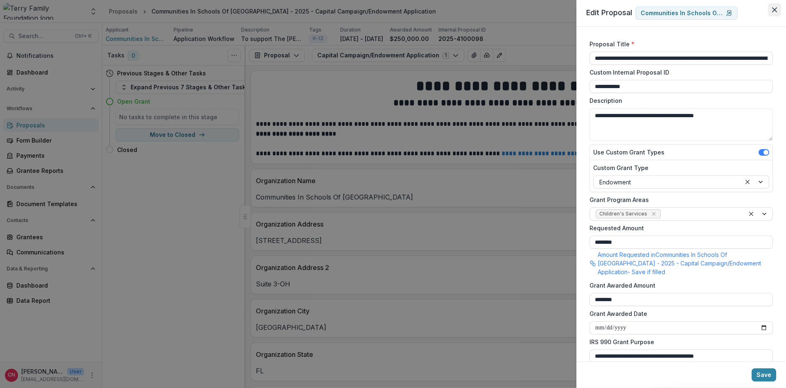
click at [773, 10] on icon "Close" at bounding box center [774, 9] width 5 height 5
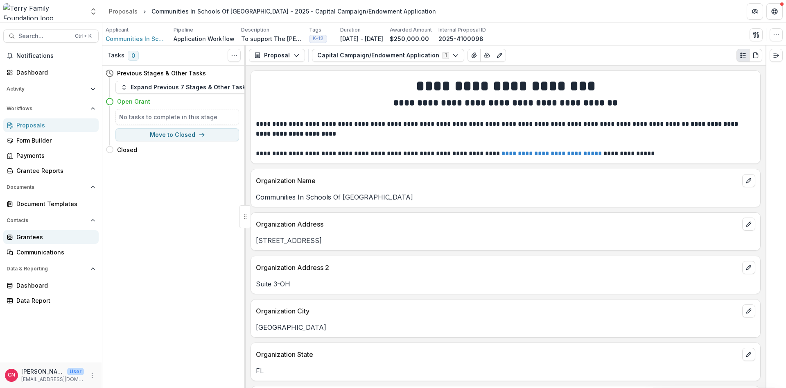
click at [24, 233] on div "Grantees" at bounding box center [54, 236] width 76 height 9
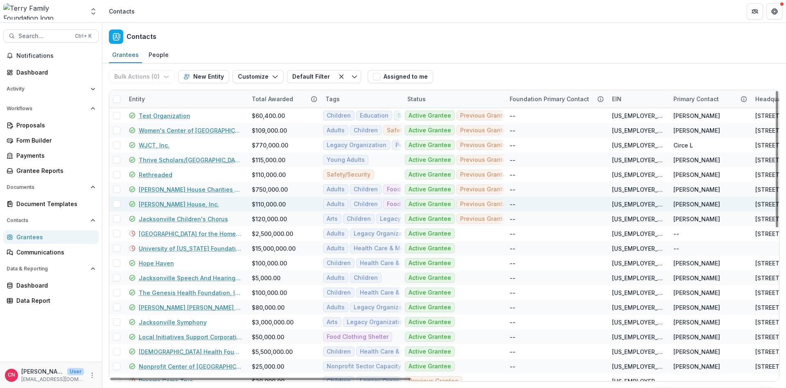
click at [174, 204] on link "[PERSON_NAME] House, Inc." at bounding box center [179, 204] width 80 height 9
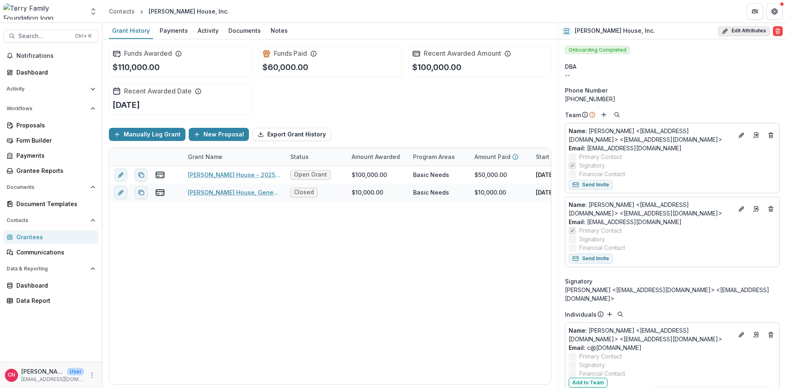
click at [735, 30] on button "Edit Attributes" at bounding box center [744, 31] width 52 height 10
select select "**"
select select
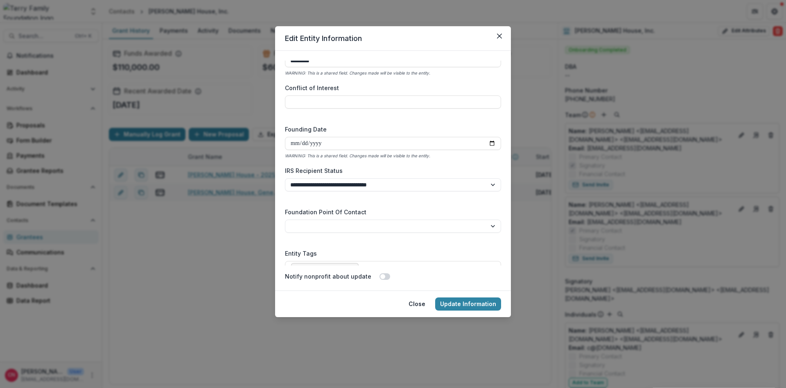
scroll to position [1202, 0]
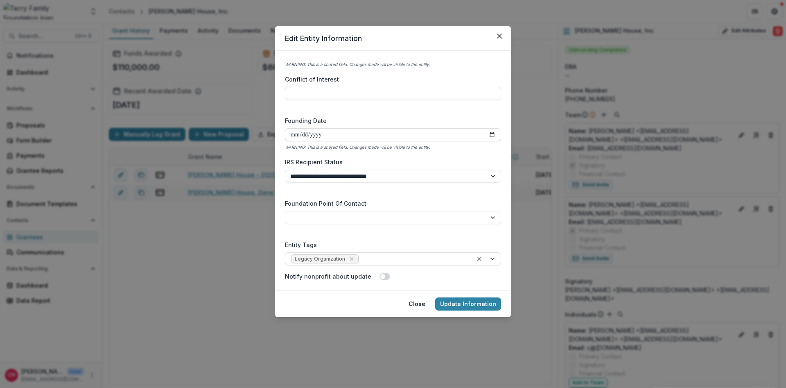
drag, startPoint x: 417, startPoint y: 304, endPoint x: 304, endPoint y: 159, distance: 183.7
click at [417, 303] on button "Close" at bounding box center [416, 303] width 27 height 13
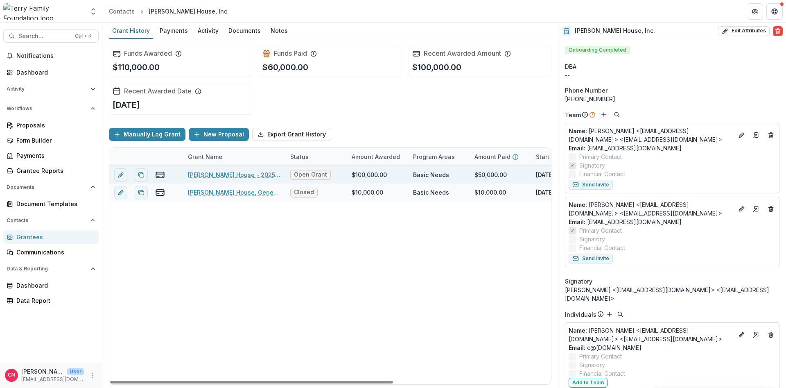
click at [228, 173] on link "Hubbard House - 2025 - General Operating Support" at bounding box center [234, 174] width 92 height 9
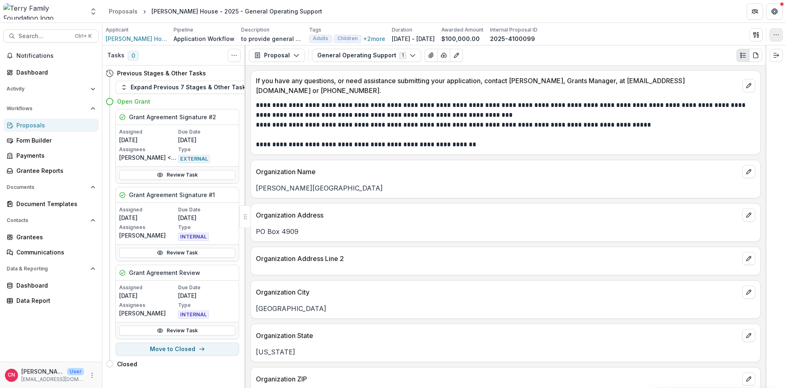
click at [774, 35] on icon "button" at bounding box center [776, 35] width 7 height 7
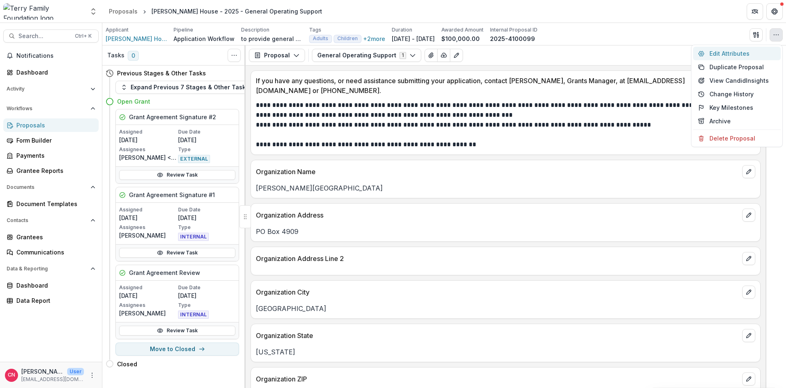
click at [708, 51] on button "Edit Attributes" at bounding box center [737, 54] width 88 height 14
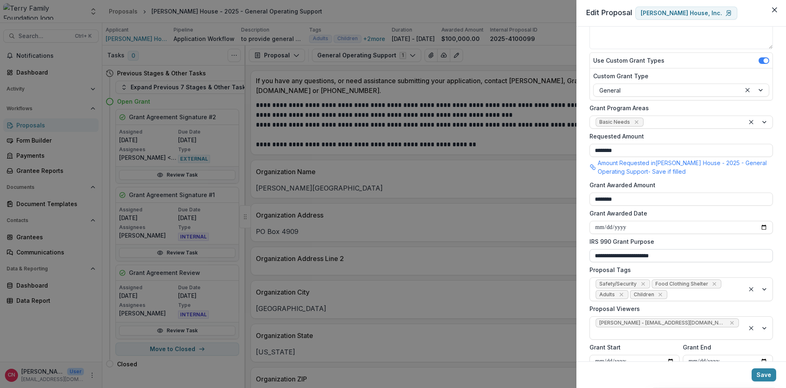
scroll to position [153, 0]
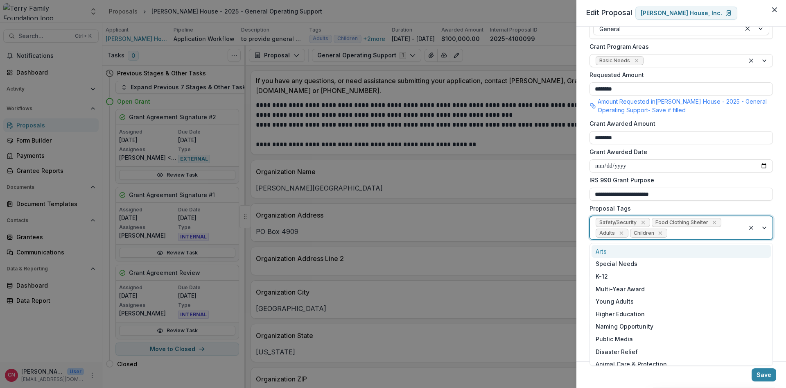
click at [764, 223] on div at bounding box center [758, 227] width 28 height 23
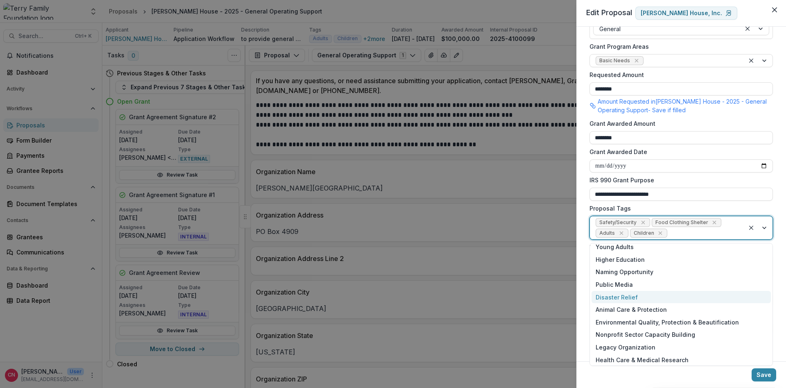
scroll to position [69, 0]
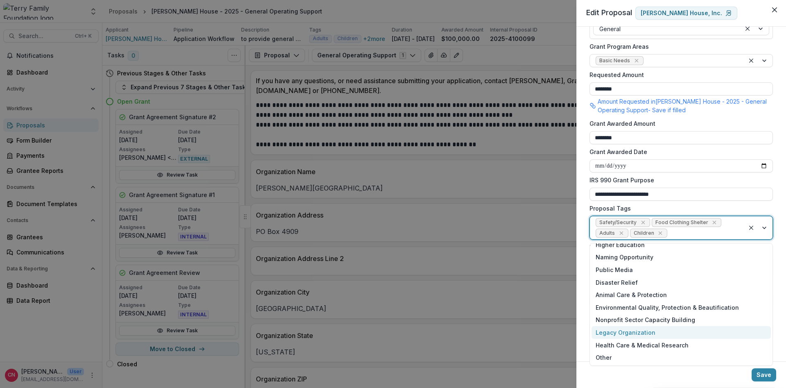
click at [638, 332] on div "Legacy Organization" at bounding box center [680, 332] width 179 height 13
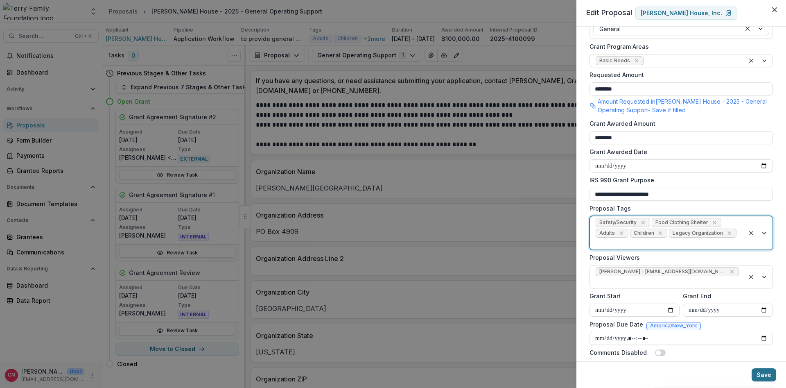
click at [757, 373] on button "Save" at bounding box center [763, 374] width 25 height 13
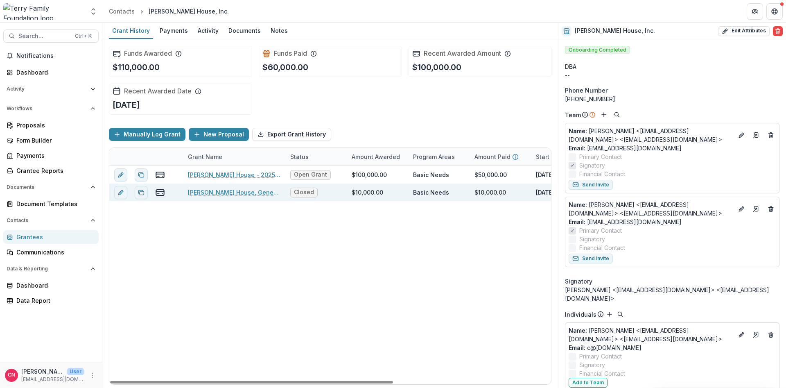
click at [203, 192] on link "Hubbard House, General Operating Support , 10000, Safety/Security" at bounding box center [234, 192] width 92 height 9
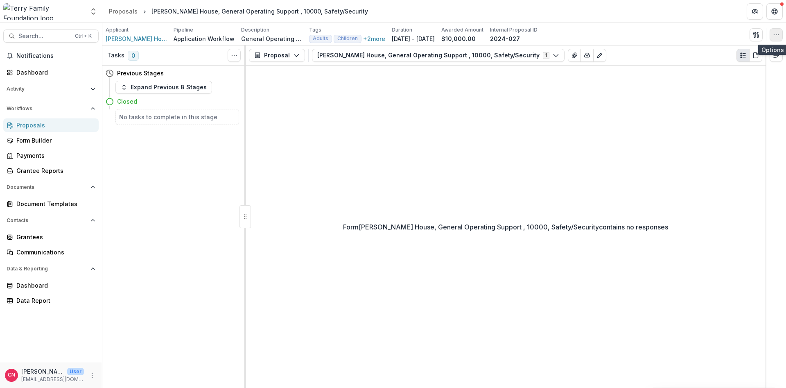
click at [775, 33] on icon "button" at bounding box center [776, 35] width 7 height 7
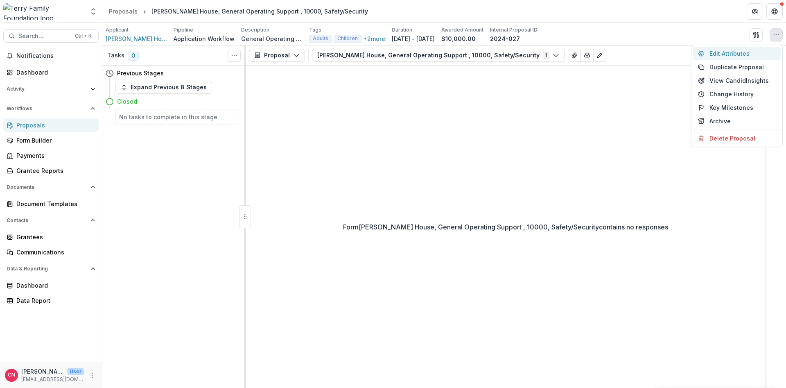
click at [718, 50] on button "Edit Attributes" at bounding box center [737, 54] width 88 height 14
type input "*******"
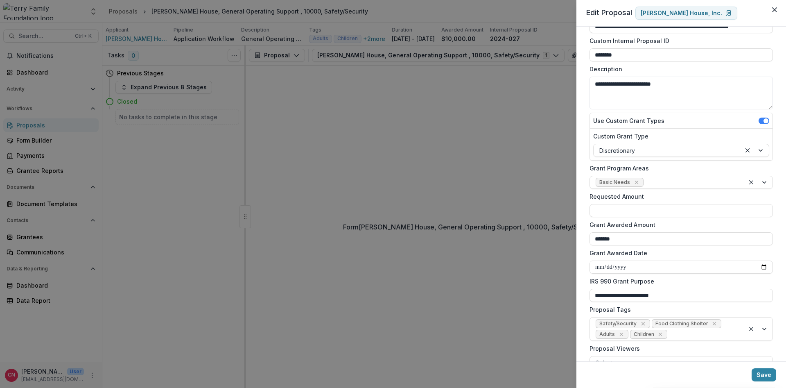
scroll to position [133, 0]
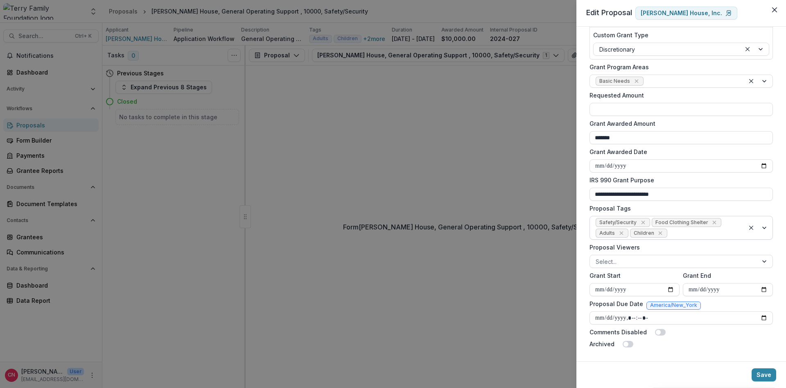
click at [764, 225] on div at bounding box center [758, 227] width 28 height 23
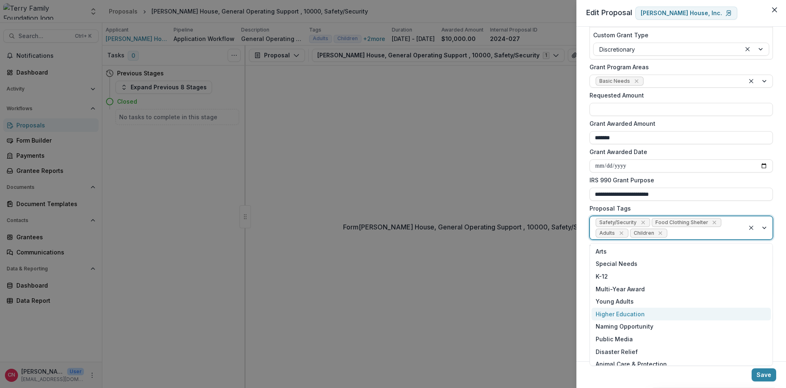
scroll to position [69, 0]
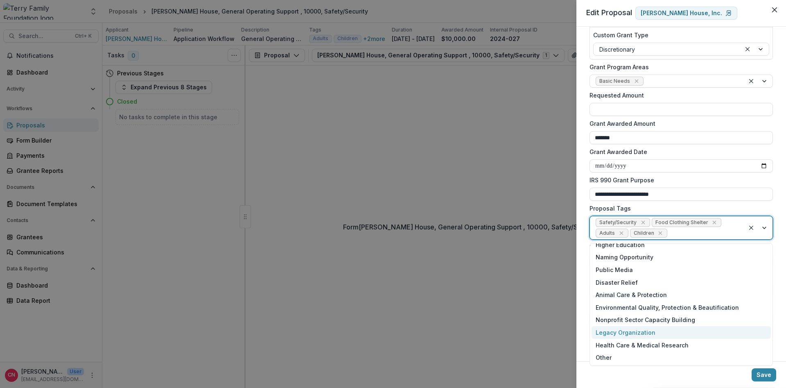
click at [639, 331] on div "Legacy Organization" at bounding box center [680, 332] width 179 height 13
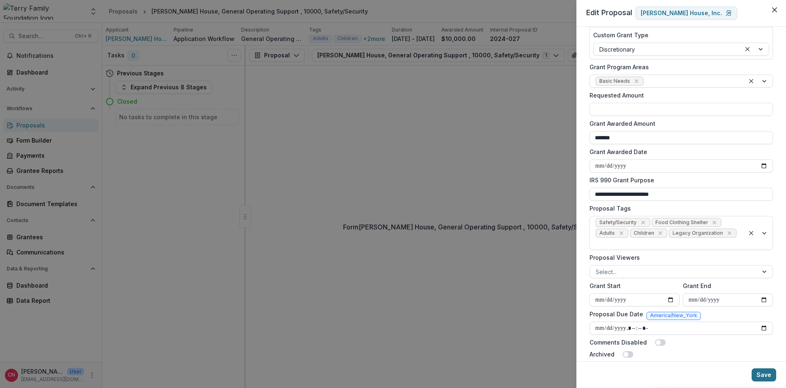
click at [760, 374] on button "Save" at bounding box center [763, 374] width 25 height 13
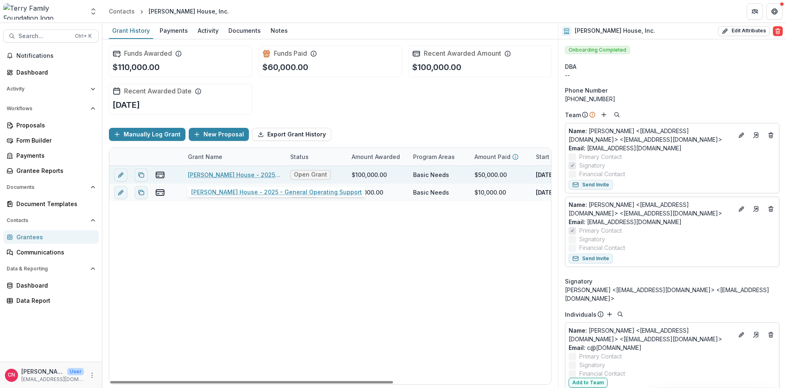
click at [211, 173] on link "Hubbard House - 2025 - General Operating Support" at bounding box center [234, 174] width 92 height 9
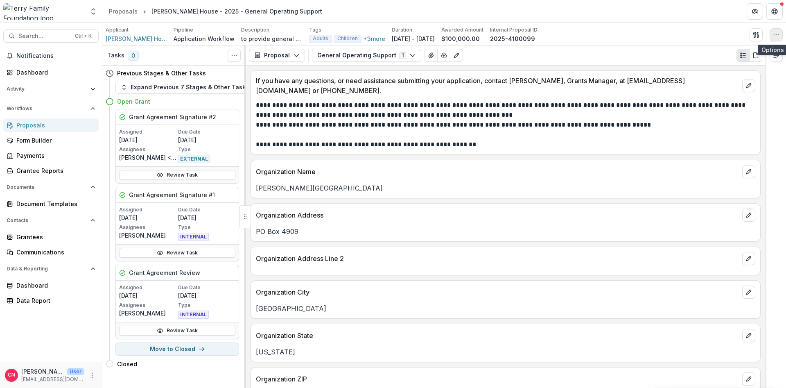
click at [775, 34] on icon "button" at bounding box center [776, 35] width 7 height 7
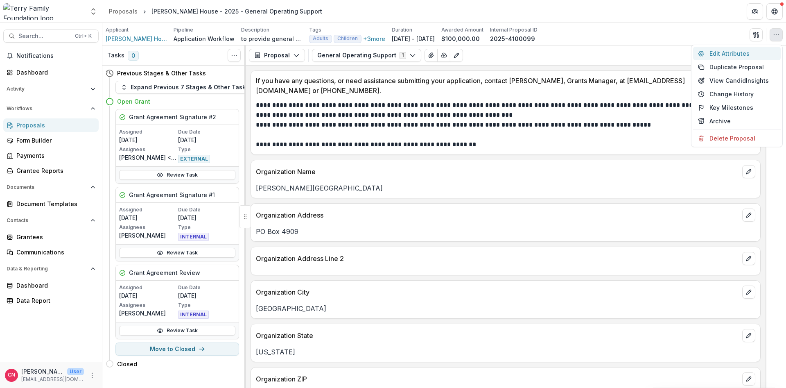
click at [730, 52] on button "Edit Attributes" at bounding box center [737, 54] width 88 height 14
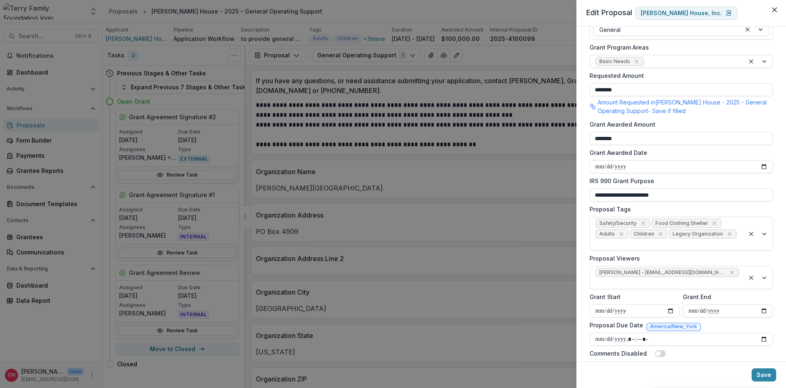
scroll to position [153, 0]
click at [760, 372] on button "Save" at bounding box center [763, 374] width 25 height 13
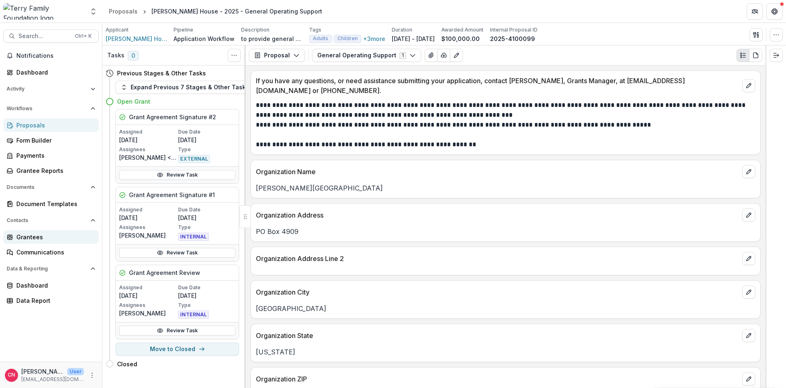
click at [23, 234] on div "Grantees" at bounding box center [54, 236] width 76 height 9
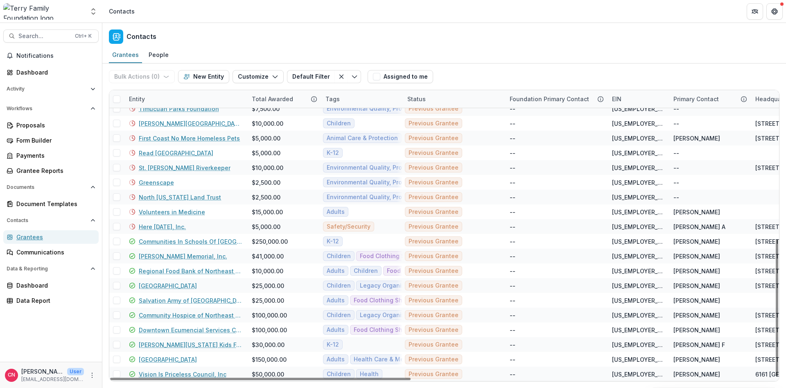
scroll to position [317, 0]
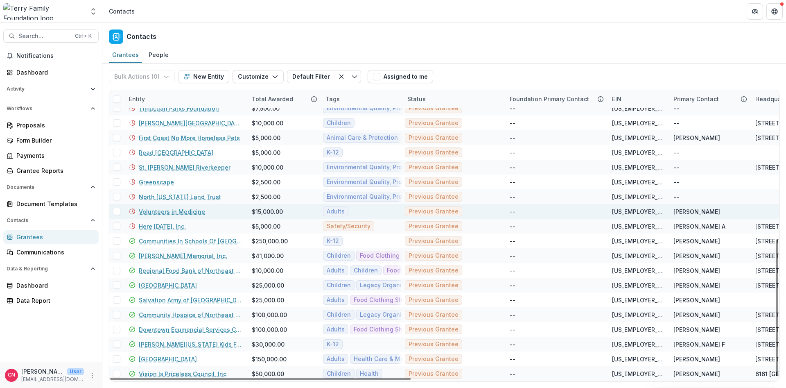
click at [171, 206] on div "Volunteers in Medicine" at bounding box center [185, 211] width 113 height 15
click at [168, 212] on link "Volunteers in Medicine" at bounding box center [172, 211] width 66 height 9
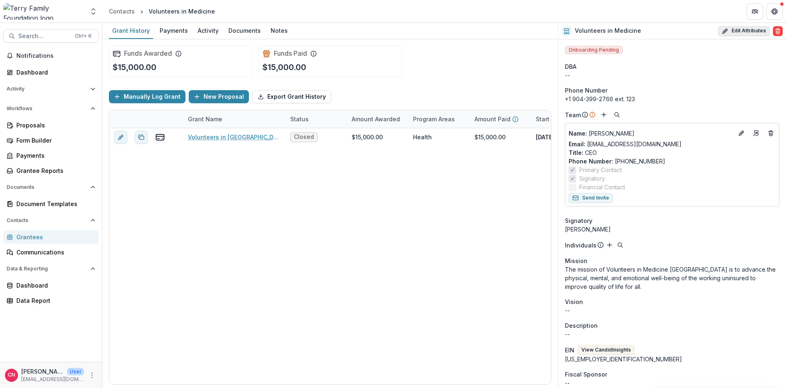
click at [746, 30] on button "Edit Attributes" at bounding box center [744, 31] width 52 height 10
select select
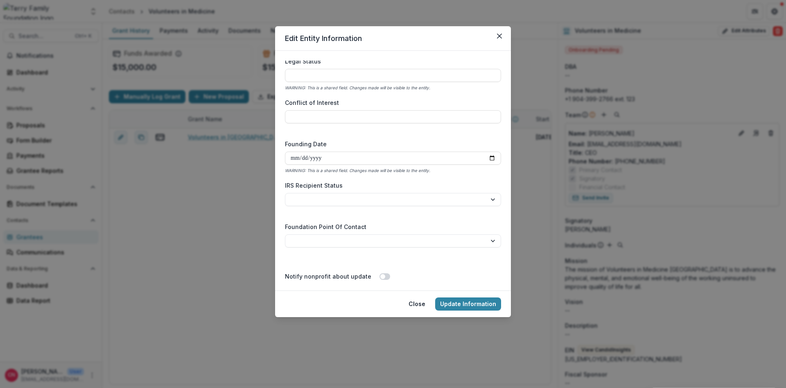
scroll to position [1202, 0]
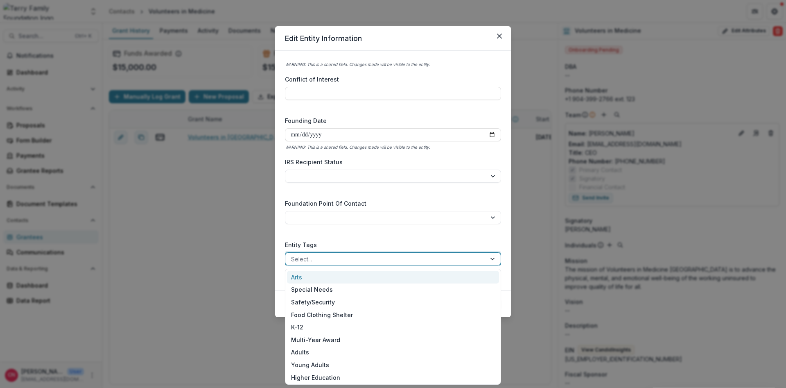
click at [491, 260] on div at bounding box center [493, 258] width 15 height 12
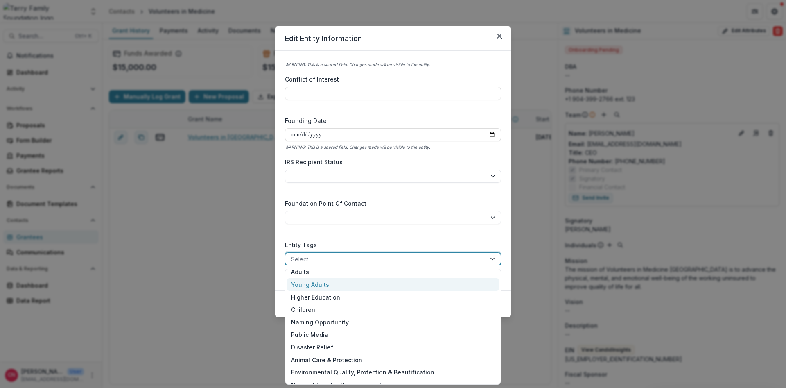
scroll to position [126, 0]
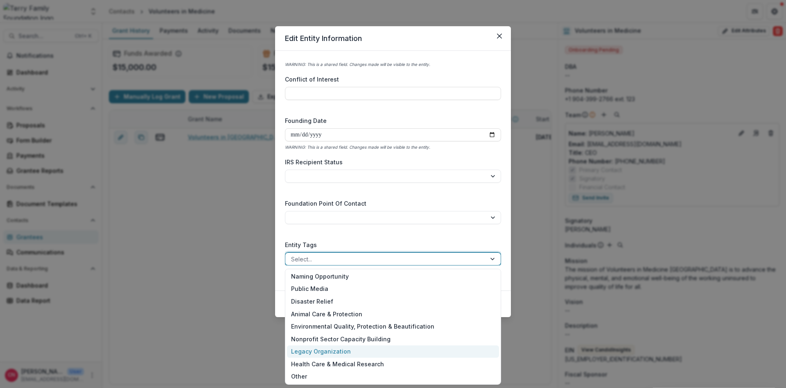
click at [313, 351] on div "Legacy Organization" at bounding box center [393, 351] width 212 height 13
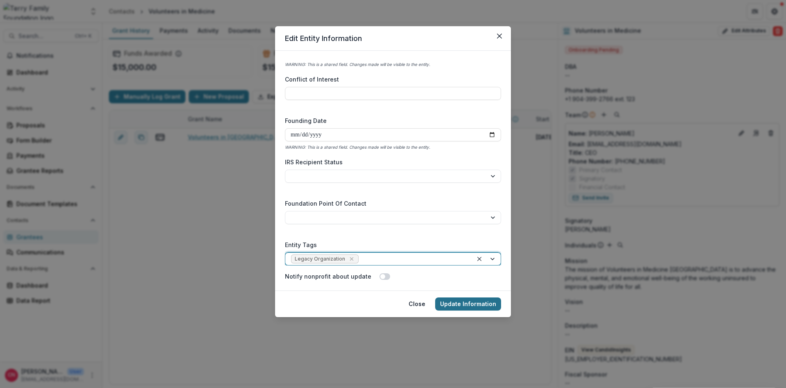
drag, startPoint x: 454, startPoint y: 302, endPoint x: 462, endPoint y: 303, distance: 8.2
click at [454, 302] on button "Update Information" at bounding box center [468, 303] width 66 height 13
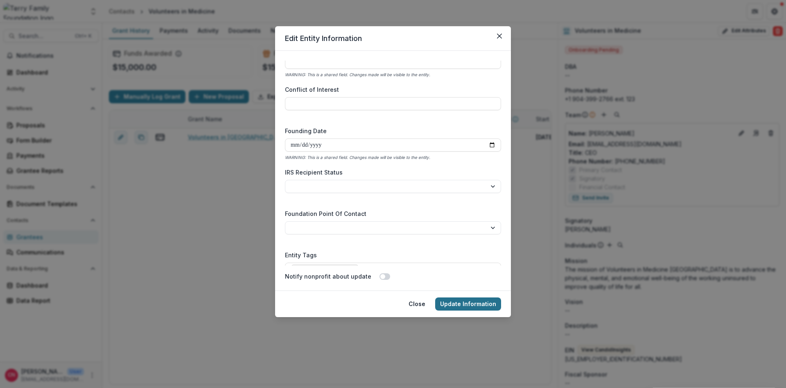
scroll to position [1212, 0]
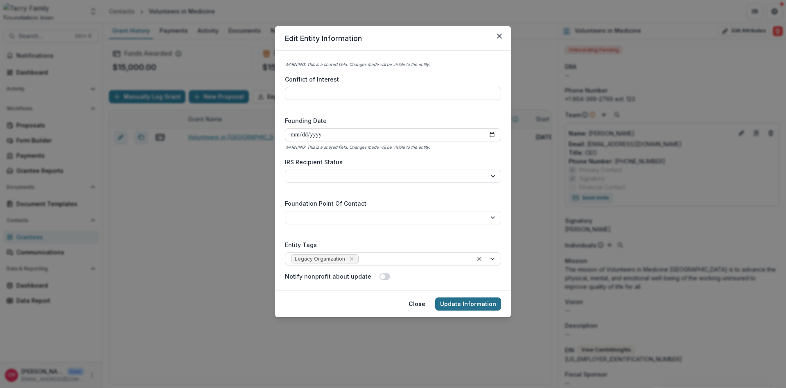
click at [453, 301] on button "Update Information" at bounding box center [468, 303] width 66 height 13
click at [414, 302] on button "Close" at bounding box center [416, 303] width 27 height 13
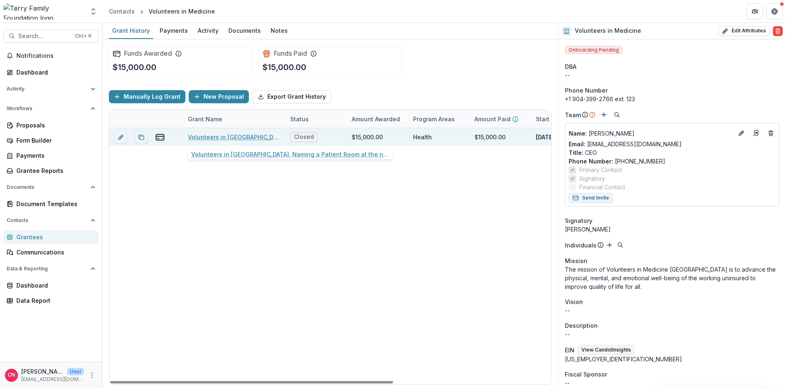
click at [247, 133] on link "Volunteers in Medicine, Naming a Patient Room at the new clinic, 15000, Health,…" at bounding box center [234, 137] width 92 height 9
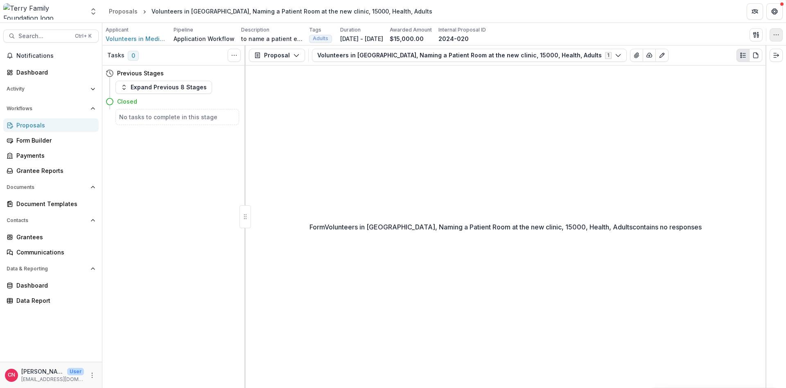
click at [777, 32] on icon "button" at bounding box center [776, 35] width 7 height 7
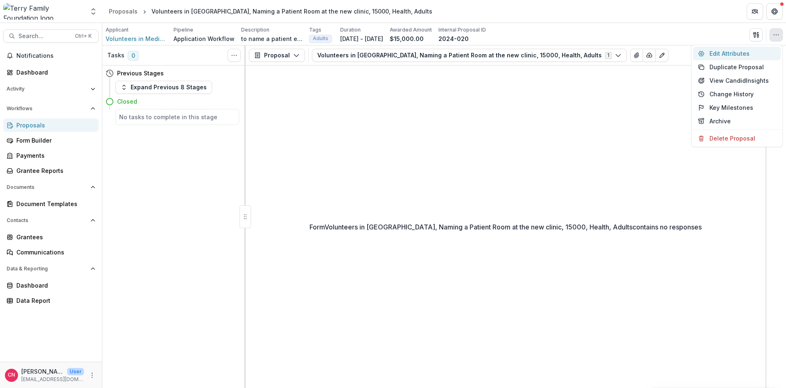
click at [728, 51] on button "Edit Attributes" at bounding box center [737, 54] width 88 height 14
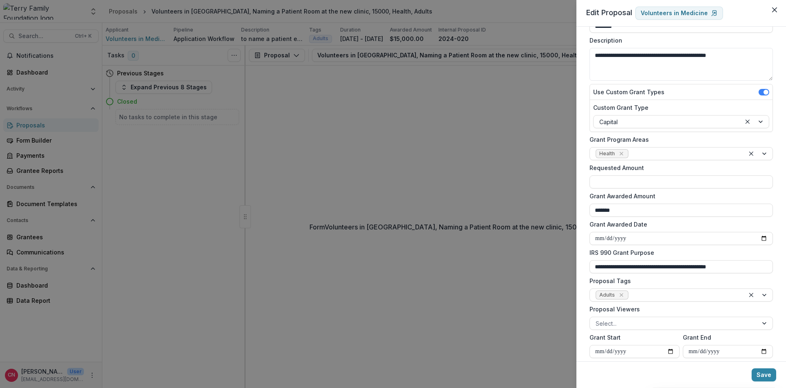
scroll to position [122, 0]
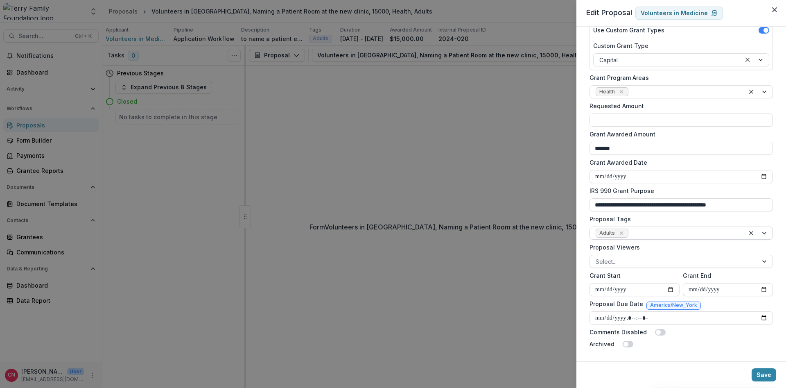
click at [766, 234] on div at bounding box center [758, 233] width 28 height 12
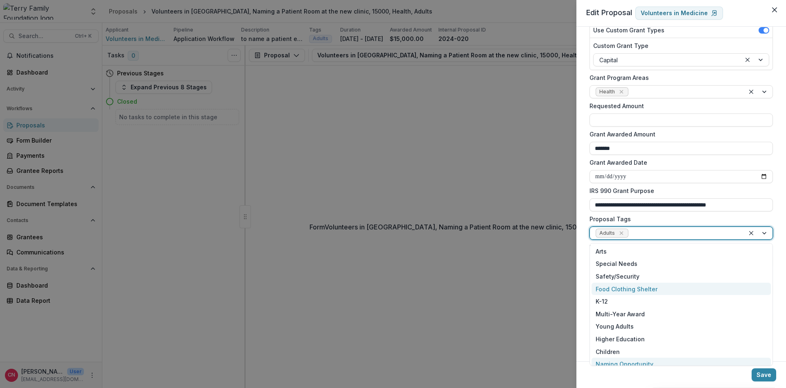
scroll to position [107, 0]
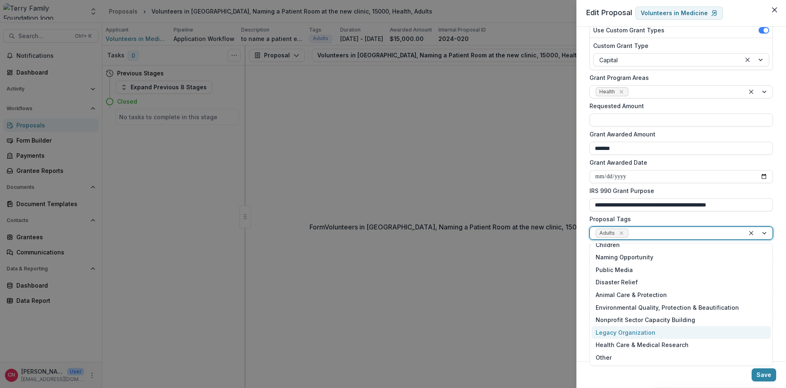
click at [644, 331] on div "Legacy Organization" at bounding box center [680, 332] width 179 height 13
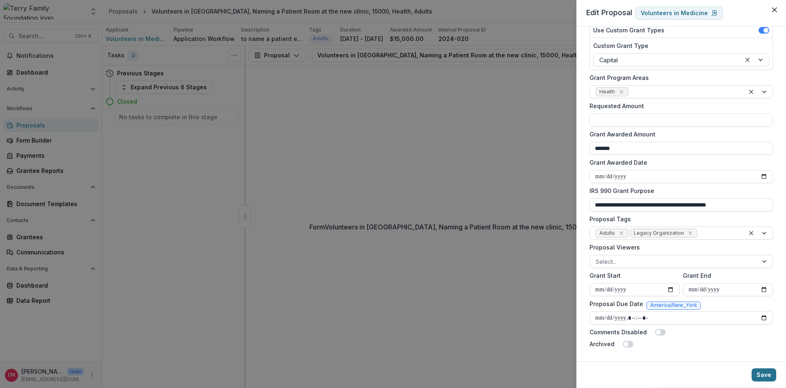
click at [760, 373] on button "Save" at bounding box center [763, 374] width 25 height 13
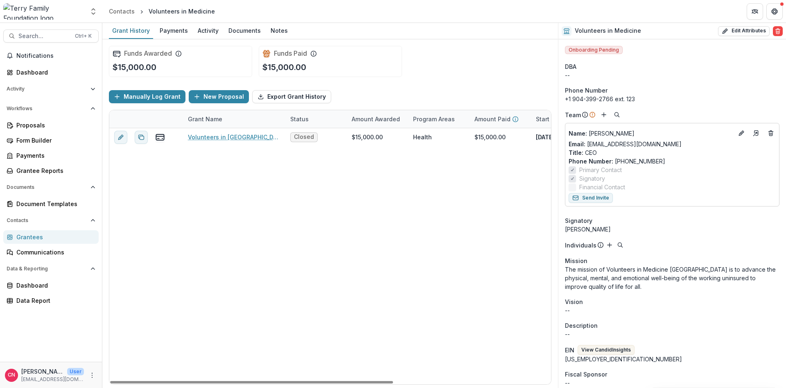
click at [19, 237] on div "Grantees" at bounding box center [54, 236] width 76 height 9
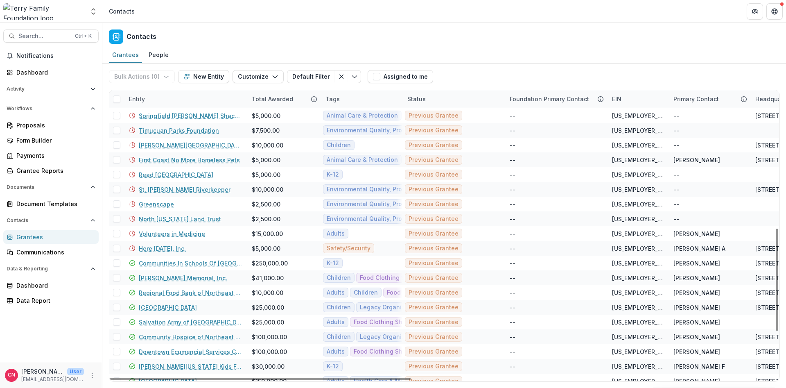
scroll to position [393, 0]
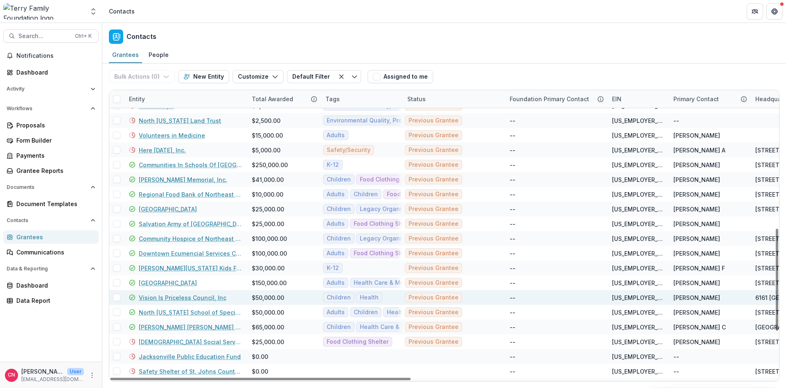
click at [186, 295] on link "Vision Is Priceless Council, Inc" at bounding box center [183, 297] width 88 height 9
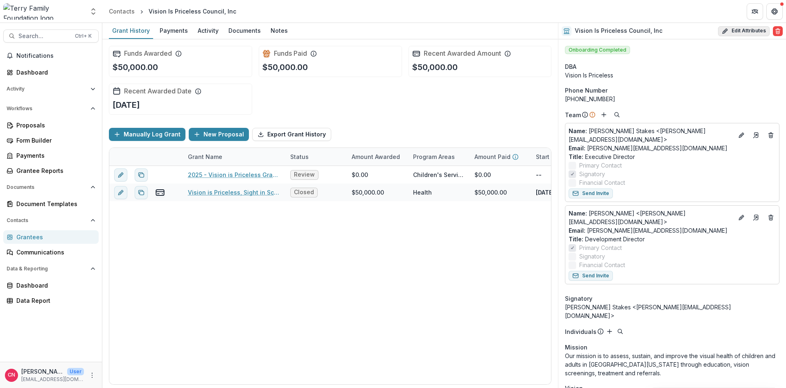
click at [749, 28] on button "Edit Attributes" at bounding box center [744, 31] width 52 height 10
select select
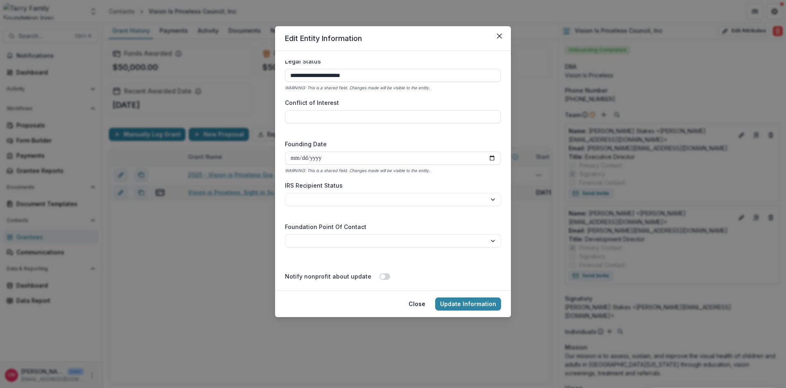
scroll to position [1202, 0]
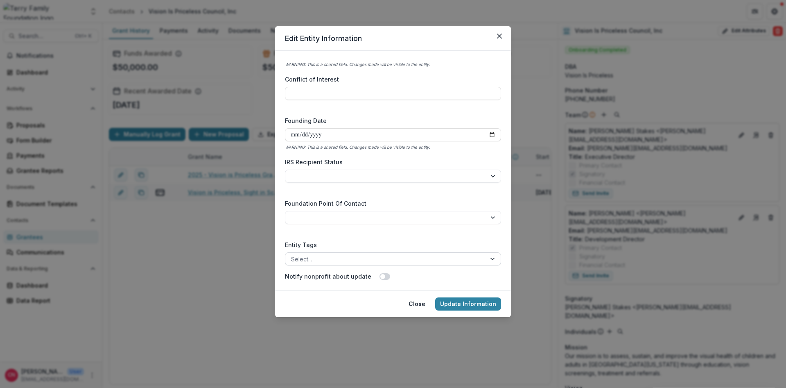
click at [494, 259] on div at bounding box center [493, 258] width 15 height 12
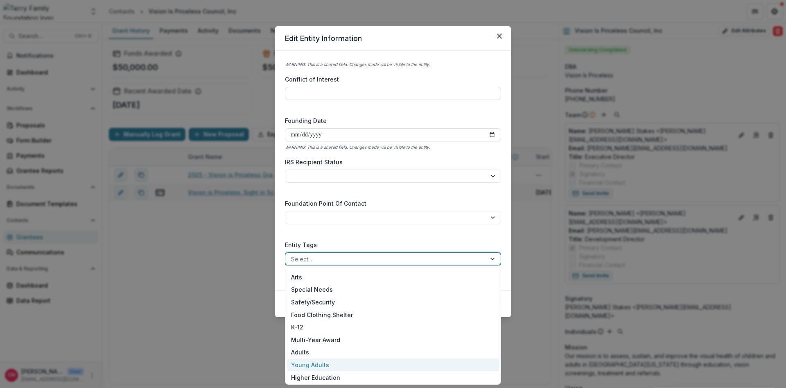
scroll to position [126, 0]
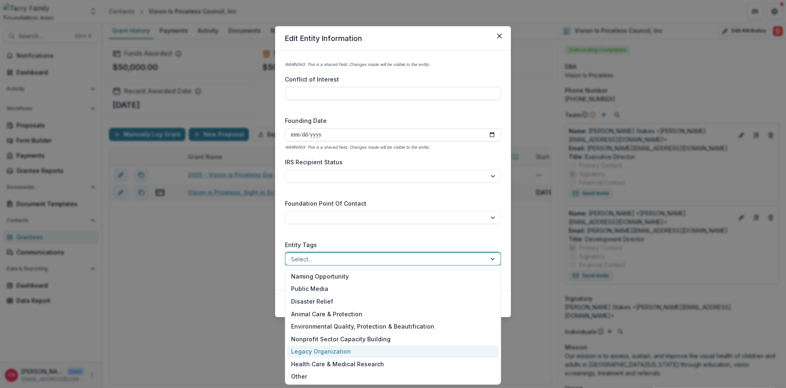
click at [336, 351] on div "Legacy Organization" at bounding box center [393, 351] width 212 height 13
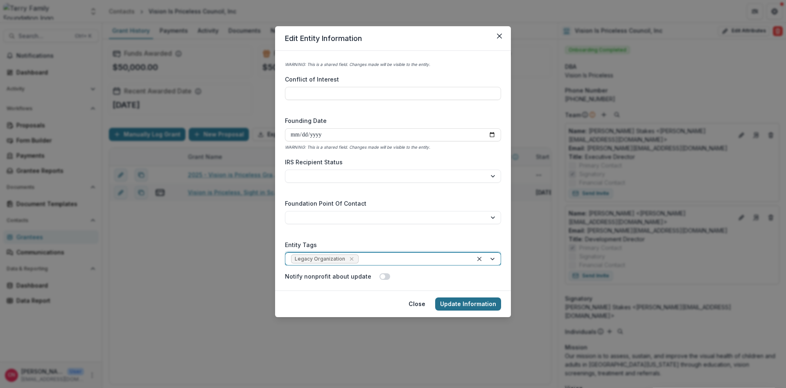
click at [459, 304] on button "Update Information" at bounding box center [468, 303] width 66 height 13
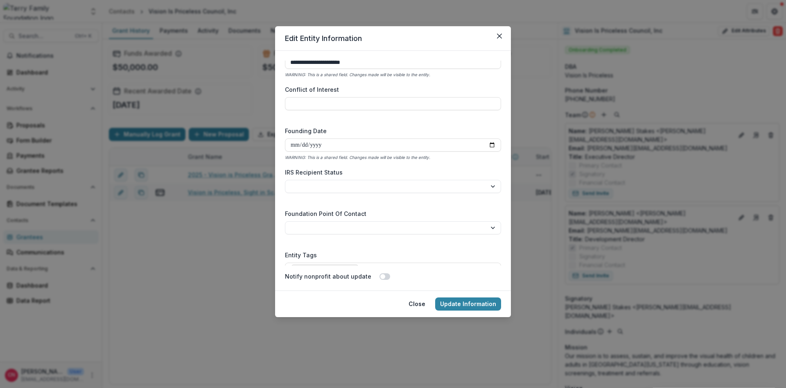
scroll to position [1212, 0]
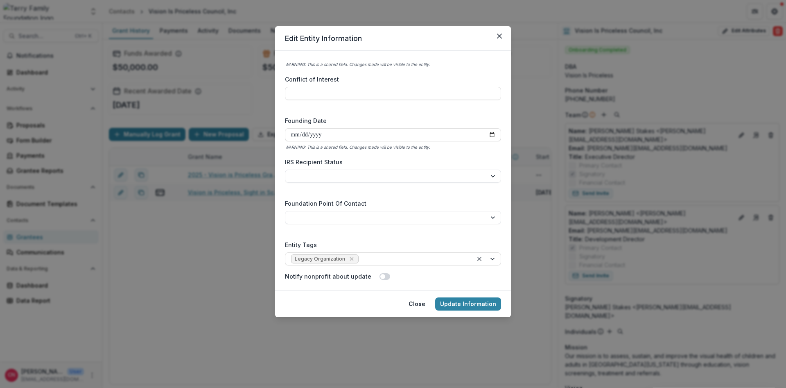
drag, startPoint x: 463, startPoint y: 302, endPoint x: 638, endPoint y: 206, distance: 199.8
click at [463, 300] on button "Update Information" at bounding box center [468, 303] width 66 height 13
click at [497, 34] on button "Close" at bounding box center [499, 35] width 13 height 13
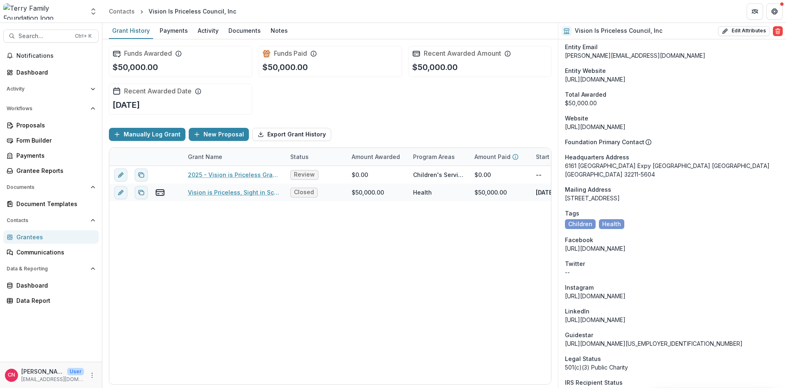
scroll to position [405, 0]
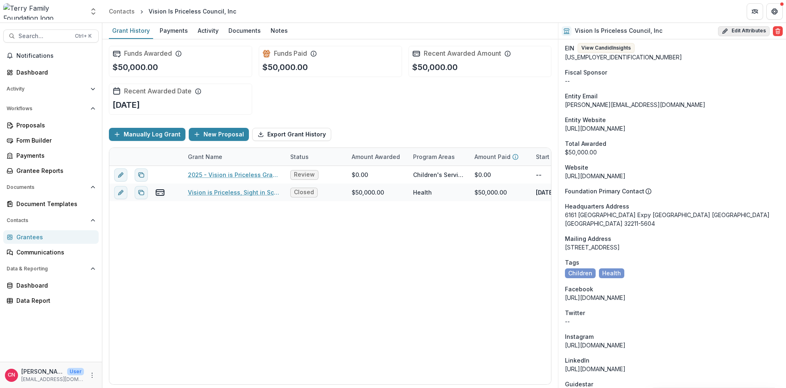
click at [753, 27] on button "Edit Attributes" at bounding box center [744, 31] width 52 height 10
select select
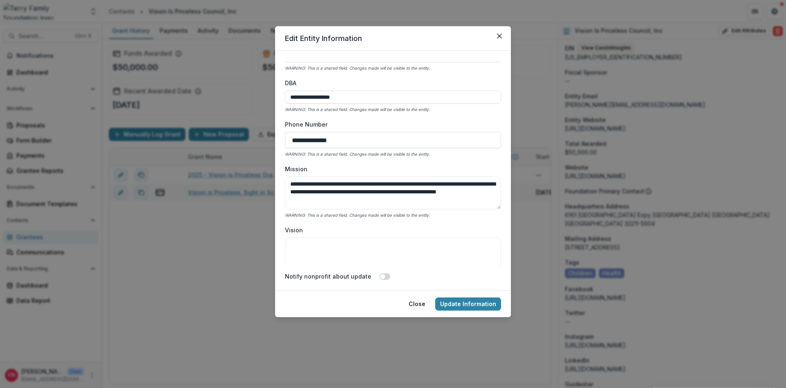
scroll to position [0, 0]
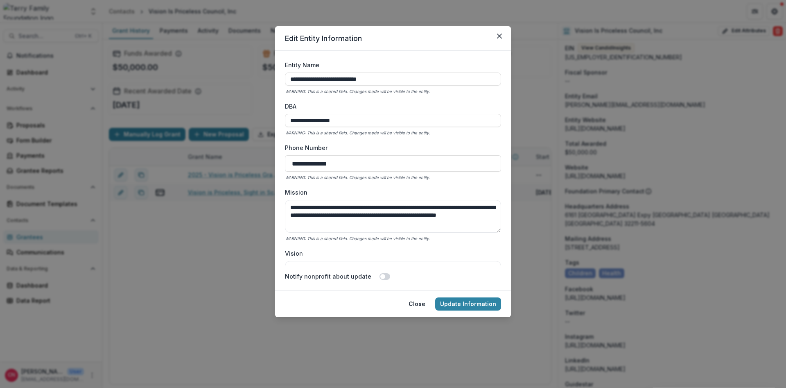
drag, startPoint x: 417, startPoint y: 300, endPoint x: 450, endPoint y: 243, distance: 66.2
click at [417, 300] on button "Close" at bounding box center [416, 303] width 27 height 13
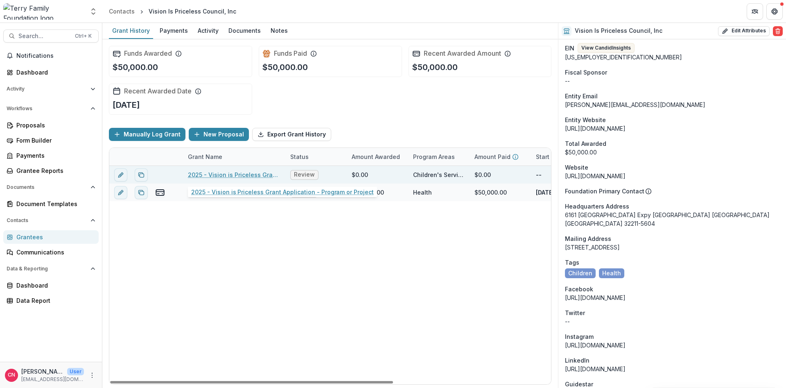
click at [219, 173] on link "2025 - Vision is Priceless Grant Application - Program or Project" at bounding box center [234, 174] width 92 height 9
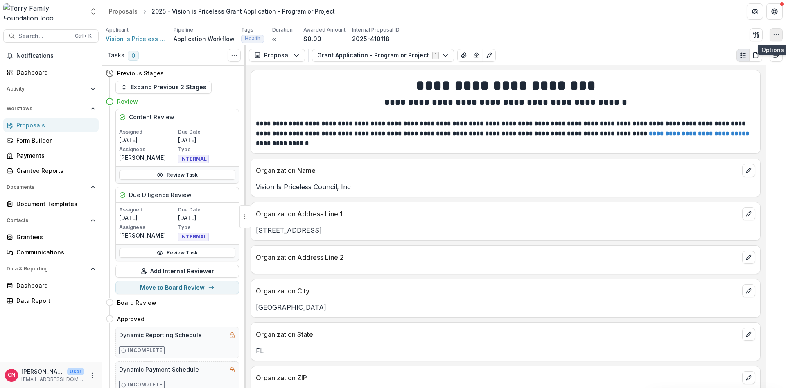
click at [771, 31] on button "button" at bounding box center [775, 34] width 13 height 13
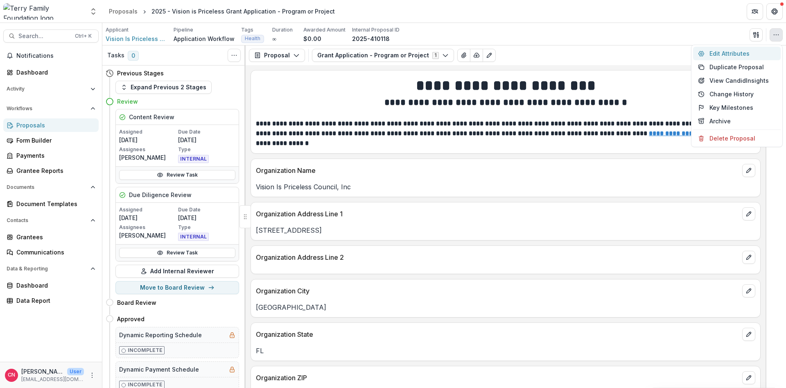
click at [728, 53] on button "Edit Attributes" at bounding box center [737, 54] width 88 height 14
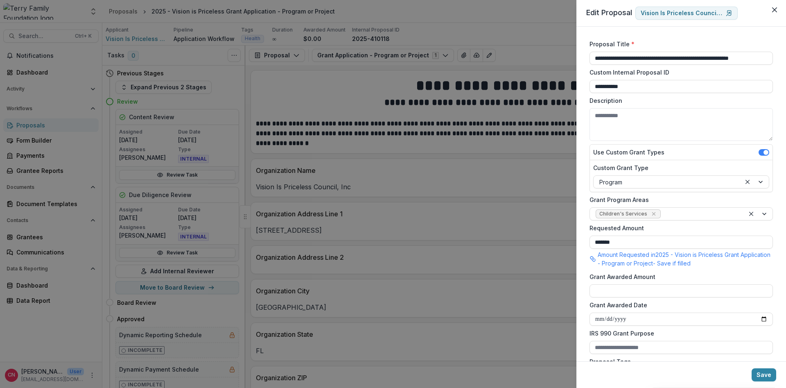
scroll to position [142, 0]
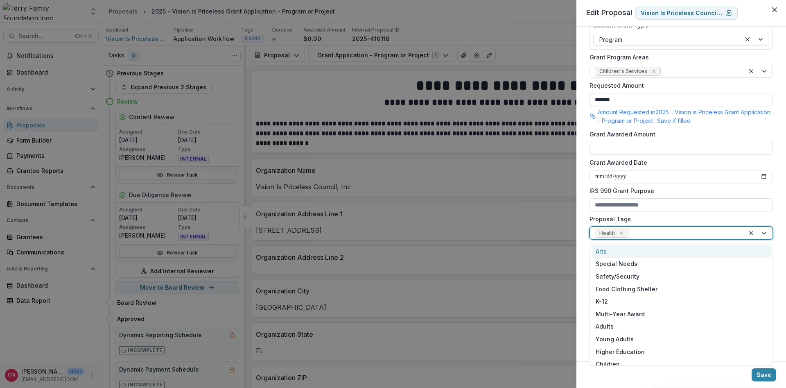
click at [762, 232] on div at bounding box center [758, 233] width 28 height 12
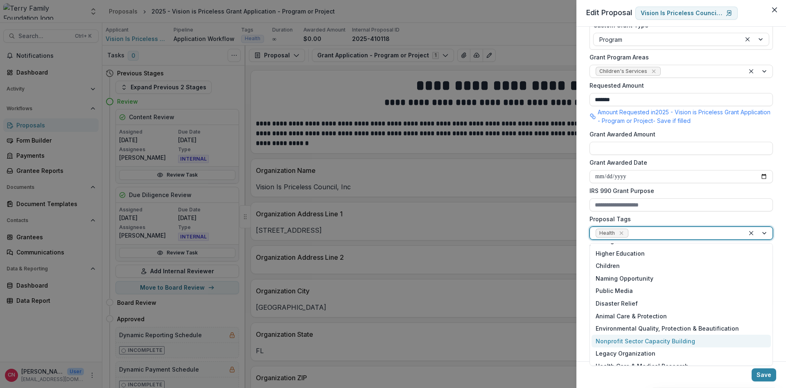
scroll to position [119, 0]
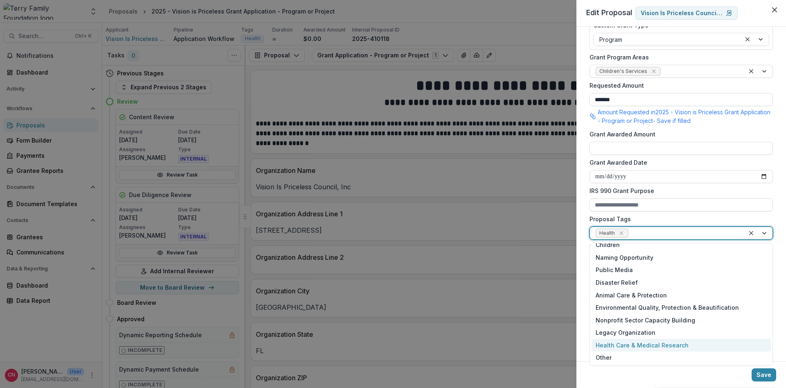
click at [621, 343] on div "Health Care & Medical Research" at bounding box center [680, 344] width 179 height 13
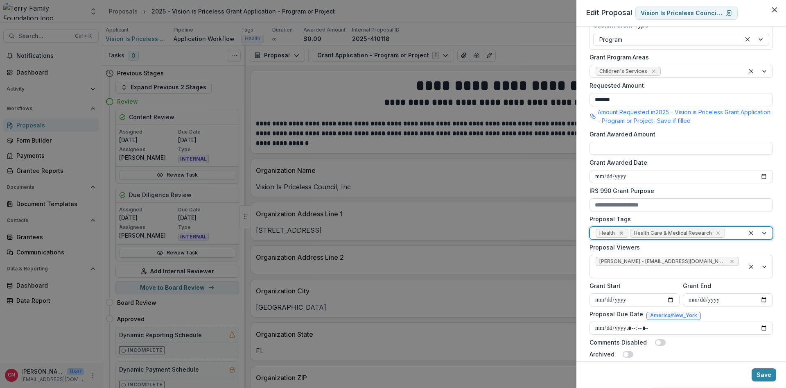
click at [618, 232] on icon "Remove Health" at bounding box center [621, 233] width 7 height 7
click at [762, 373] on button "Save" at bounding box center [763, 374] width 25 height 13
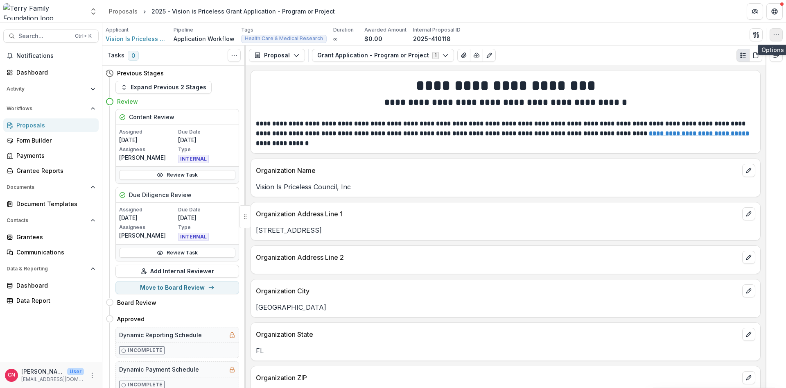
click at [779, 36] on icon "button" at bounding box center [776, 35] width 7 height 7
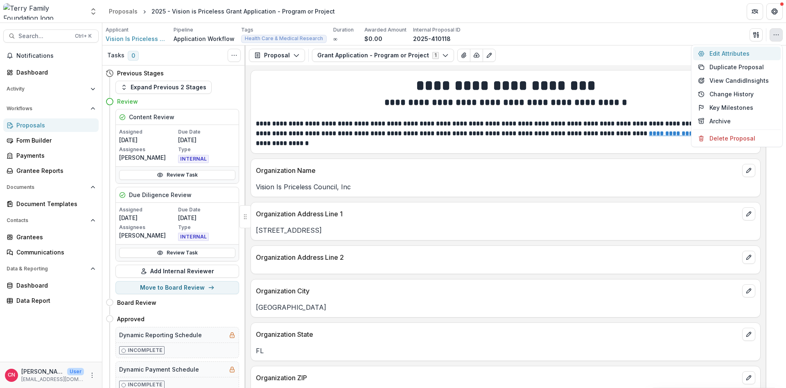
click at [724, 53] on button "Edit Attributes" at bounding box center [737, 54] width 88 height 14
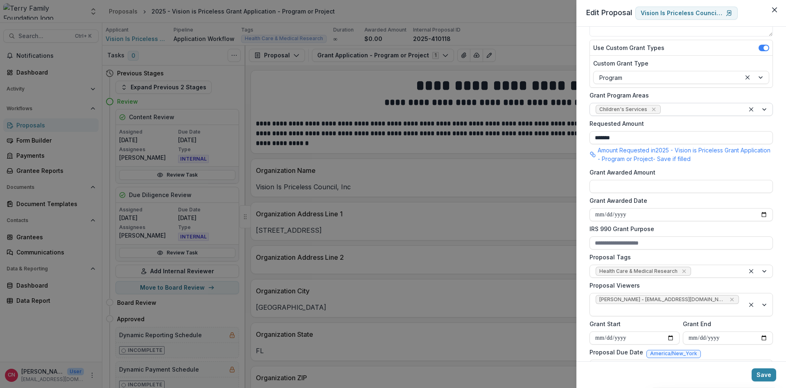
scroll to position [142, 0]
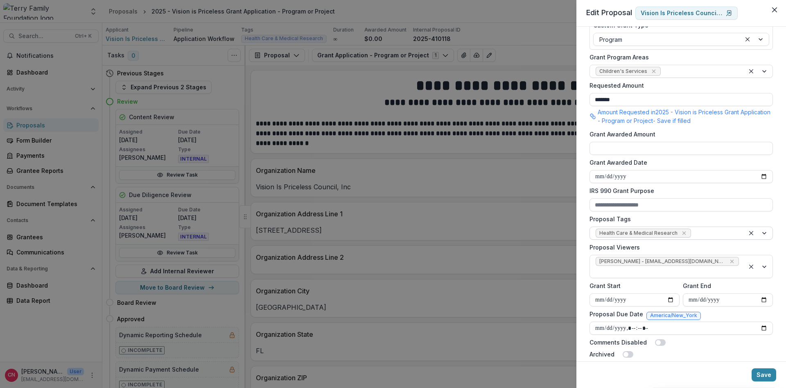
click at [766, 234] on div at bounding box center [758, 233] width 28 height 12
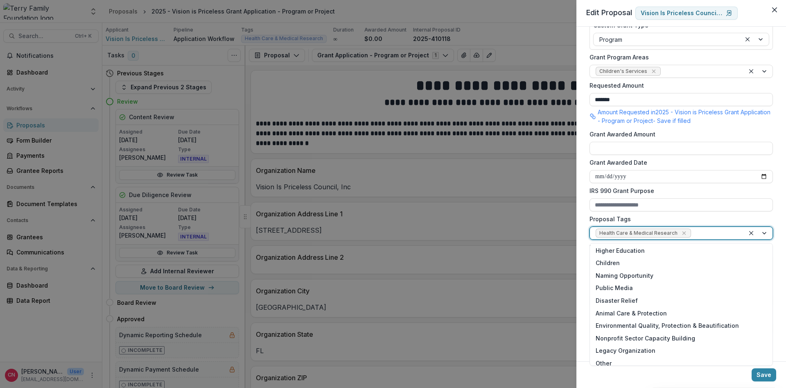
scroll to position [107, 0]
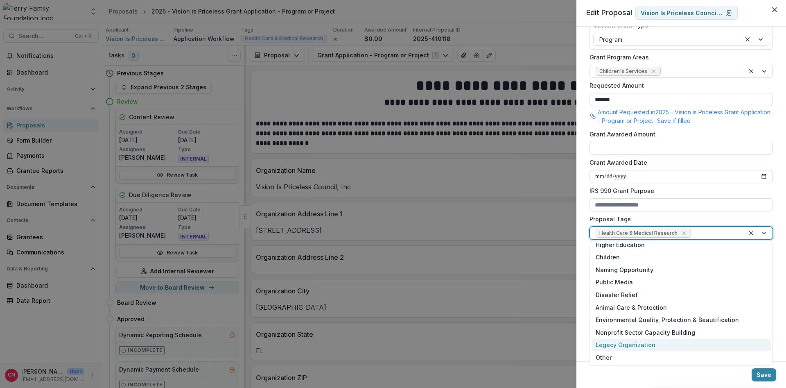
click at [632, 341] on div "Legacy Organization" at bounding box center [680, 344] width 179 height 13
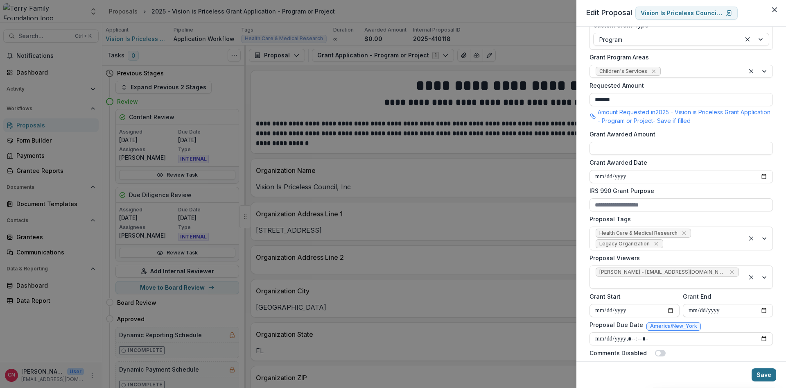
click at [762, 374] on button "Save" at bounding box center [763, 374] width 25 height 13
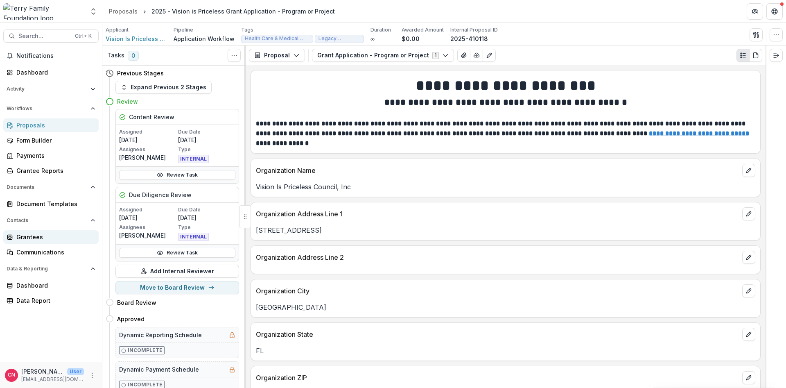
click at [34, 235] on div "Grantees" at bounding box center [54, 236] width 76 height 9
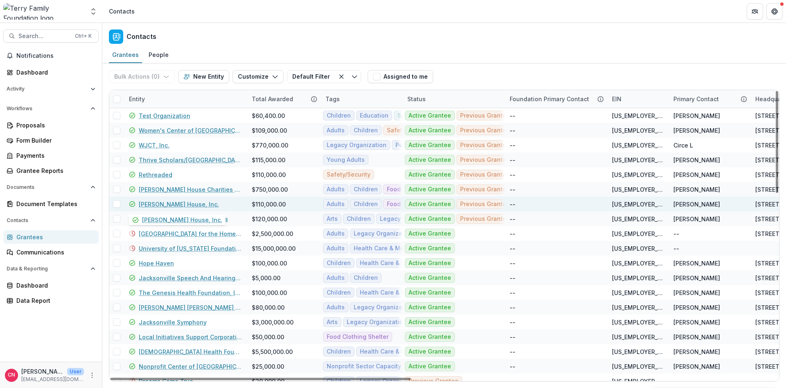
click at [169, 201] on link "[PERSON_NAME] House, Inc." at bounding box center [179, 204] width 80 height 9
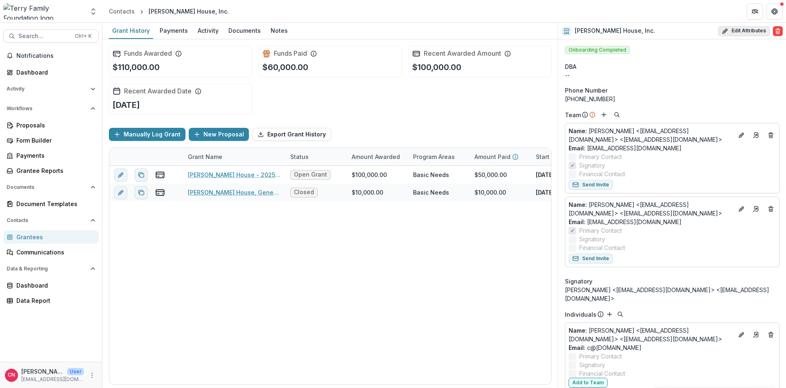
click at [744, 29] on button "Edit Attributes" at bounding box center [744, 31] width 52 height 10
select select "**"
select select
type input "**********"
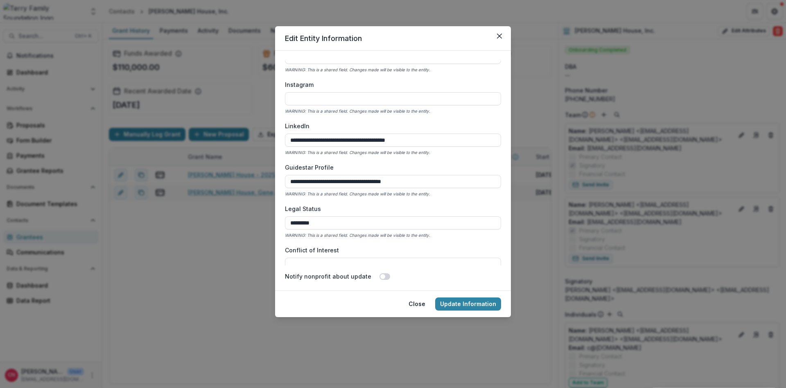
scroll to position [1202, 0]
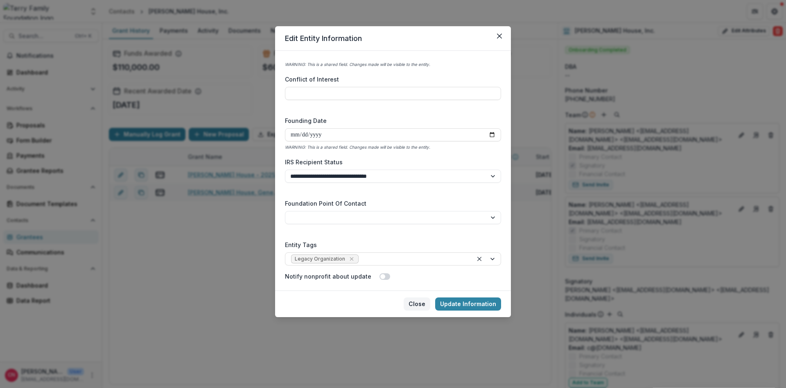
click at [420, 302] on button "Close" at bounding box center [416, 303] width 27 height 13
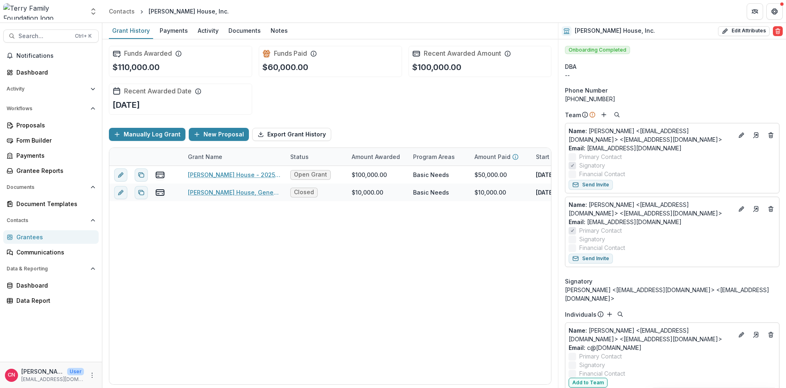
click at [28, 236] on div "Grantees" at bounding box center [54, 236] width 76 height 9
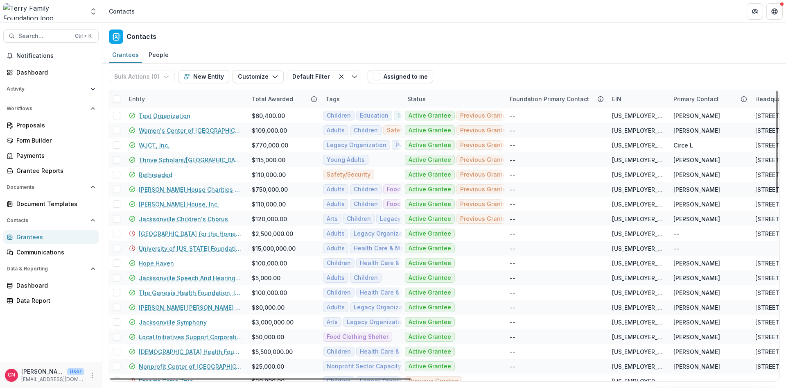
click at [182, 94] on div "Entity" at bounding box center [185, 99] width 123 height 18
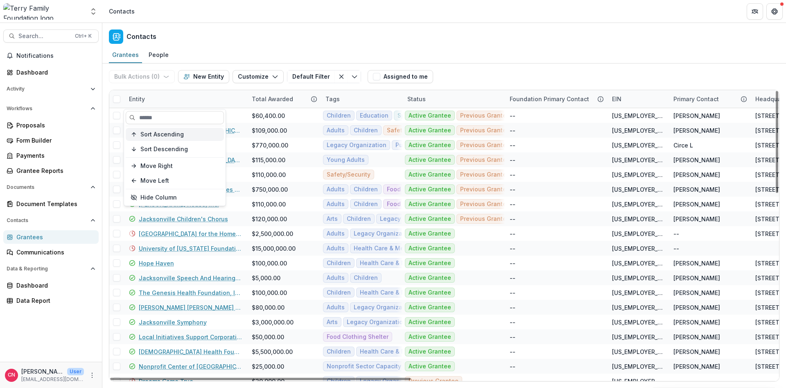
click at [168, 134] on span "Sort Ascending" at bounding box center [161, 134] width 43 height 7
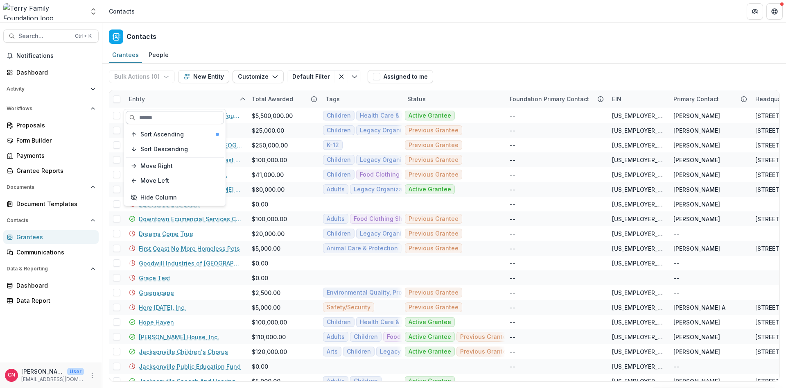
click at [161, 111] on input at bounding box center [175, 117] width 98 height 13
type input "*******"
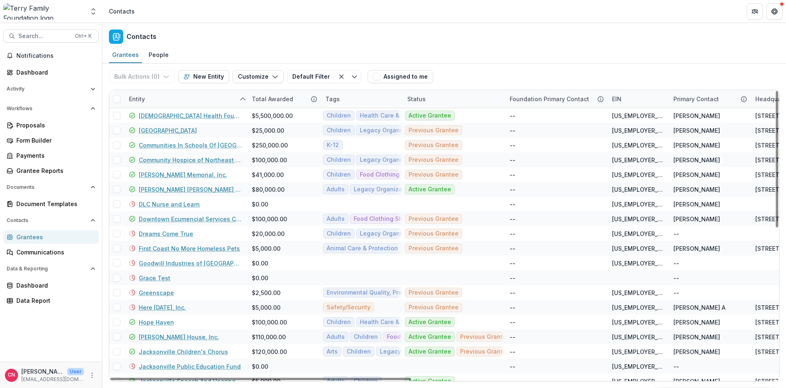
click at [163, 94] on div "Entity" at bounding box center [185, 99] width 123 height 18
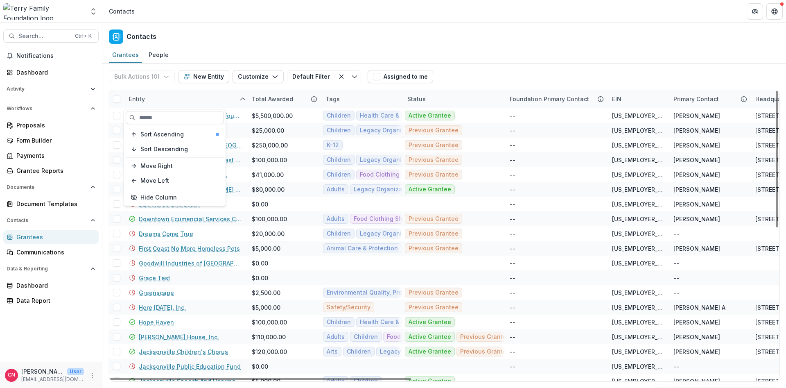
click at [169, 99] on div "Entity" at bounding box center [185, 99] width 123 height 18
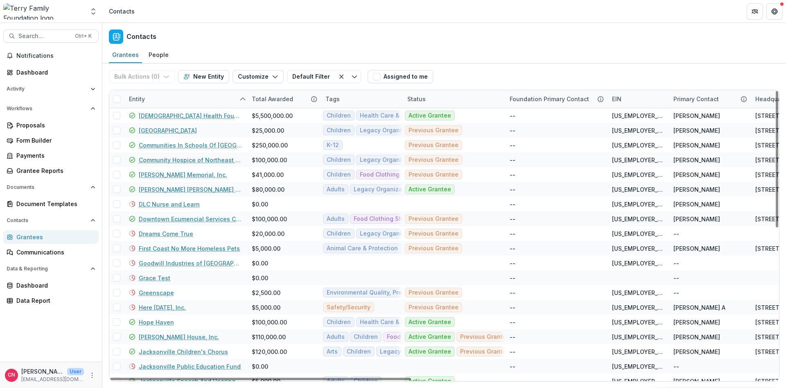
click at [165, 96] on div "Entity" at bounding box center [185, 99] width 123 height 18
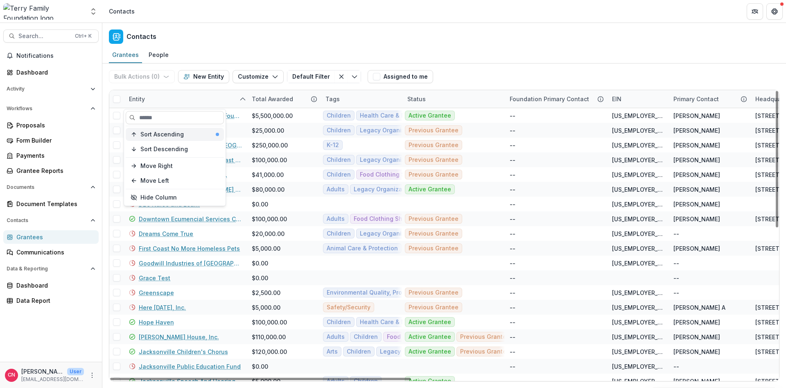
click at [165, 133] on span "Sort Ascending" at bounding box center [161, 134] width 43 height 7
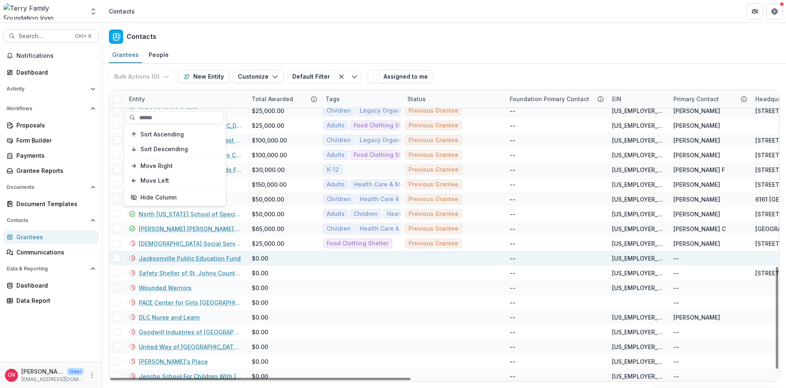
scroll to position [523, 0]
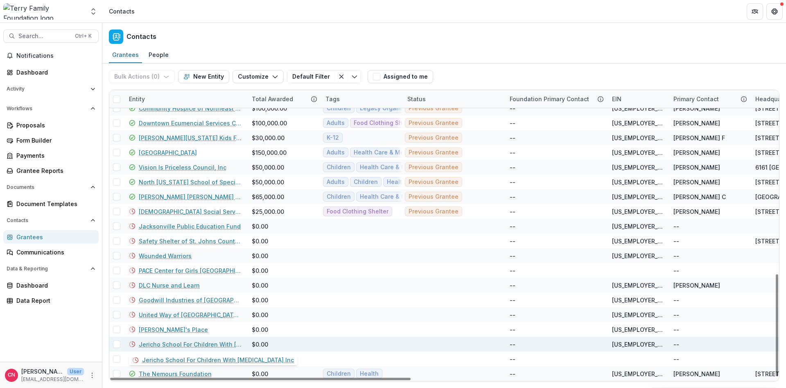
click at [187, 343] on link "Jericho School For Children With Autism Inc" at bounding box center [190, 344] width 103 height 9
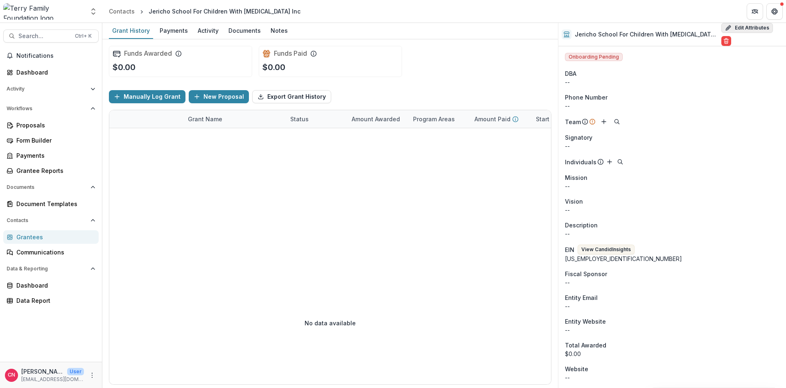
click at [743, 28] on button "Edit Attributes" at bounding box center [747, 28] width 52 height 10
select select
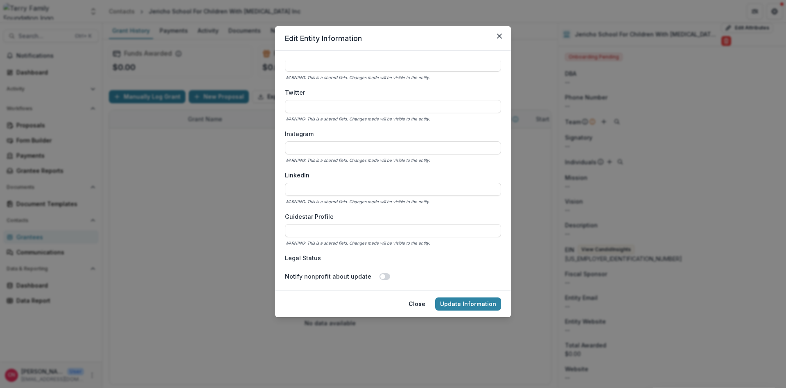
scroll to position [1202, 0]
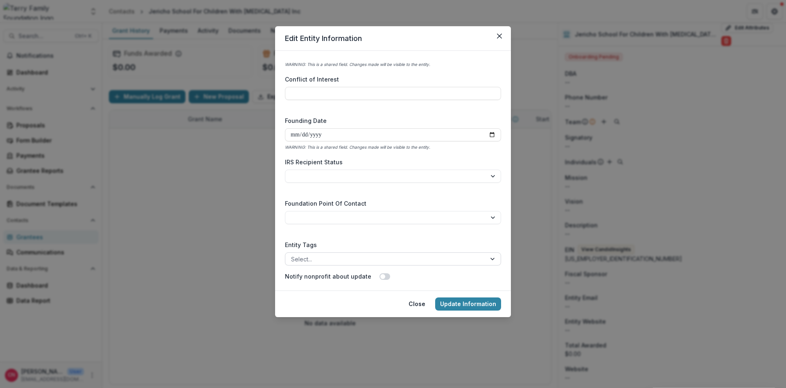
click at [491, 256] on div at bounding box center [493, 258] width 15 height 12
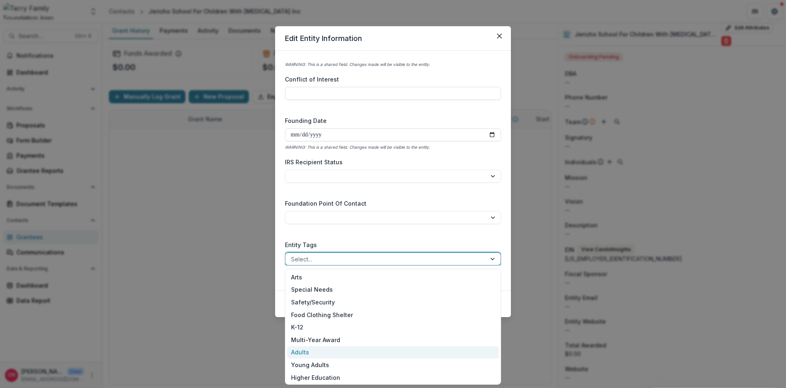
scroll to position [126, 0]
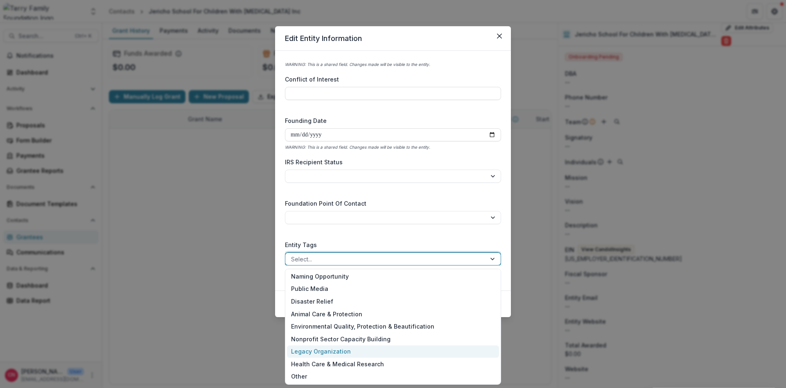
click at [332, 351] on div "Legacy Organization" at bounding box center [393, 351] width 212 height 13
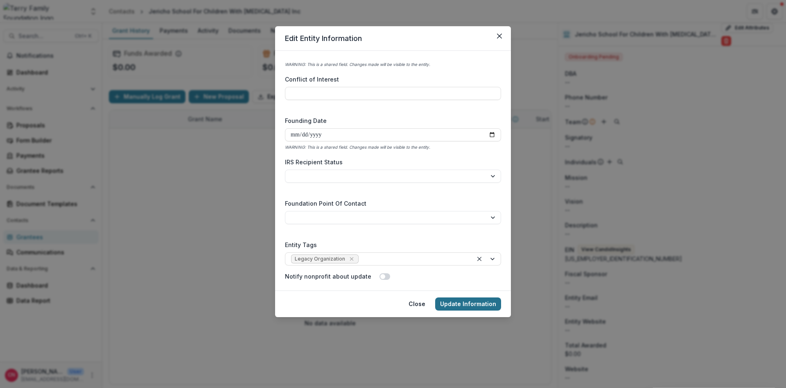
click at [467, 303] on button "Update Information" at bounding box center [468, 303] width 66 height 13
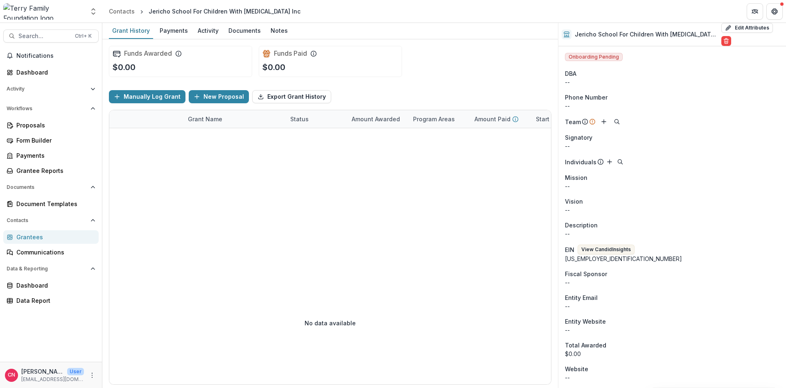
click at [35, 235] on div "Grantees" at bounding box center [54, 236] width 76 height 9
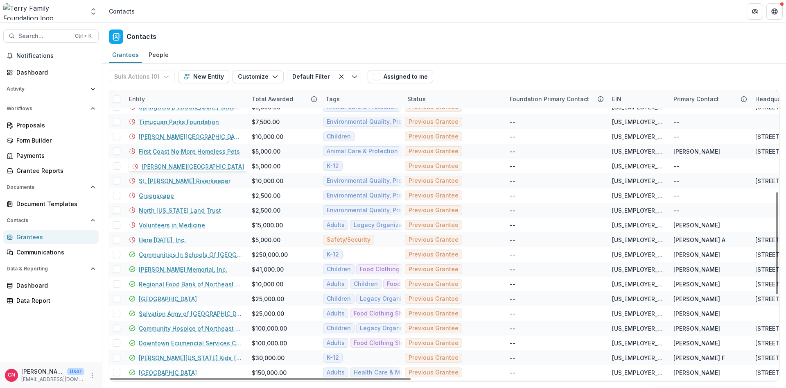
scroll to position [344, 0]
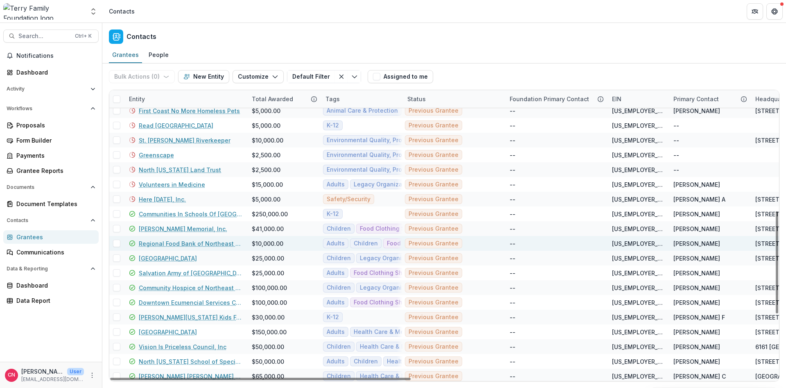
click at [213, 241] on link "Regional Food Bank of Northeast Florida, Inc." at bounding box center [190, 243] width 103 height 9
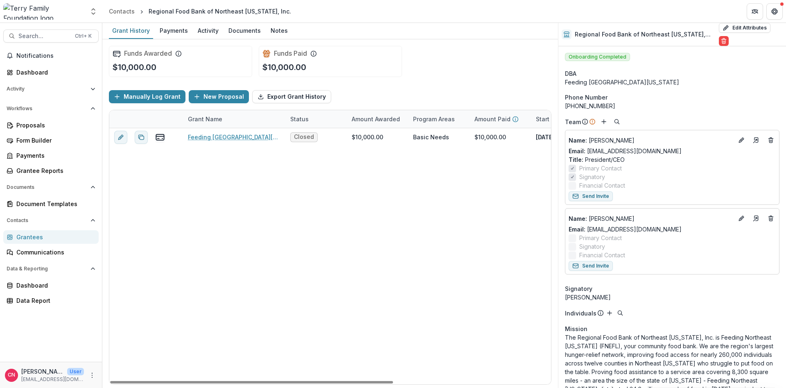
click at [23, 234] on div "Grantees" at bounding box center [54, 236] width 76 height 9
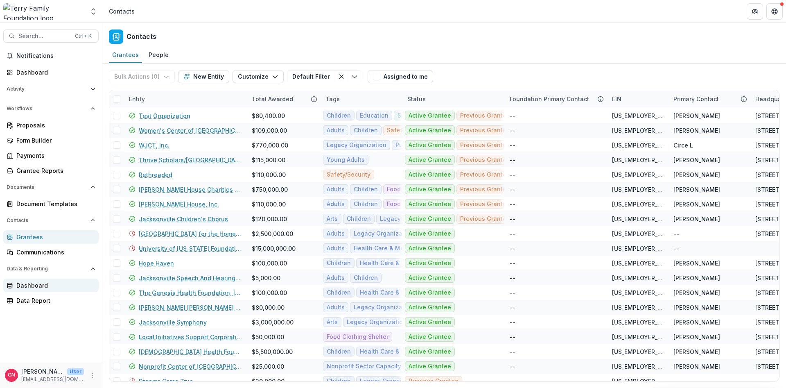
click at [28, 286] on div "Dashboard" at bounding box center [54, 285] width 76 height 9
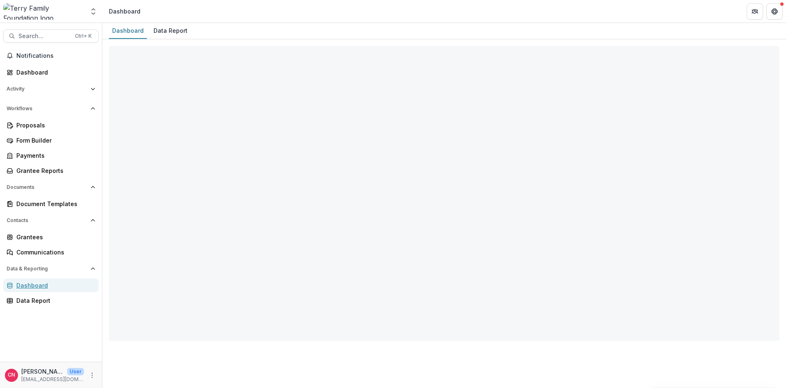
select select "**********"
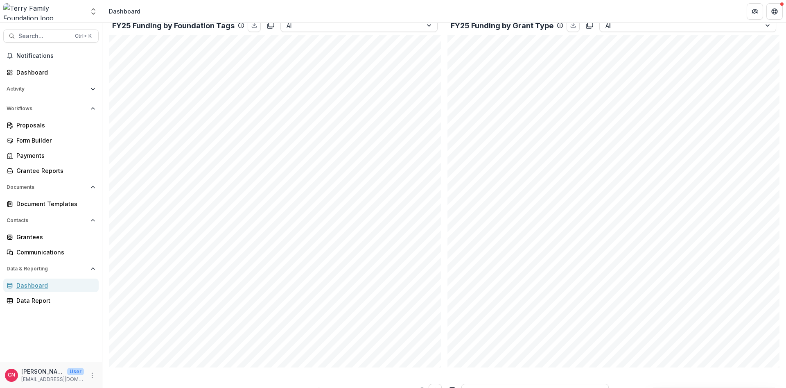
scroll to position [196, 0]
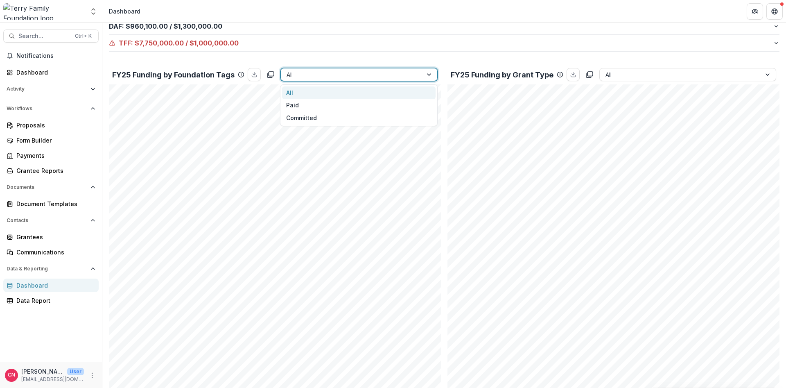
click at [430, 72] on div at bounding box center [429, 74] width 15 height 12
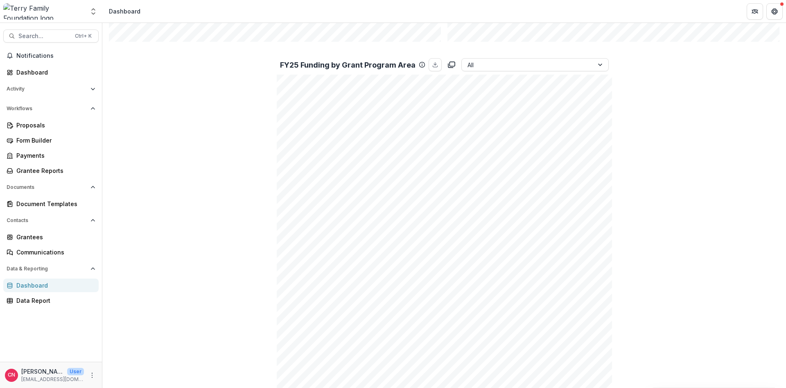
scroll to position [589, 0]
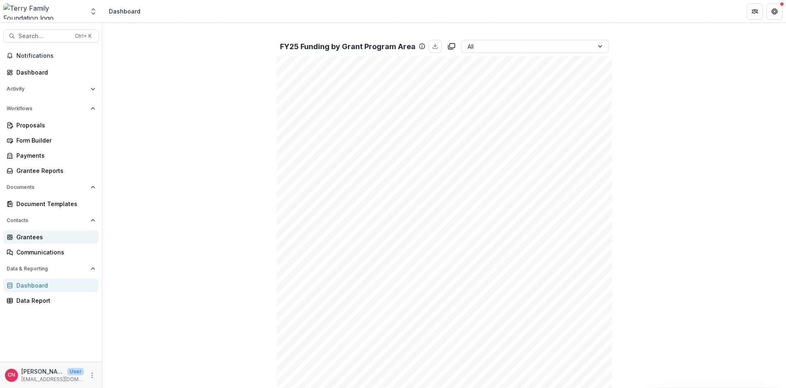
click at [20, 236] on div "Grantees" at bounding box center [54, 236] width 76 height 9
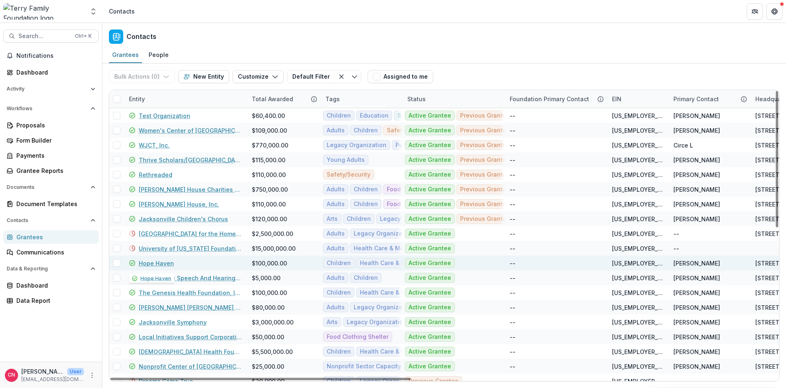
click at [160, 263] on link "Hope Haven" at bounding box center [156, 263] width 35 height 9
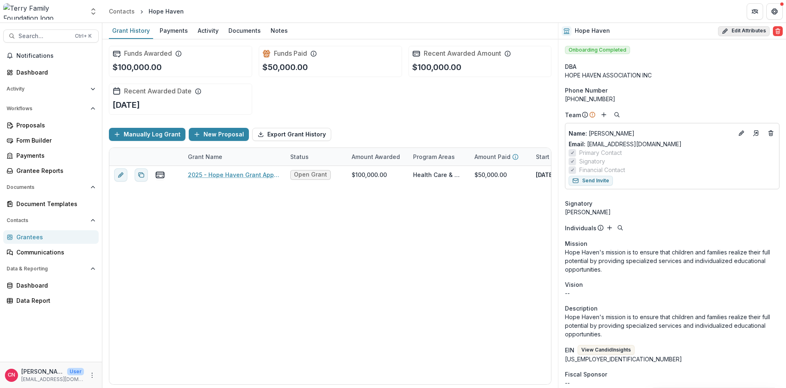
click at [744, 31] on button "Edit Attributes" at bounding box center [744, 31] width 52 height 10
select select "**"
select select
type input "**********"
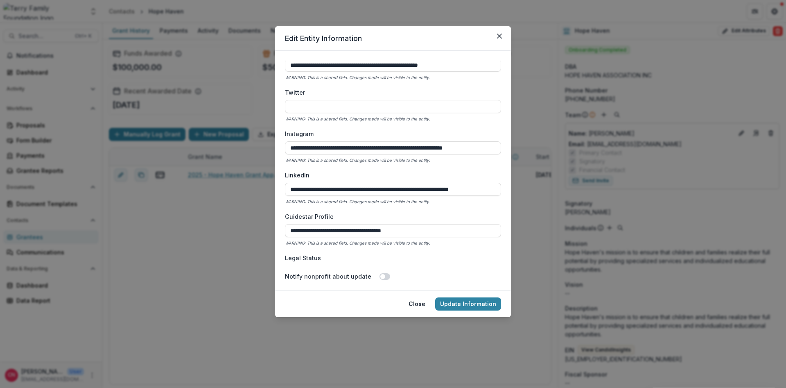
scroll to position [1202, 0]
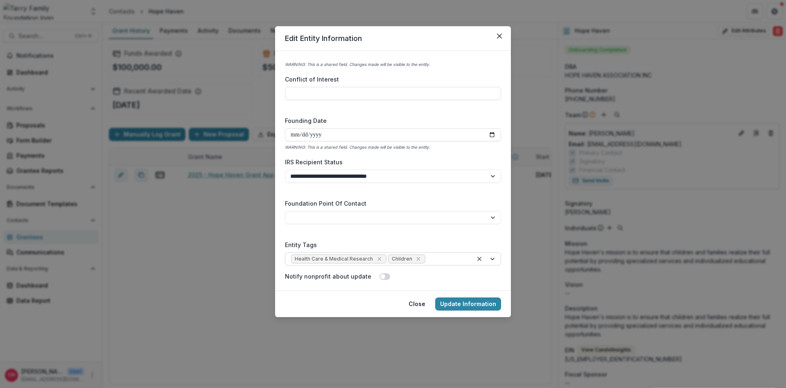
click at [492, 257] on div at bounding box center [487, 258] width 28 height 12
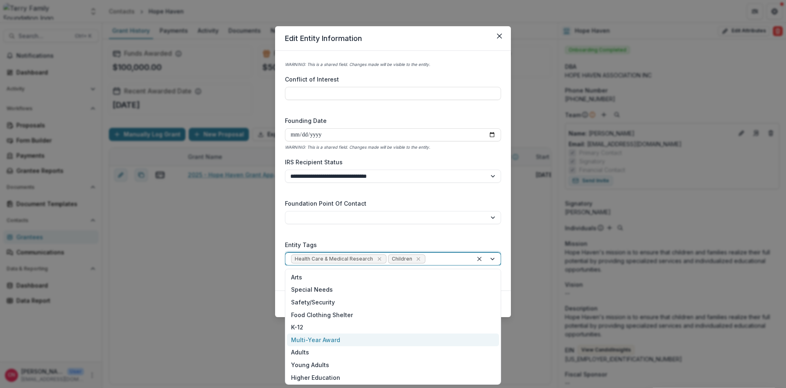
scroll to position [101, 0]
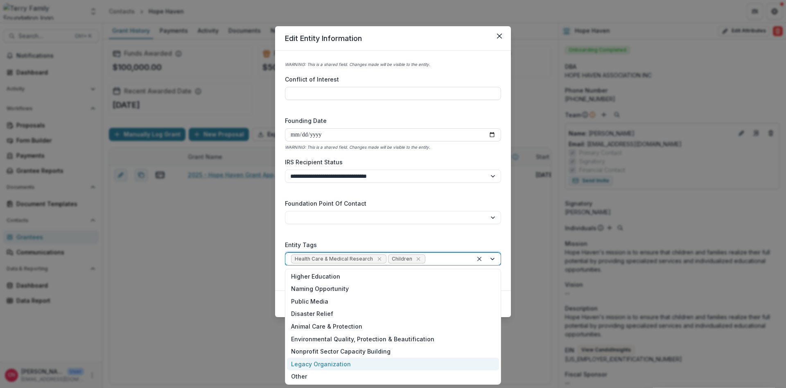
click at [320, 363] on div "Legacy Organization" at bounding box center [393, 363] width 212 height 13
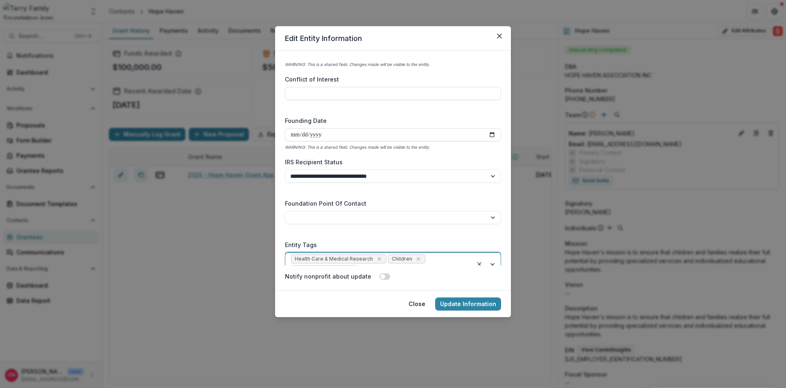
scroll to position [1212, 0]
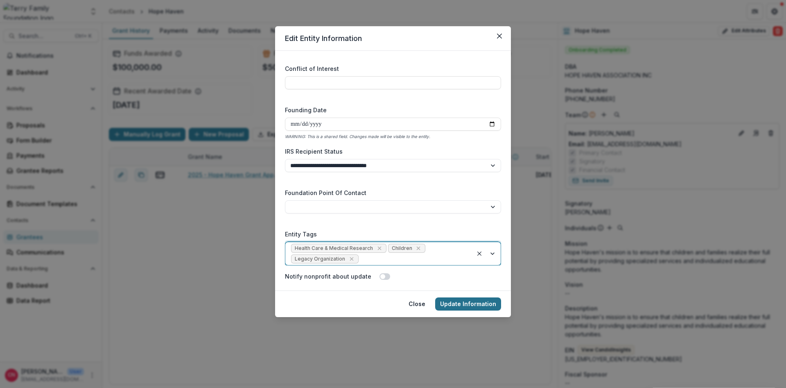
click at [455, 304] on button "Update Information" at bounding box center [468, 303] width 66 height 13
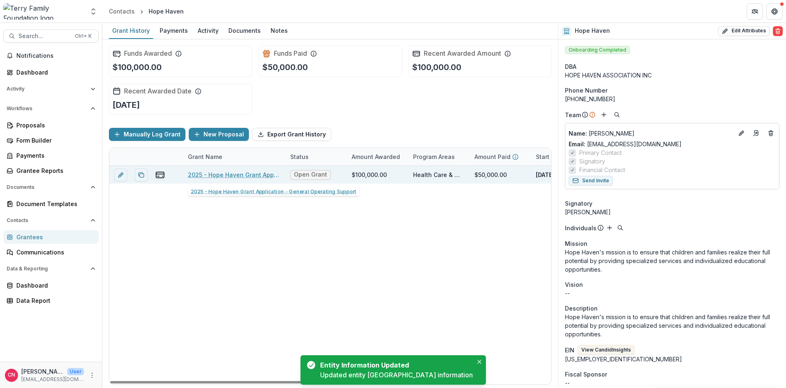
click at [245, 177] on link "2025 - Hope Haven Grant Application - General Operating Support" at bounding box center [234, 174] width 92 height 9
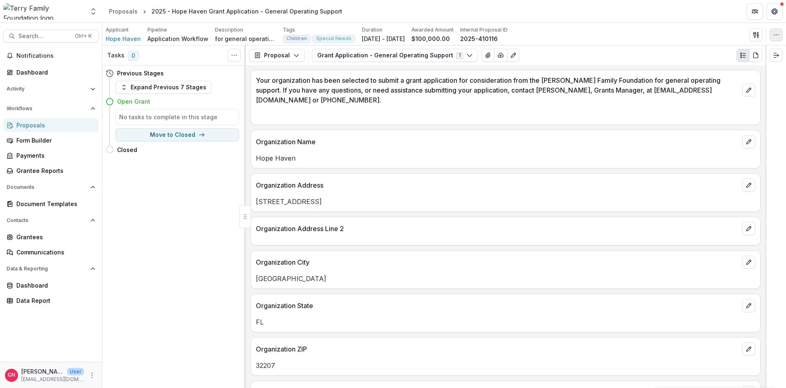
click at [773, 34] on icon "button" at bounding box center [776, 35] width 7 height 7
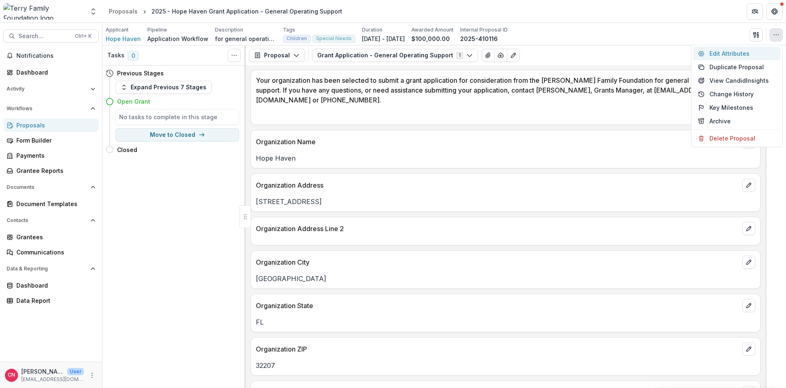
click at [712, 52] on button "Edit Attributes" at bounding box center [737, 54] width 88 height 14
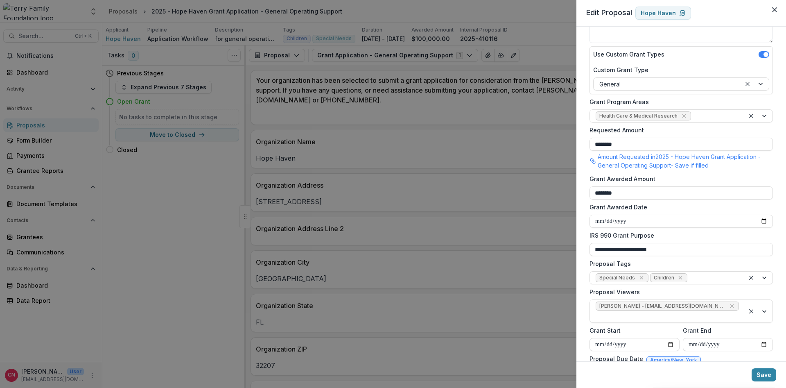
scroll to position [142, 0]
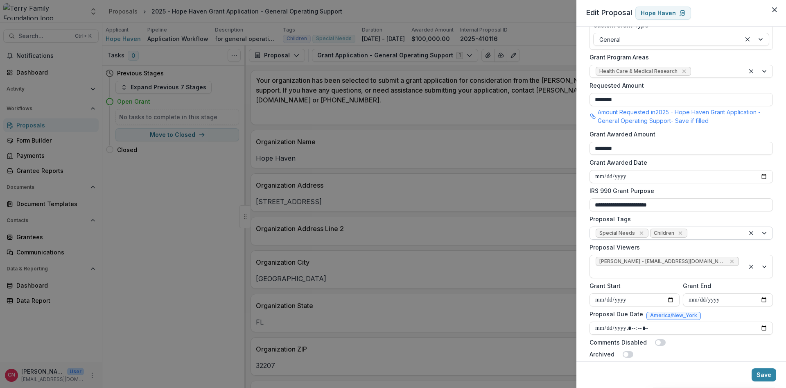
click at [764, 230] on div at bounding box center [758, 233] width 28 height 12
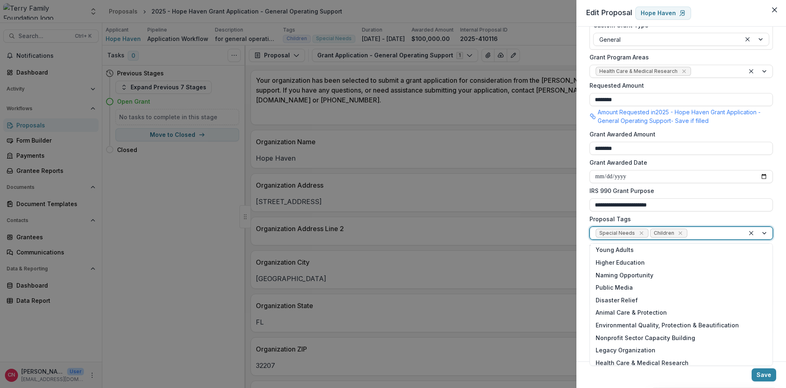
scroll to position [94, 0]
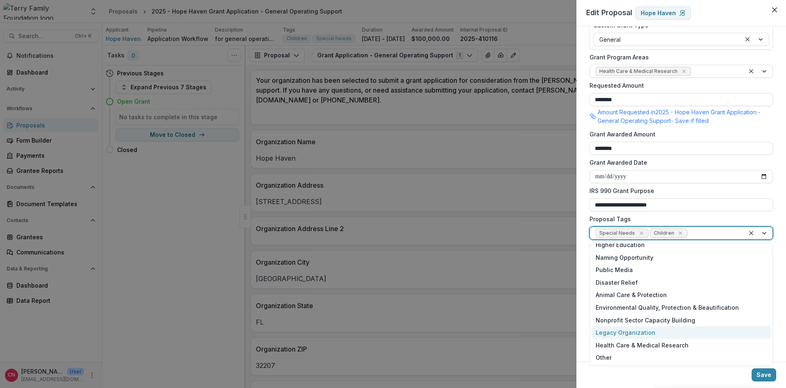
click at [635, 331] on div "Legacy Organization" at bounding box center [680, 332] width 179 height 13
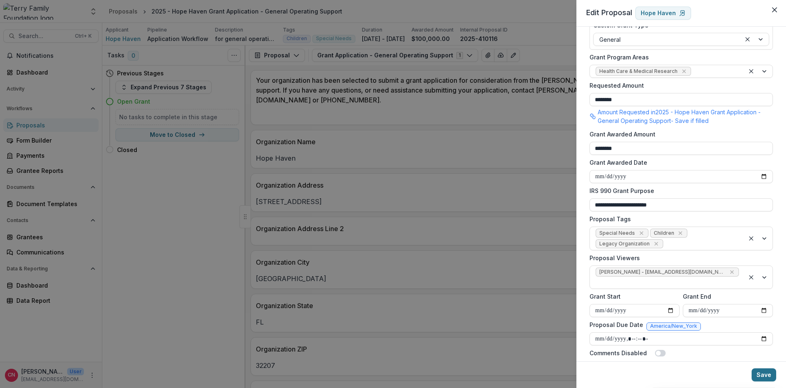
click at [764, 368] on button "Save" at bounding box center [763, 374] width 25 height 13
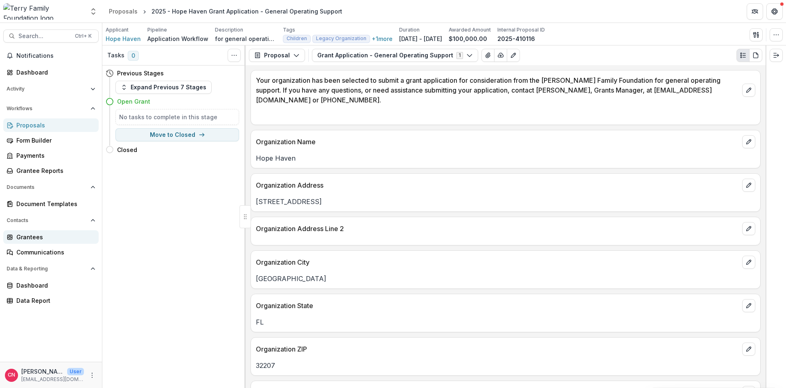
click at [32, 235] on div "Grantees" at bounding box center [54, 236] width 76 height 9
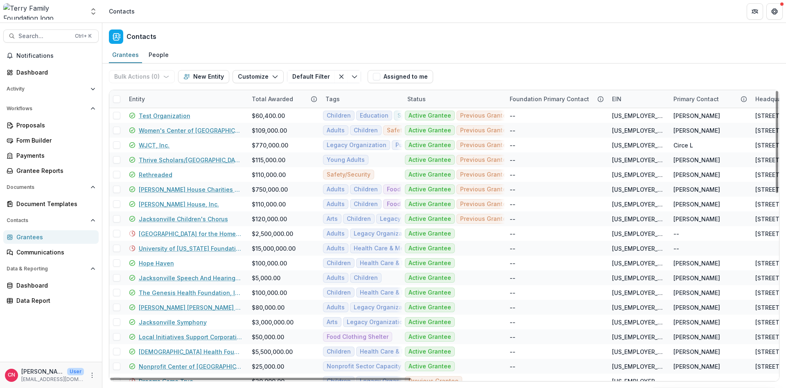
drag, startPoint x: 171, startPoint y: 93, endPoint x: 181, endPoint y: 95, distance: 9.6
click at [172, 93] on div "Entity" at bounding box center [185, 99] width 123 height 18
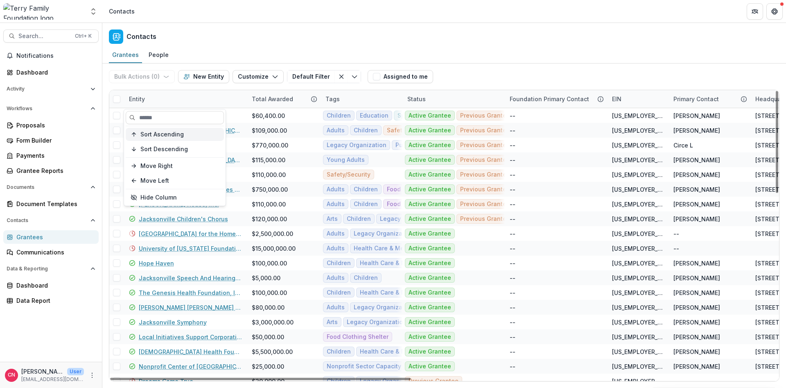
click at [171, 135] on span "Sort Ascending" at bounding box center [161, 134] width 43 height 7
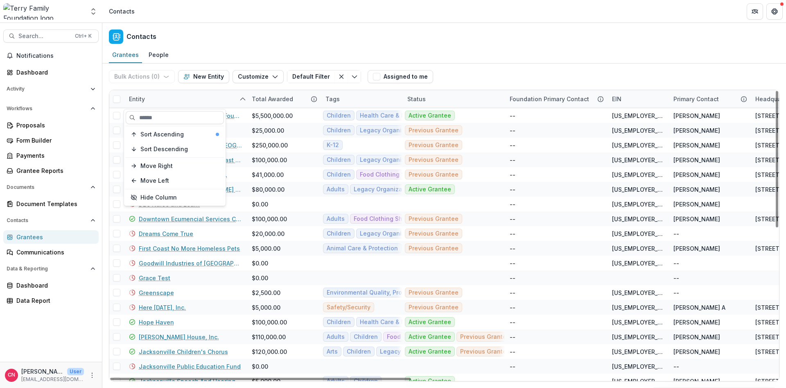
click at [186, 97] on div "Entity" at bounding box center [185, 99] width 123 height 18
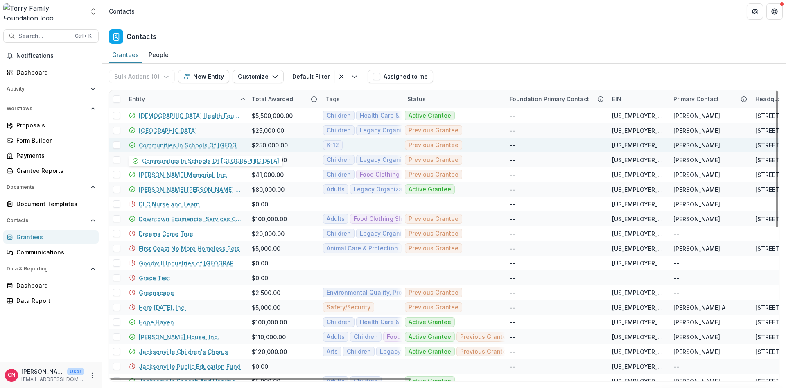
click at [150, 145] on link "Communities In Schools Of Jacksonville" at bounding box center [190, 145] width 103 height 9
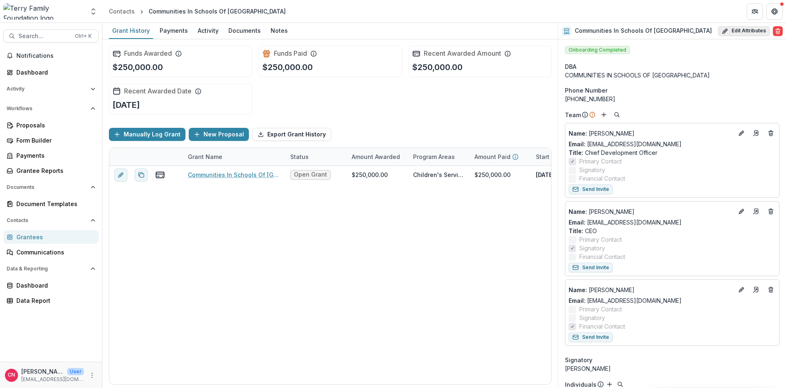
click at [745, 33] on button "Edit Attributes" at bounding box center [744, 31] width 52 height 10
select select "**"
select select
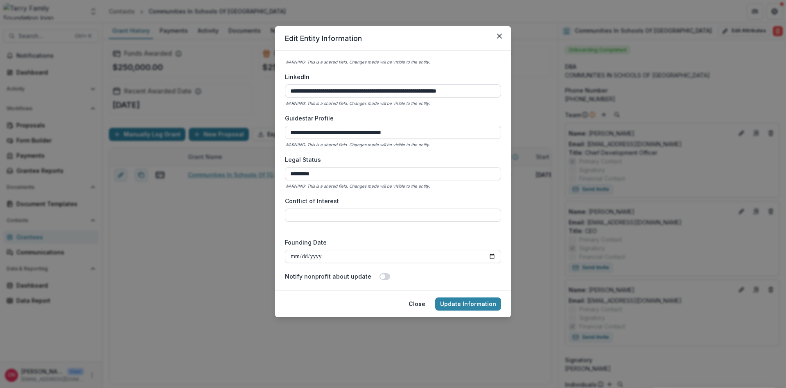
scroll to position [1202, 0]
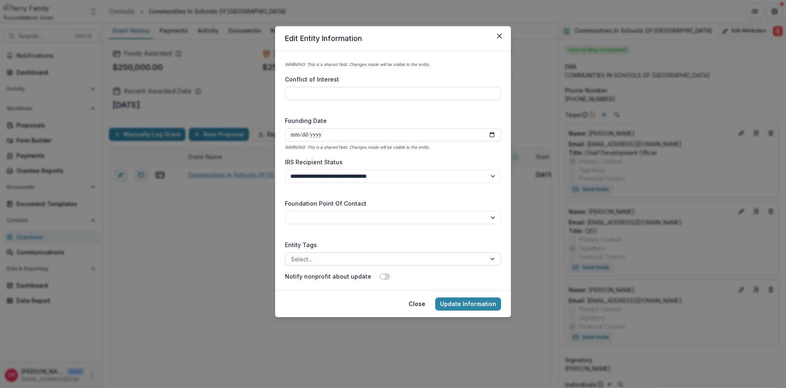
click at [492, 257] on div at bounding box center [493, 258] width 15 height 12
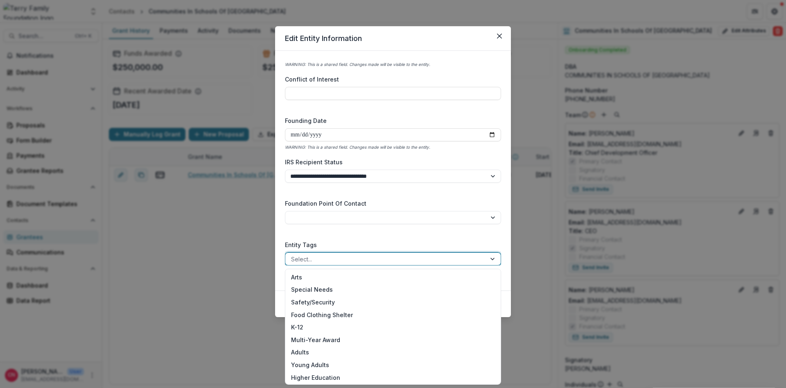
scroll to position [126, 0]
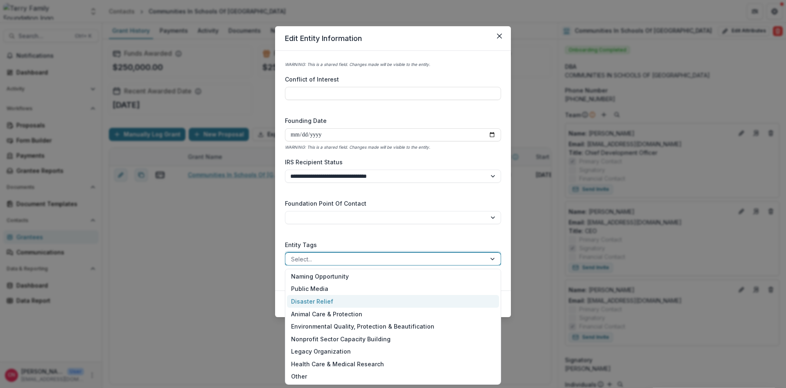
click at [334, 350] on div "Legacy Organization" at bounding box center [393, 351] width 212 height 13
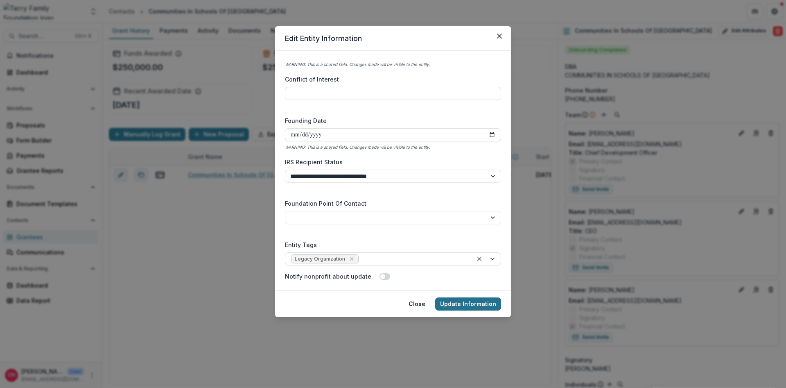
click at [454, 299] on button "Update Information" at bounding box center [468, 303] width 66 height 13
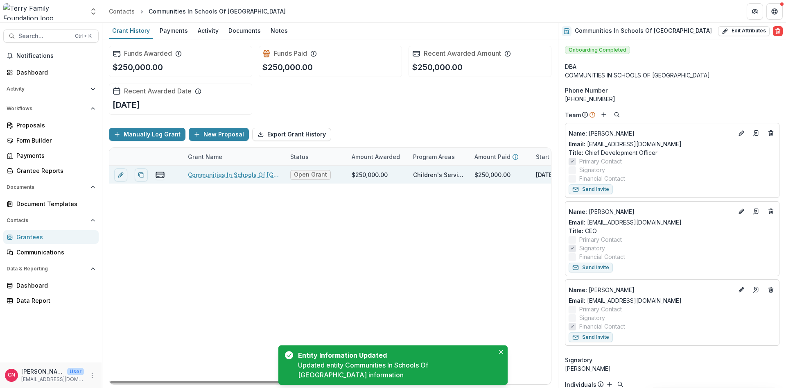
click at [254, 173] on link "Communities In Schools Of Jacksonville - 2025 - Capital Campaign/Endowment Appl…" at bounding box center [234, 174] width 92 height 9
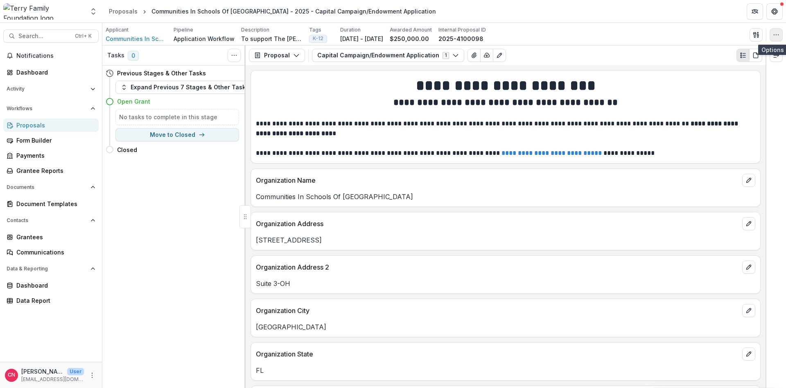
click at [777, 29] on button "button" at bounding box center [775, 34] width 13 height 13
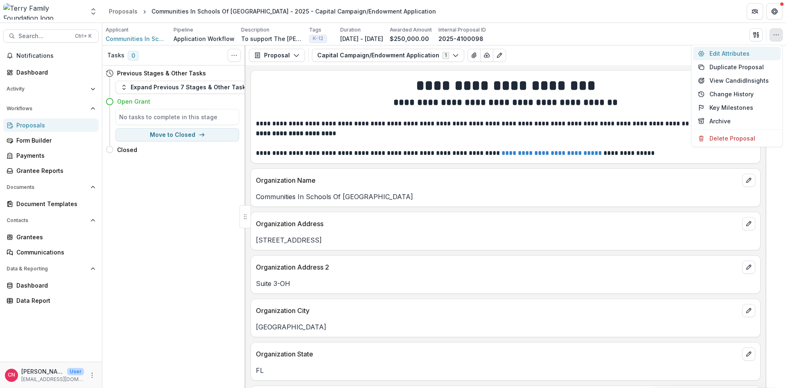
click at [725, 51] on button "Edit Attributes" at bounding box center [737, 54] width 88 height 14
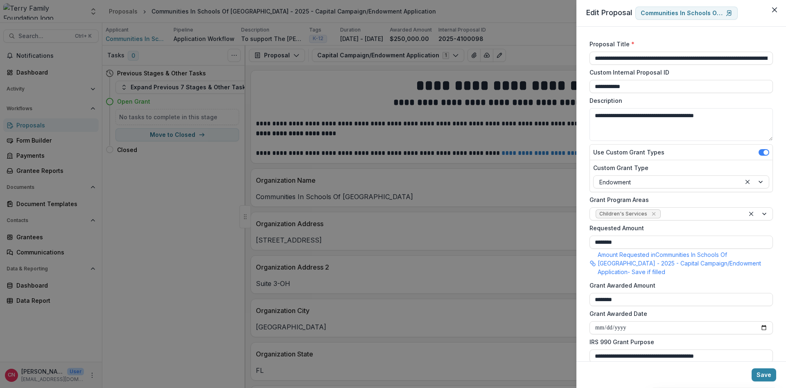
scroll to position [142, 0]
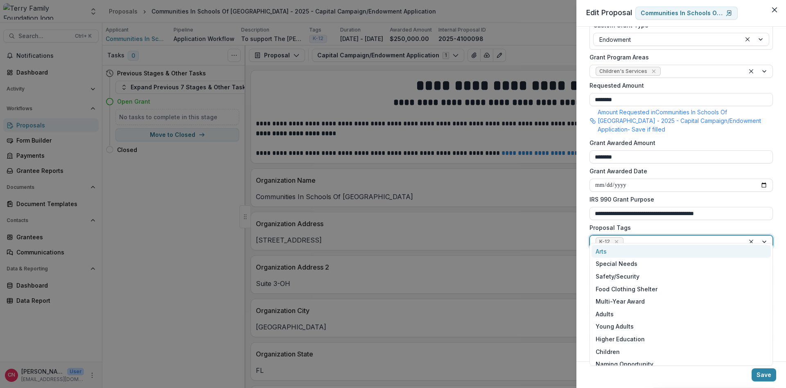
click at [763, 235] on div at bounding box center [758, 241] width 28 height 12
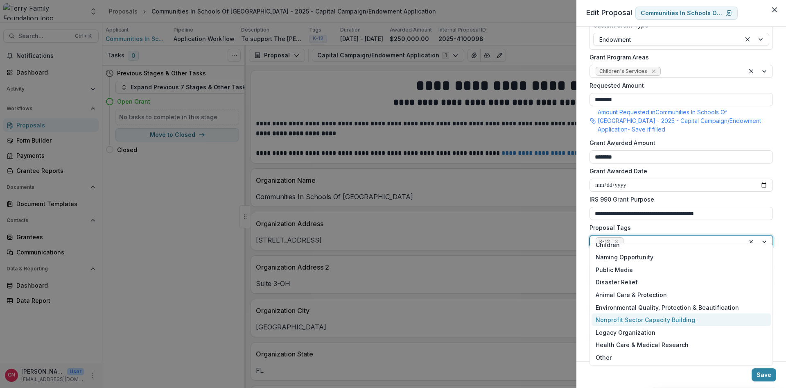
click at [625, 330] on div "Legacy Organization" at bounding box center [680, 332] width 179 height 13
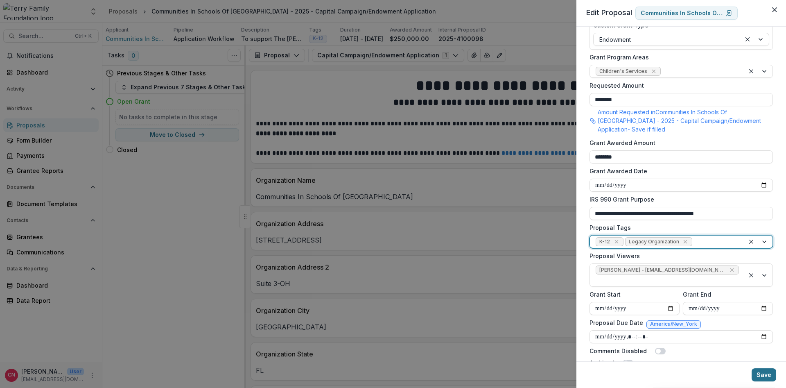
click at [763, 374] on button "Save" at bounding box center [763, 374] width 25 height 13
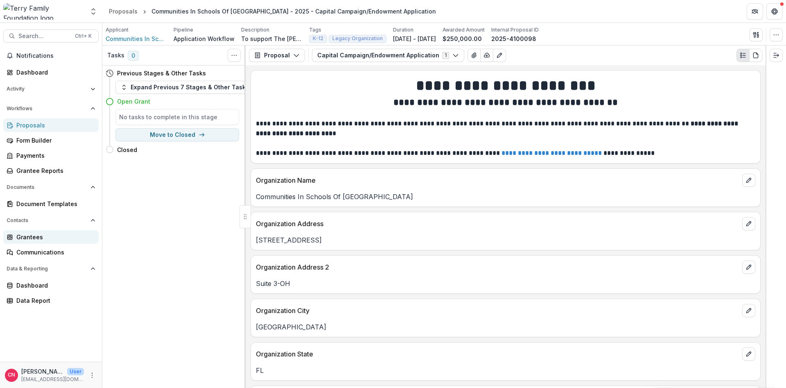
click at [22, 236] on div "Grantees" at bounding box center [54, 236] width 76 height 9
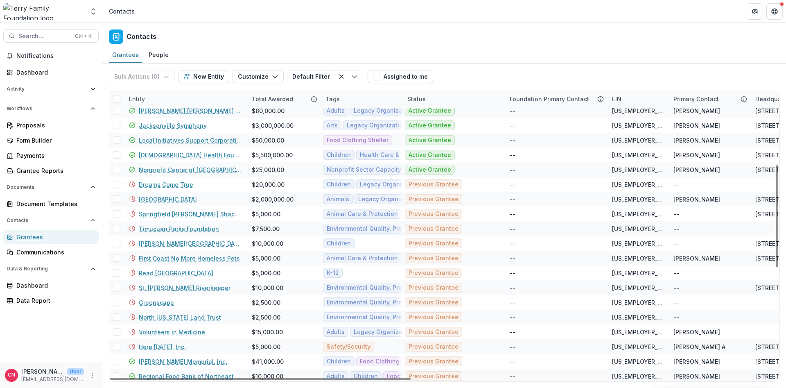
scroll to position [246, 0]
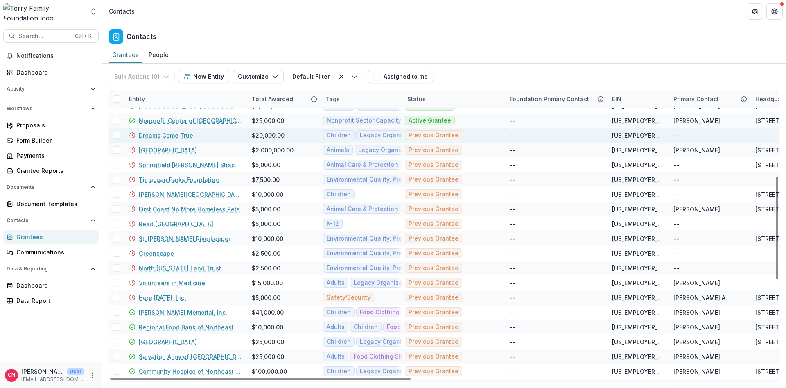
click at [161, 134] on link "Dreams Come True" at bounding box center [166, 135] width 54 height 9
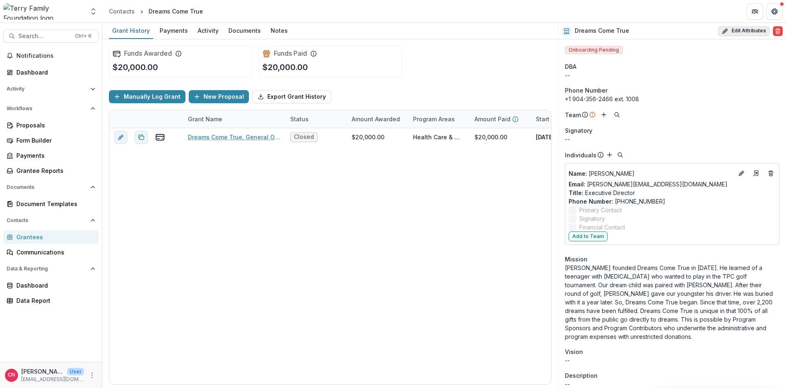
click at [730, 31] on button "Edit Attributes" at bounding box center [744, 31] width 52 height 10
select select
type input "**********"
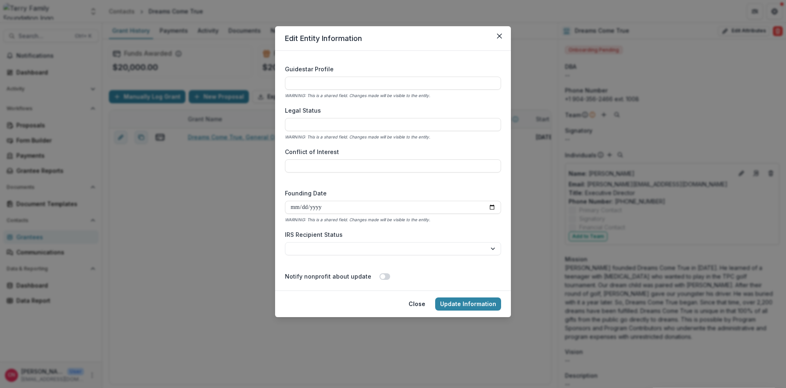
scroll to position [1202, 0]
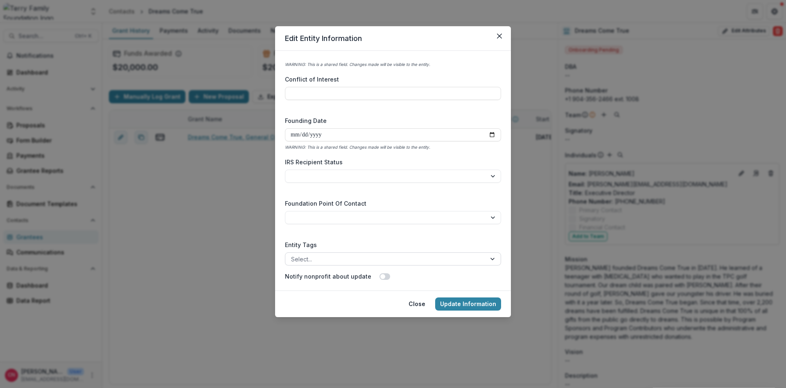
click at [494, 259] on div at bounding box center [493, 258] width 15 height 12
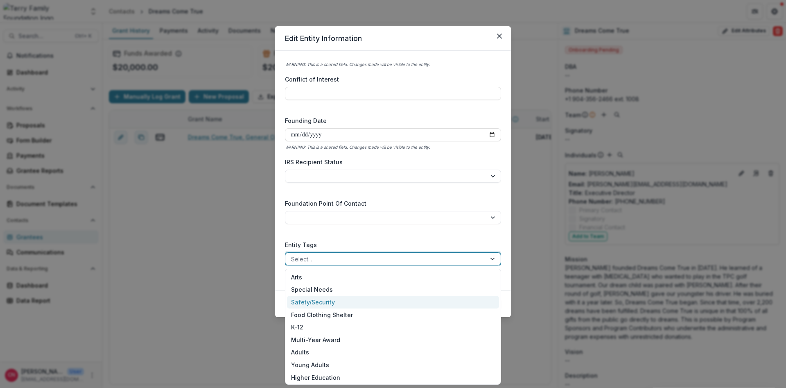
scroll to position [126, 0]
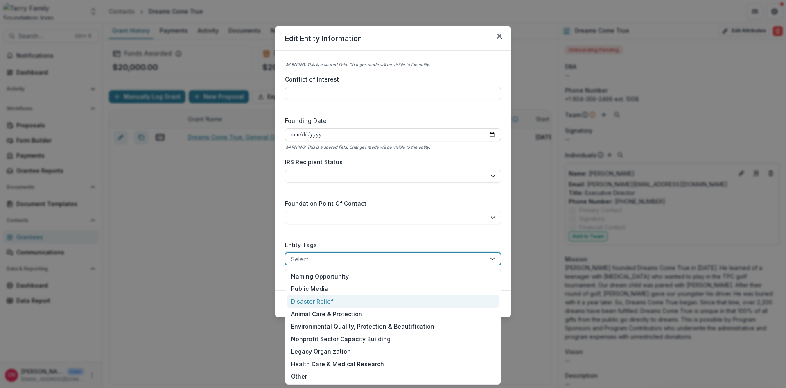
click at [336, 349] on div "Legacy Organization" at bounding box center [393, 351] width 212 height 13
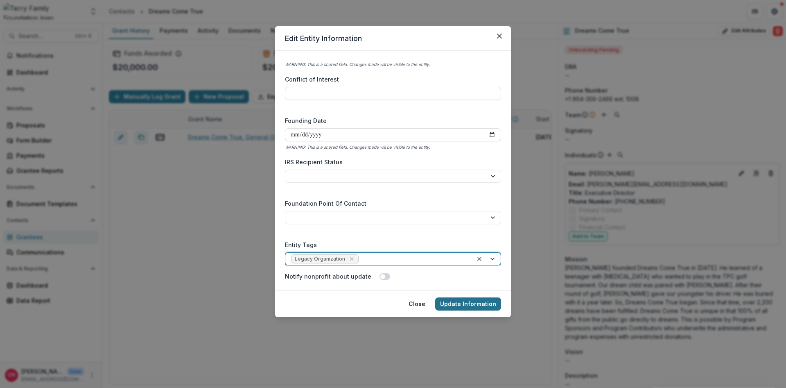
click at [466, 303] on button "Update Information" at bounding box center [468, 303] width 66 height 13
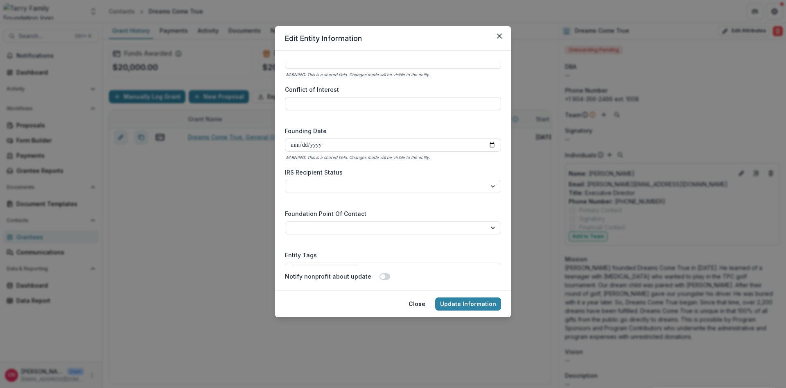
scroll to position [1212, 0]
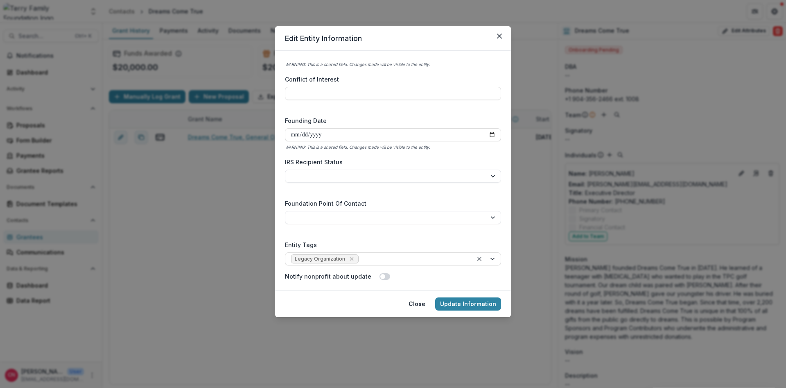
click at [448, 302] on button "Update Information" at bounding box center [468, 303] width 66 height 13
click at [500, 33] on button "Close" at bounding box center [499, 35] width 13 height 13
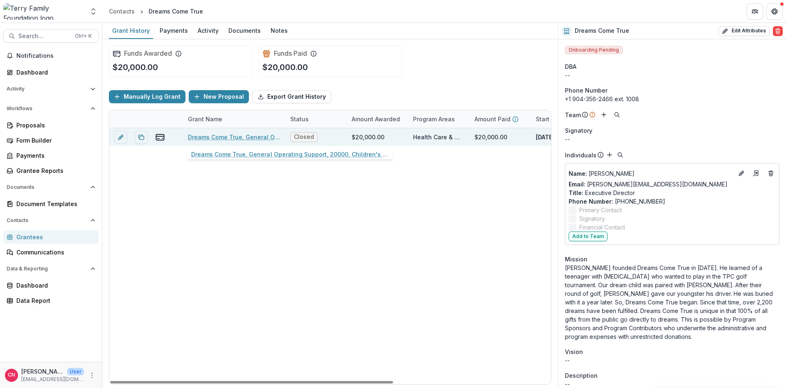
click at [228, 135] on link "Dreams Come True, General Operating Support, 20000, Children's Services" at bounding box center [234, 137] width 92 height 9
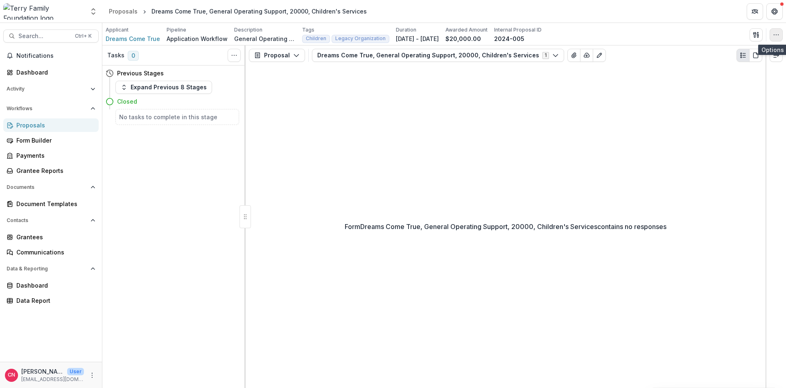
click at [777, 33] on icon "button" at bounding box center [776, 35] width 7 height 7
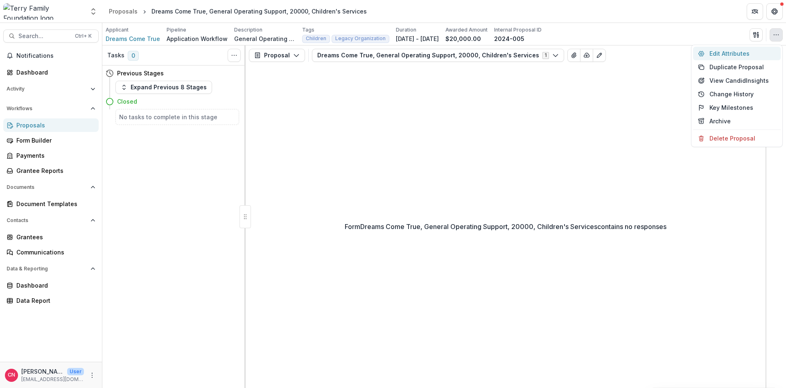
click at [717, 51] on button "Edit Attributes" at bounding box center [737, 54] width 88 height 14
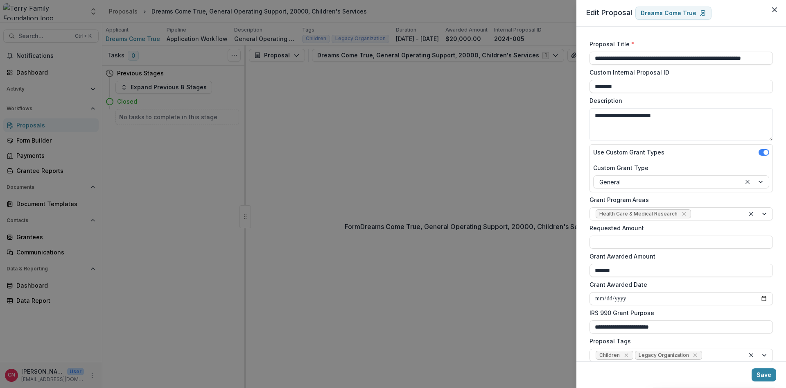
scroll to position [122, 0]
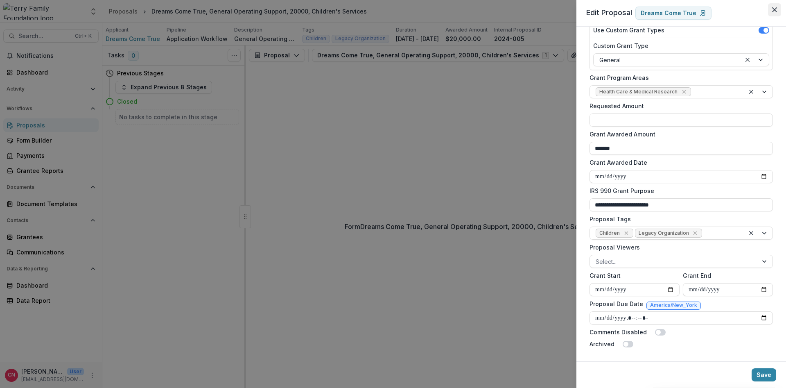
click at [772, 9] on icon "Close" at bounding box center [774, 9] width 5 height 5
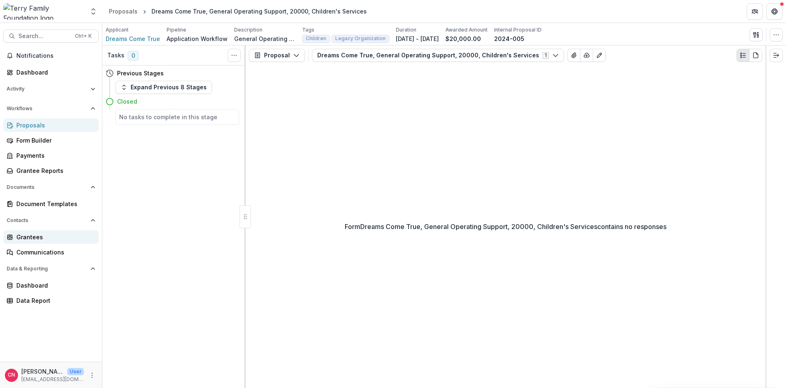
click at [25, 237] on div "Grantees" at bounding box center [54, 236] width 76 height 9
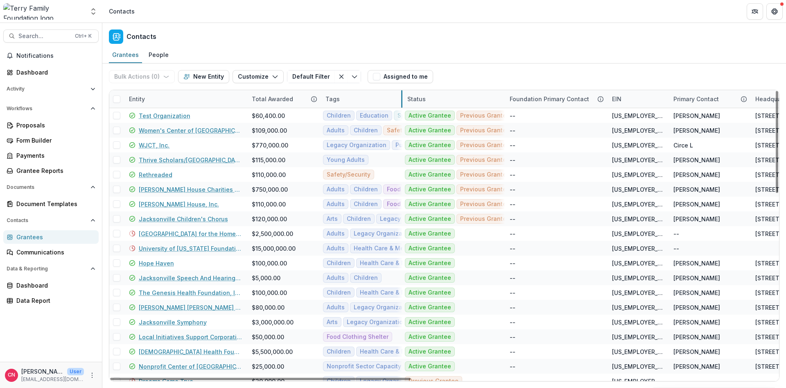
drag, startPoint x: 401, startPoint y: 100, endPoint x: 438, endPoint y: 102, distance: 36.9
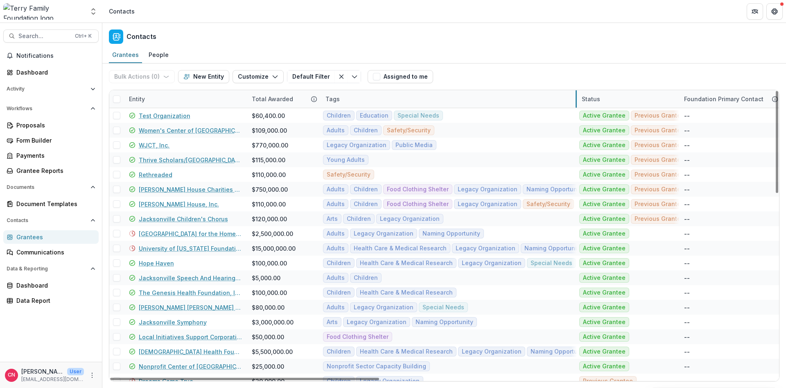
drag, startPoint x: 438, startPoint y: 99, endPoint x: 576, endPoint y: 97, distance: 137.5
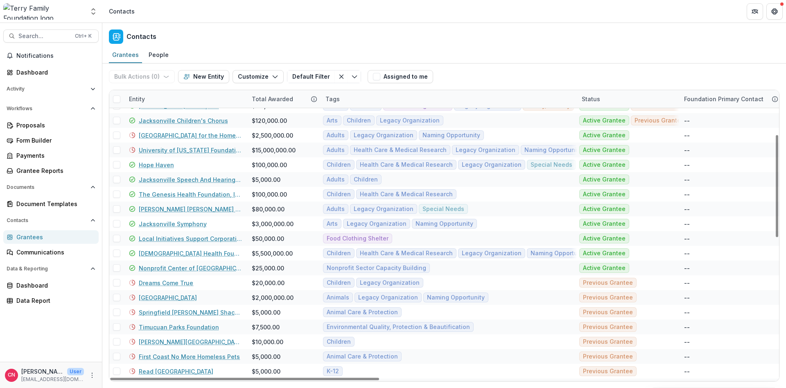
scroll to position [147, 0]
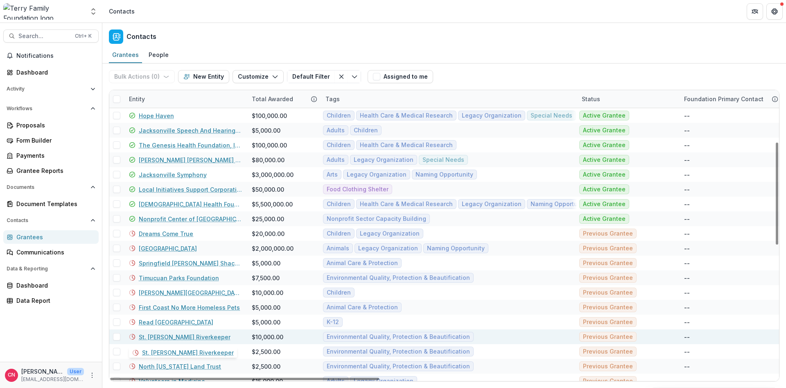
click at [192, 336] on link "St. Johns Riverkeeper" at bounding box center [185, 336] width 92 height 9
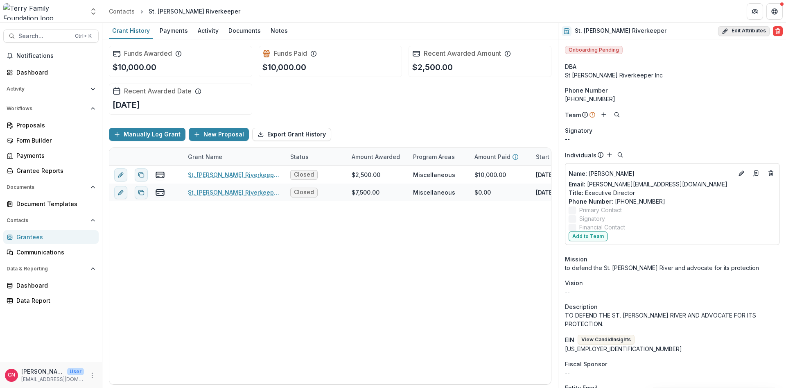
click at [746, 30] on button "Edit Attributes" at bounding box center [744, 31] width 52 height 10
select select
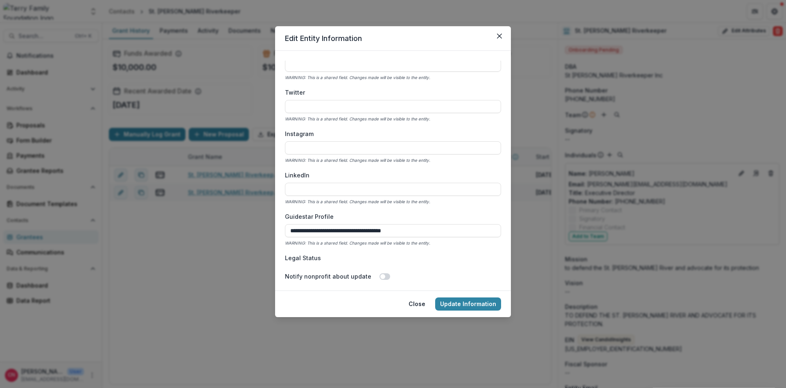
scroll to position [1202, 0]
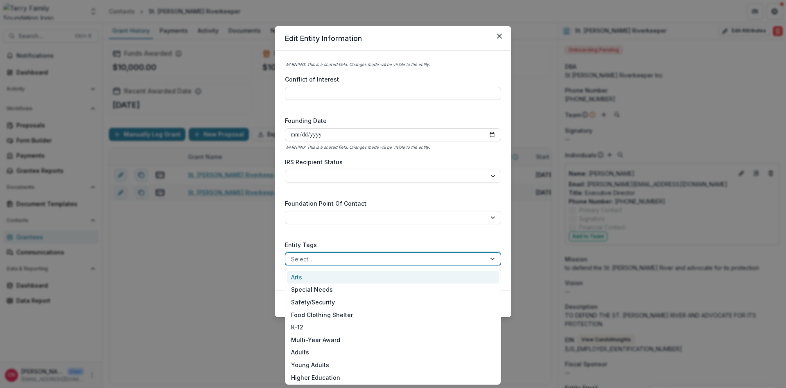
click at [491, 255] on div at bounding box center [493, 258] width 15 height 12
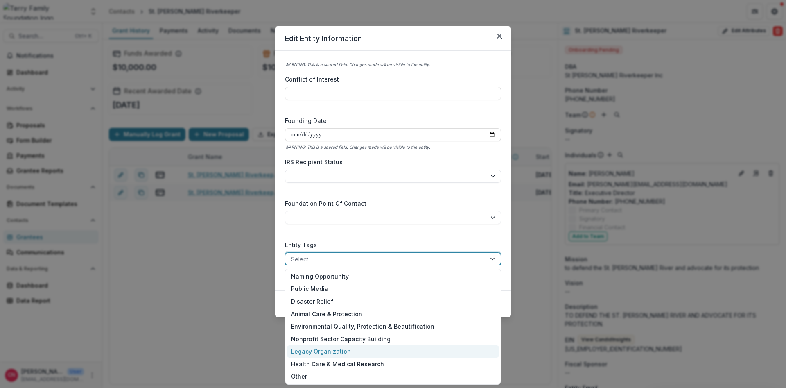
click at [347, 348] on div "Legacy Organization" at bounding box center [393, 351] width 212 height 13
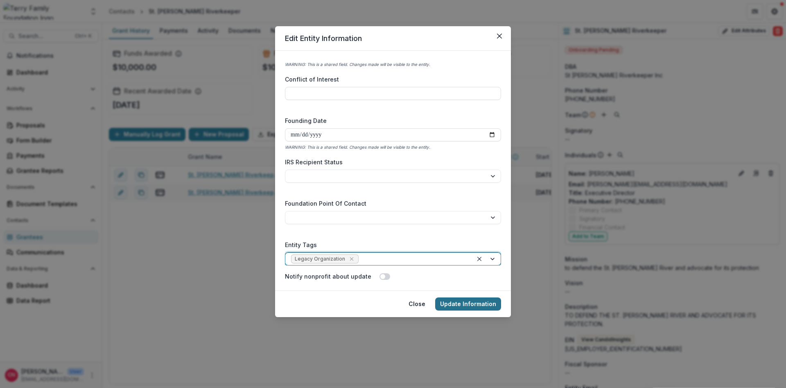
click at [448, 303] on button "Update Information" at bounding box center [468, 303] width 66 height 13
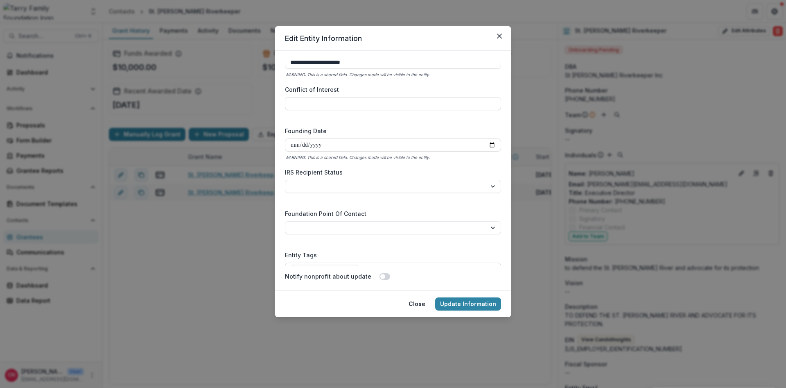
scroll to position [1212, 0]
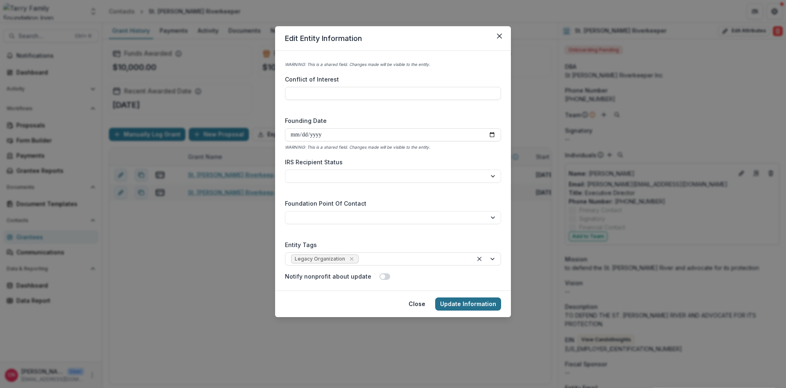
click at [454, 303] on button "Update Information" at bounding box center [468, 303] width 66 height 13
click at [499, 33] on button "Close" at bounding box center [499, 35] width 13 height 13
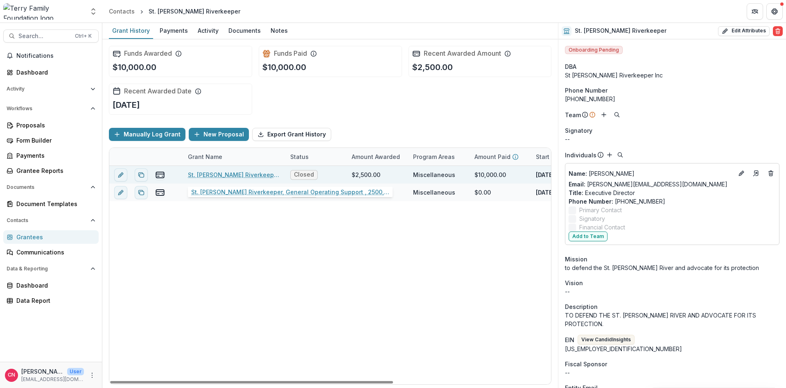
click at [230, 173] on link "St. Johns Riverkeeper, General Operating Support , 2500, Environmental" at bounding box center [234, 174] width 92 height 9
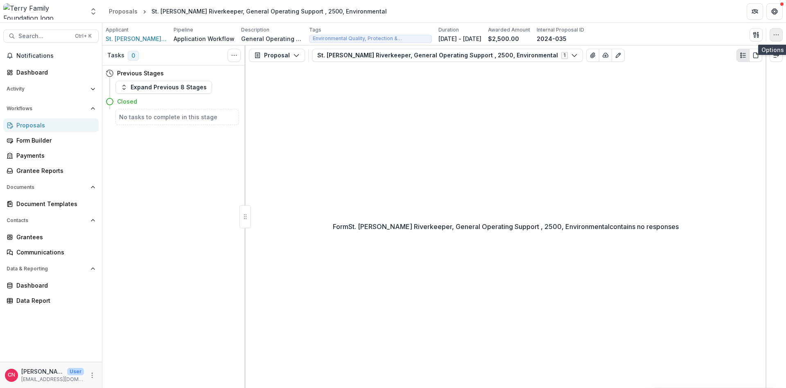
click at [777, 36] on icon "button" at bounding box center [776, 35] width 7 height 7
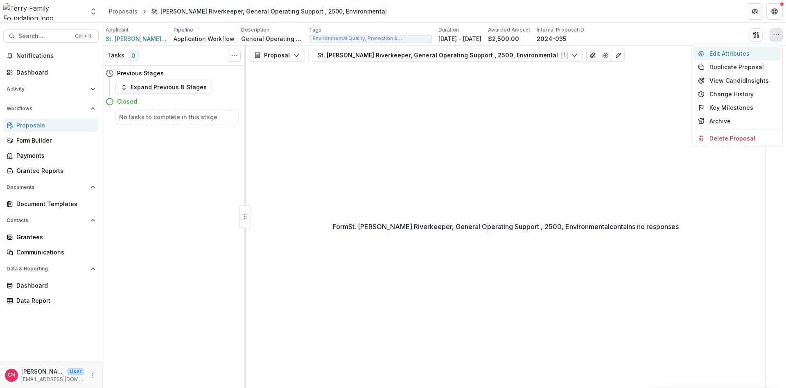
click at [716, 53] on button "Edit Attributes" at bounding box center [737, 54] width 88 height 14
type input "******"
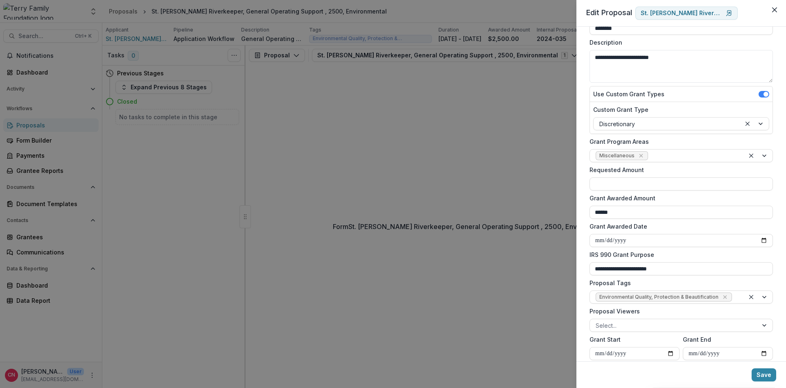
scroll to position [122, 0]
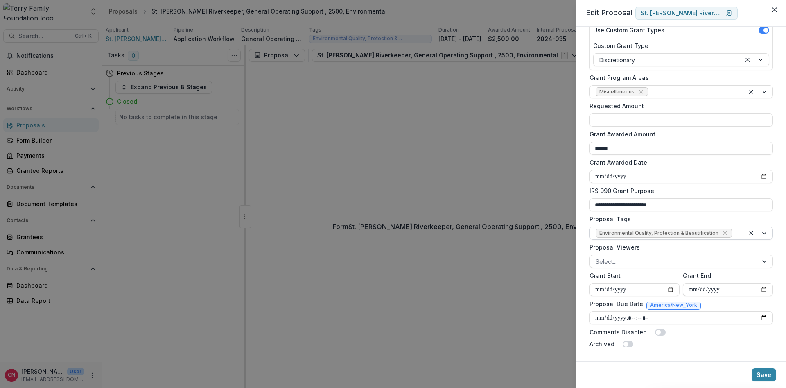
click at [765, 231] on div at bounding box center [758, 233] width 28 height 12
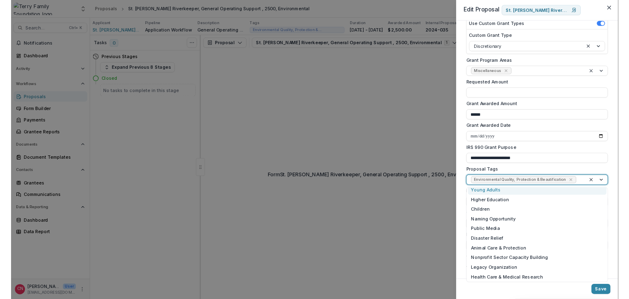
scroll to position [107, 0]
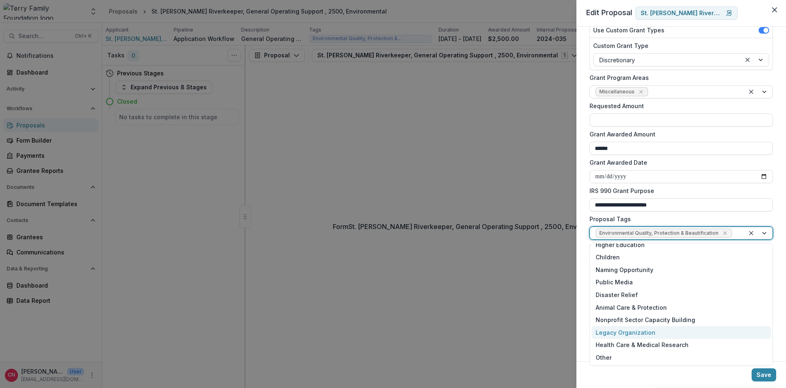
click at [637, 329] on div "Legacy Organization" at bounding box center [680, 332] width 179 height 13
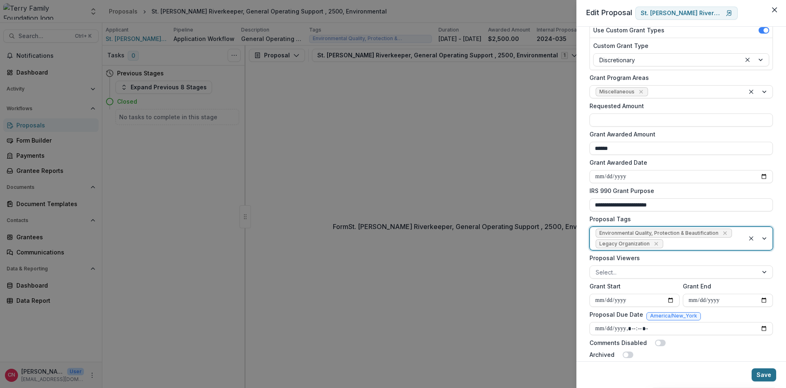
click at [761, 373] on button "Save" at bounding box center [763, 374] width 25 height 13
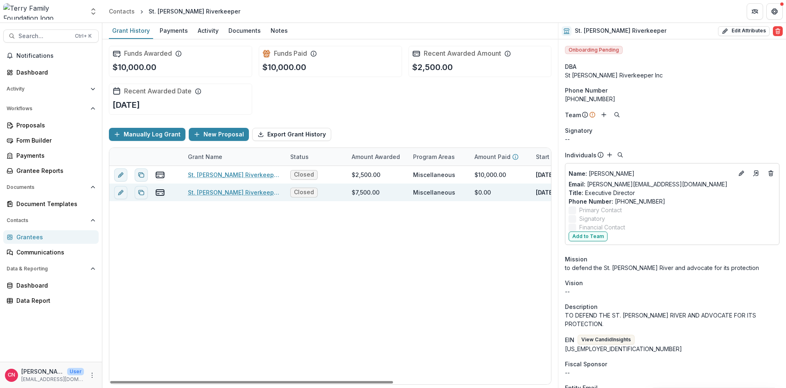
click at [233, 191] on link "St. Johns Riverkeeper, General Operating Support , 7500, Environmental" at bounding box center [234, 192] width 92 height 9
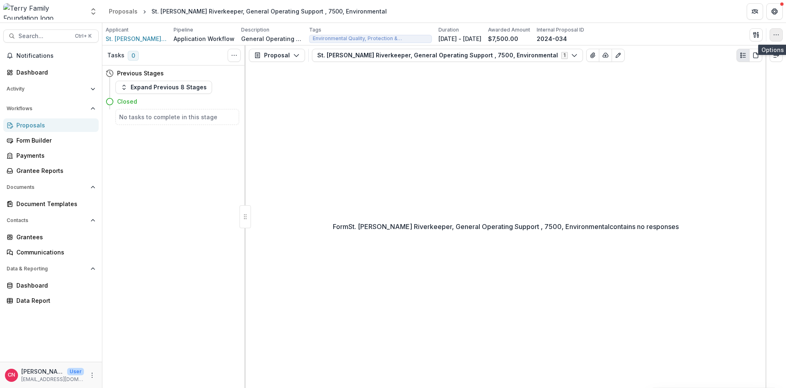
click at [774, 36] on icon "button" at bounding box center [776, 35] width 7 height 7
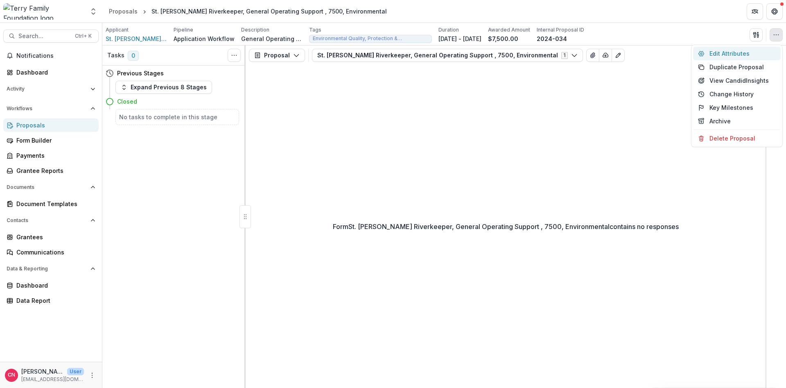
click at [716, 51] on button "Edit Attributes" at bounding box center [737, 54] width 88 height 14
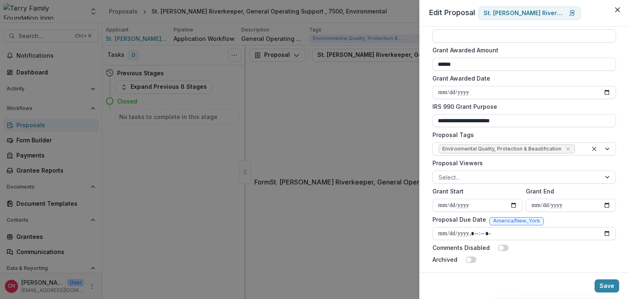
scroll to position [210, 0]
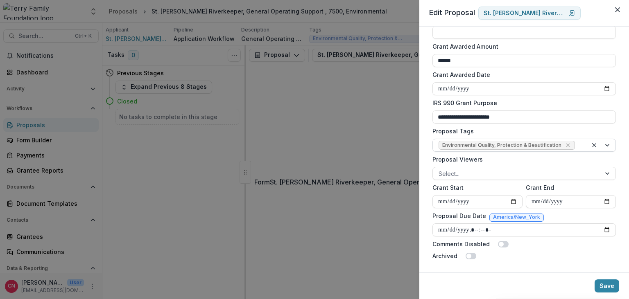
click at [608, 144] on div at bounding box center [601, 145] width 28 height 12
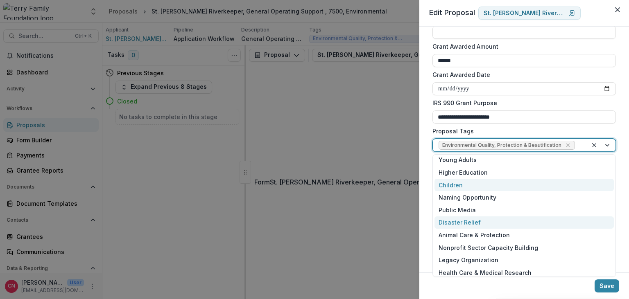
scroll to position [106, 0]
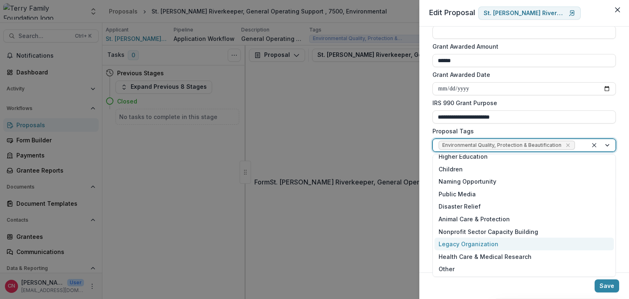
click at [493, 240] on div "Legacy Organization" at bounding box center [523, 244] width 179 height 13
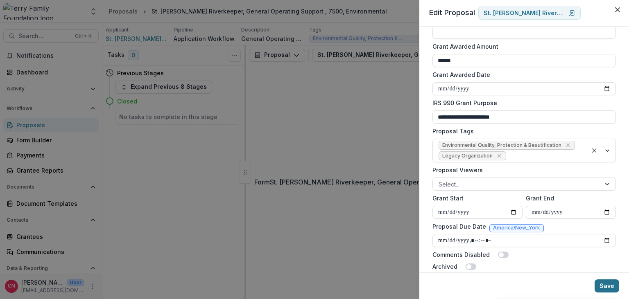
click at [606, 284] on button "Save" at bounding box center [606, 285] width 25 height 13
